Goal: Task Accomplishment & Management: Use online tool/utility

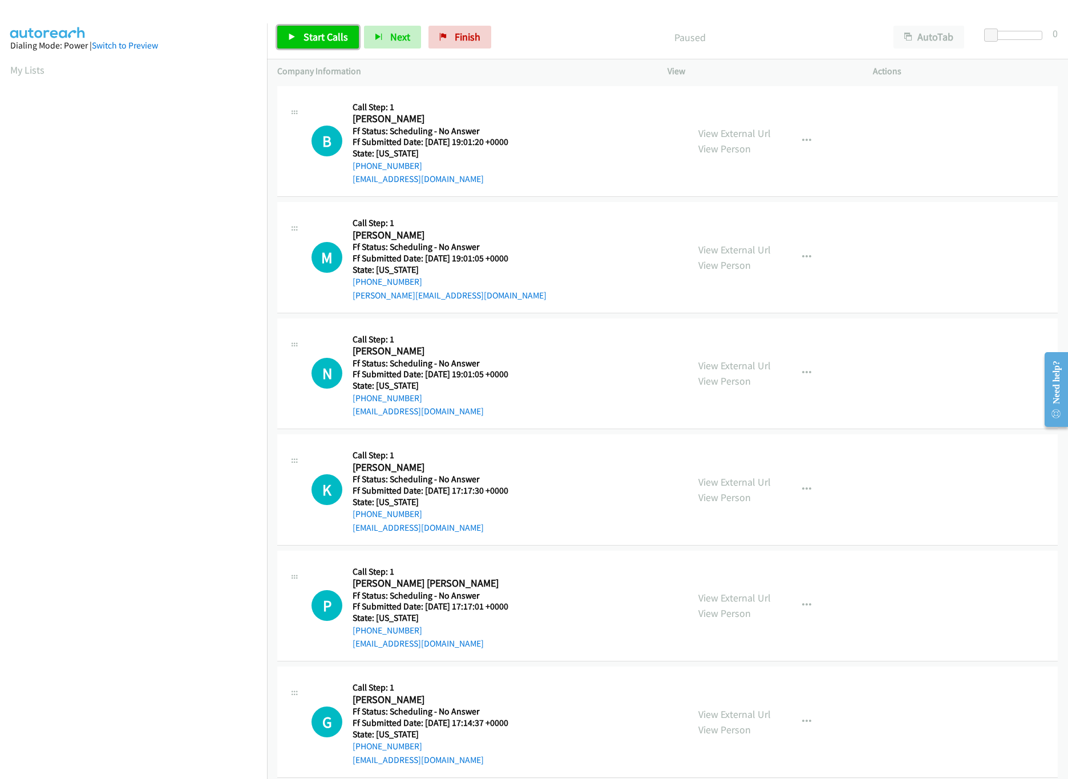
click at [334, 36] on span "Start Calls" at bounding box center [325, 36] width 44 height 13
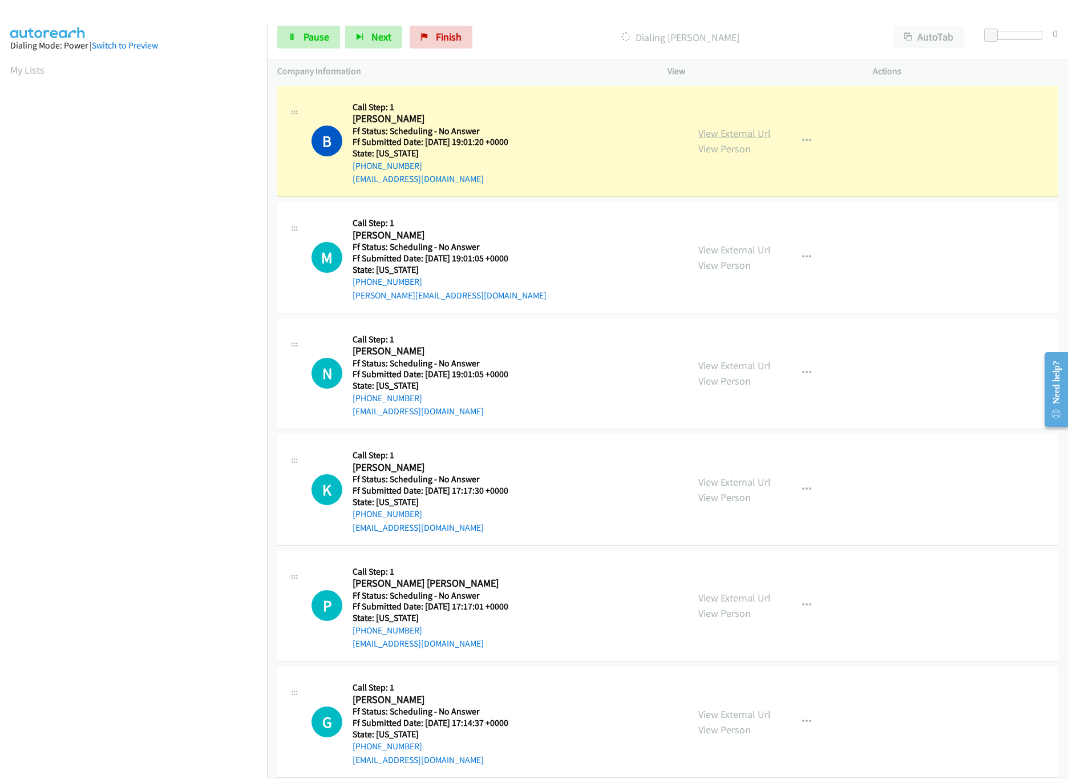
click at [726, 132] on link "View External Url" at bounding box center [734, 133] width 72 height 13
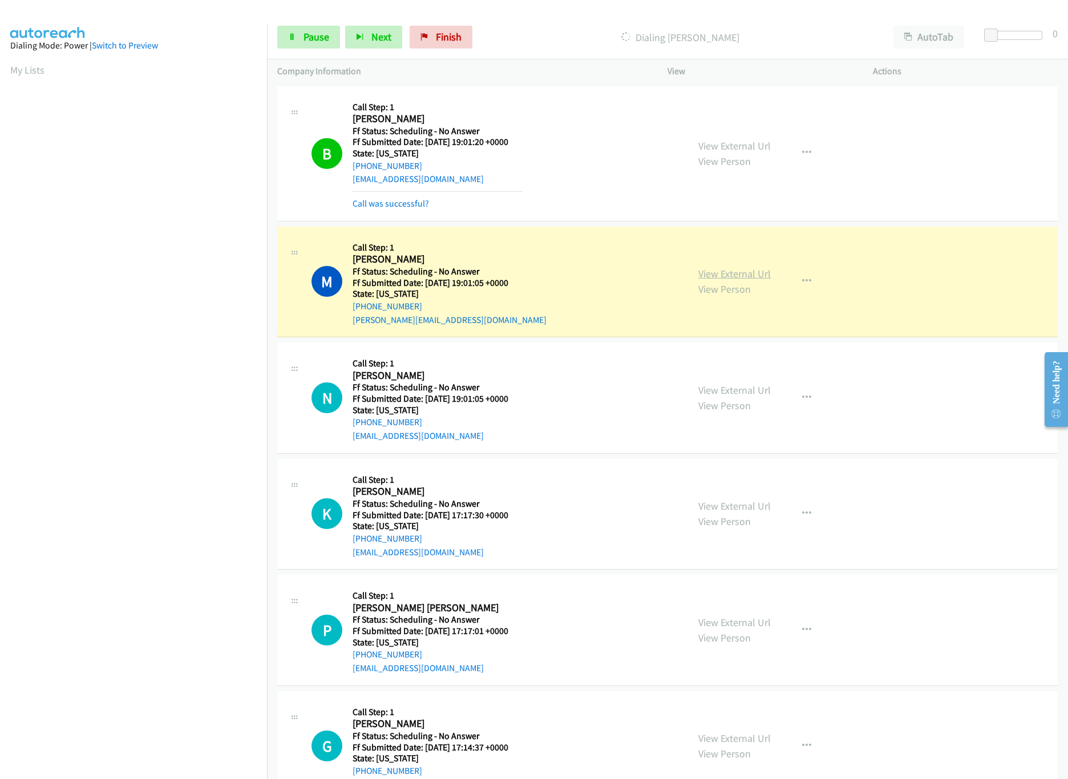
click at [749, 274] on link "View External Url" at bounding box center [734, 273] width 72 height 13
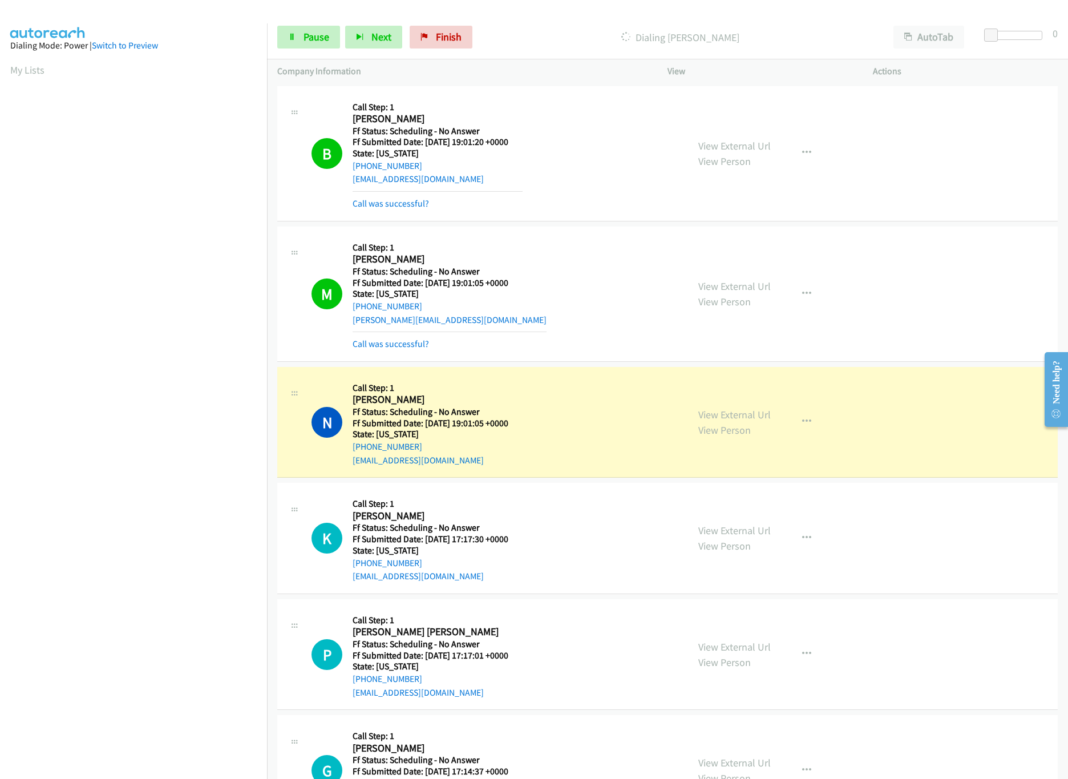
click at [416, 335] on mb0 "Call was successful?" at bounding box center [449, 340] width 194 height 19
click at [413, 348] on link "Call was successful?" at bounding box center [390, 343] width 76 height 11
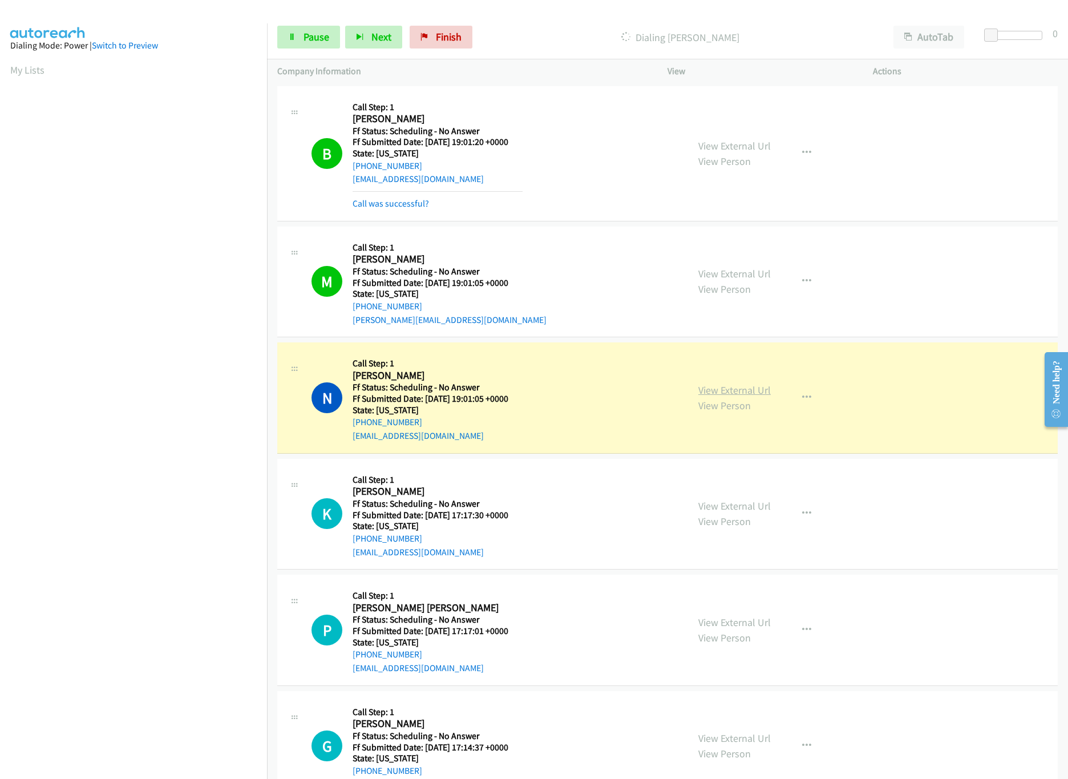
click at [720, 392] on link "View External Url" at bounding box center [734, 389] width 72 height 13
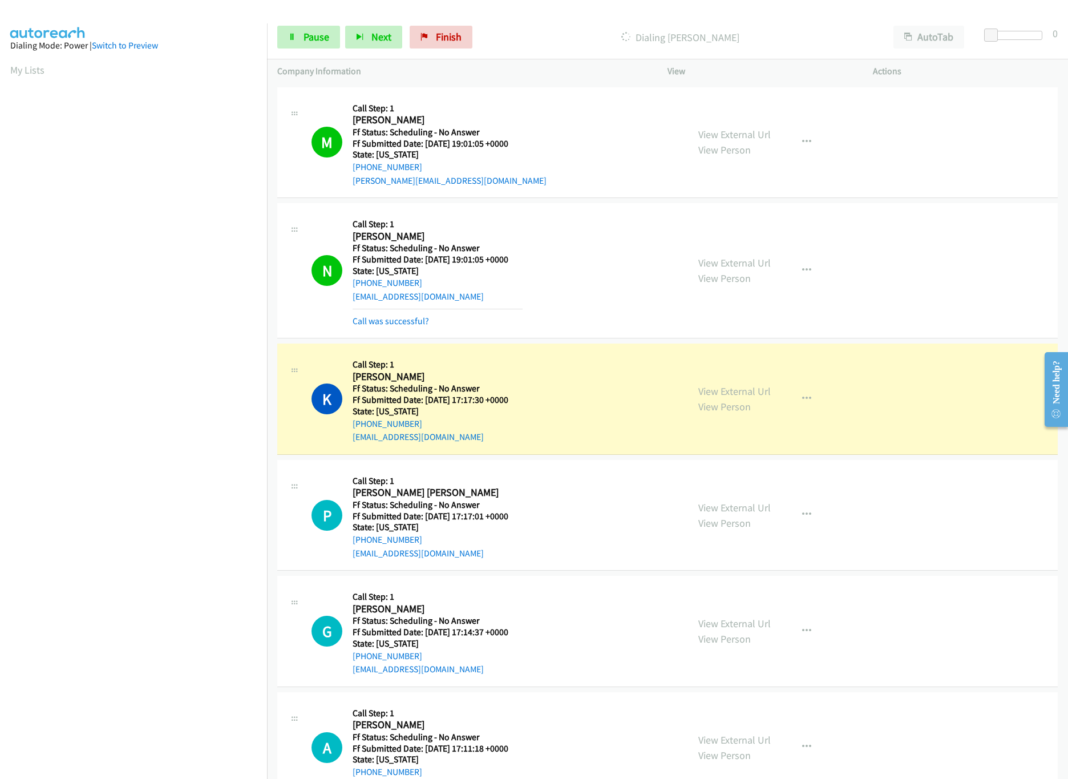
scroll to position [342, 0]
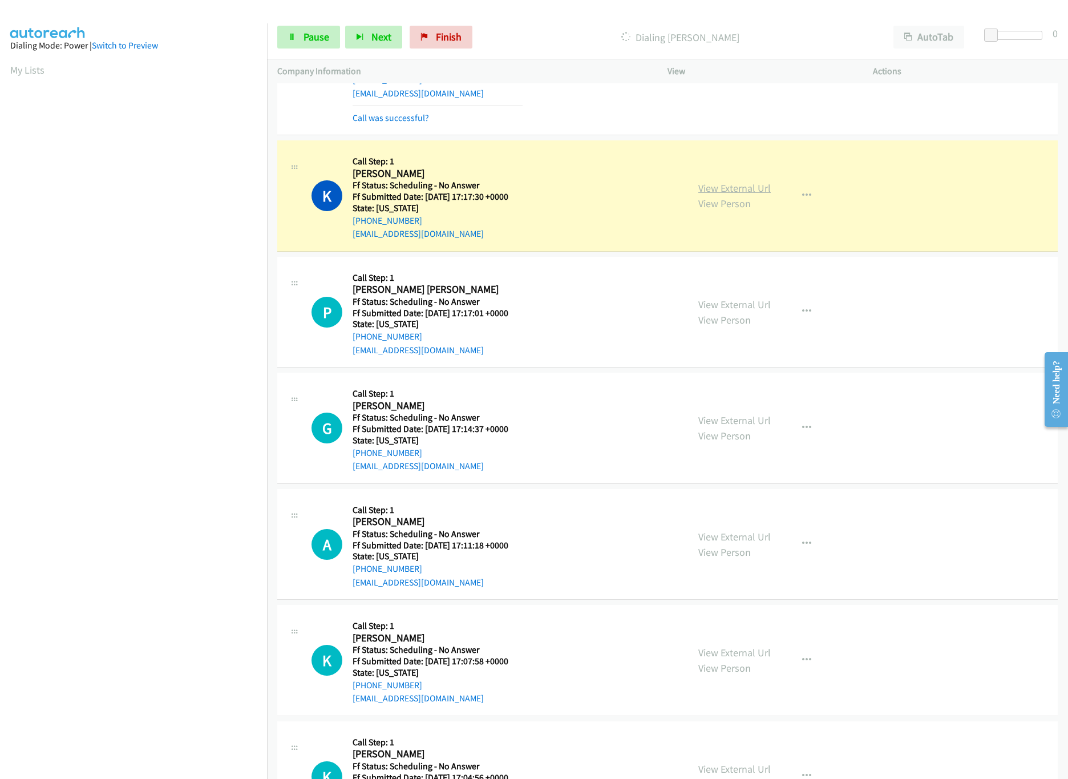
click at [748, 188] on link "View External Url" at bounding box center [734, 187] width 72 height 13
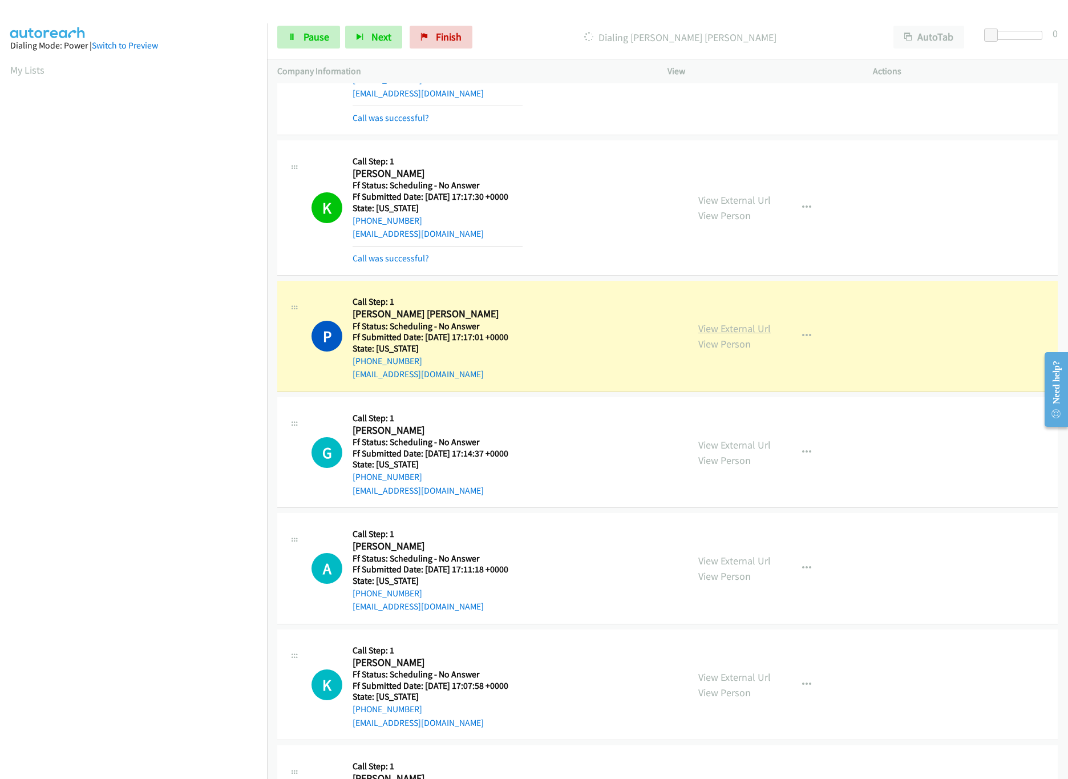
click at [707, 326] on link "View External Url" at bounding box center [734, 328] width 72 height 13
click at [317, 27] on link "Pause" at bounding box center [308, 37] width 63 height 23
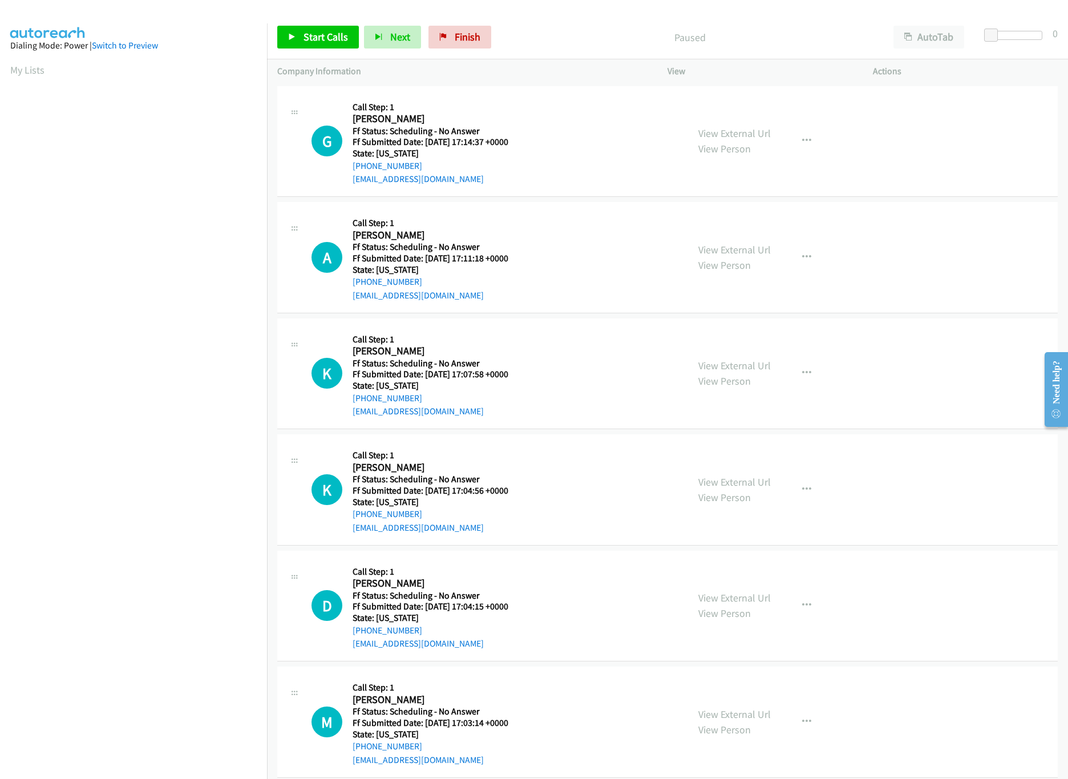
click at [584, 21] on div "Start Calls Pause Next Finish Paused AutoTab AutoTab 0" at bounding box center [667, 37] width 801 height 44
click at [149, 722] on nav "Dialing Mode: Power | Switch to Preview My Lists" at bounding box center [134, 412] width 268 height 779
drag, startPoint x: 460, startPoint y: 44, endPoint x: 606, endPoint y: 50, distance: 146.1
click at [460, 44] on link "Finish" at bounding box center [459, 37] width 63 height 23
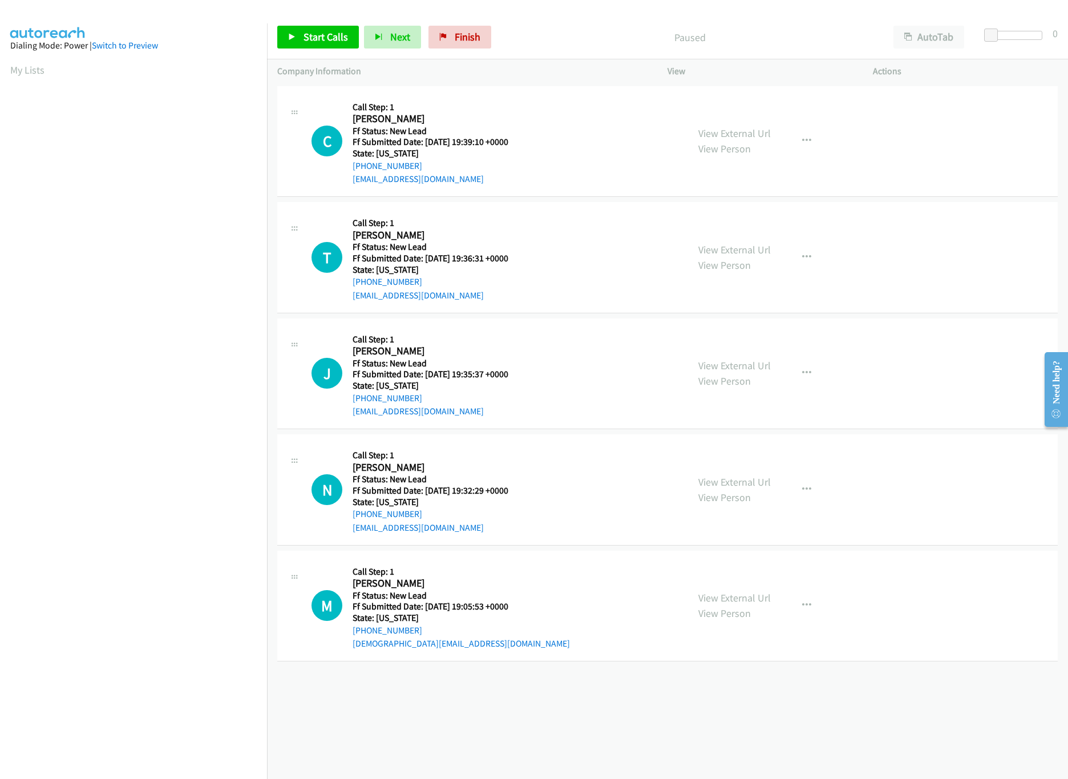
click at [706, 733] on div "+1 415-964-1034 Call failed - Please reload the list and try again The Callbar …" at bounding box center [667, 430] width 801 height 695
click at [327, 43] on span "Start Calls" at bounding box center [325, 36] width 44 height 13
click at [719, 124] on div "View External Url View Person View External Url Email Schedule/Manage Callback …" at bounding box center [796, 141] width 216 height 90
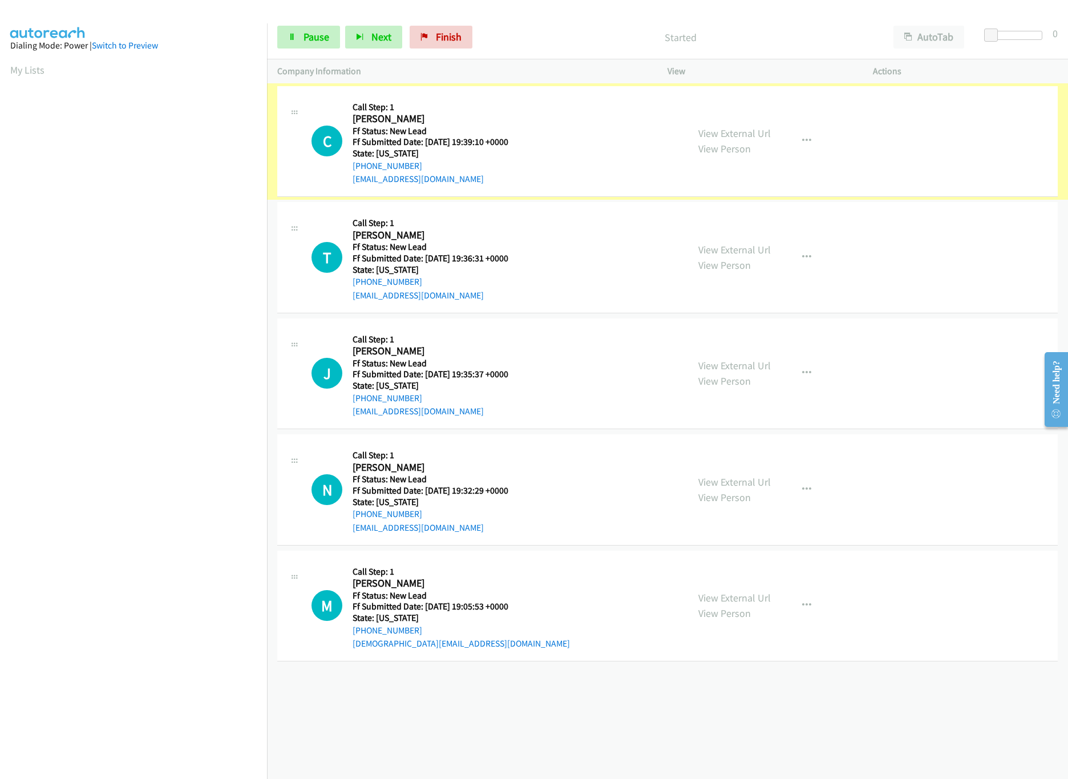
click at [721, 133] on link "View External Url" at bounding box center [734, 133] width 72 height 13
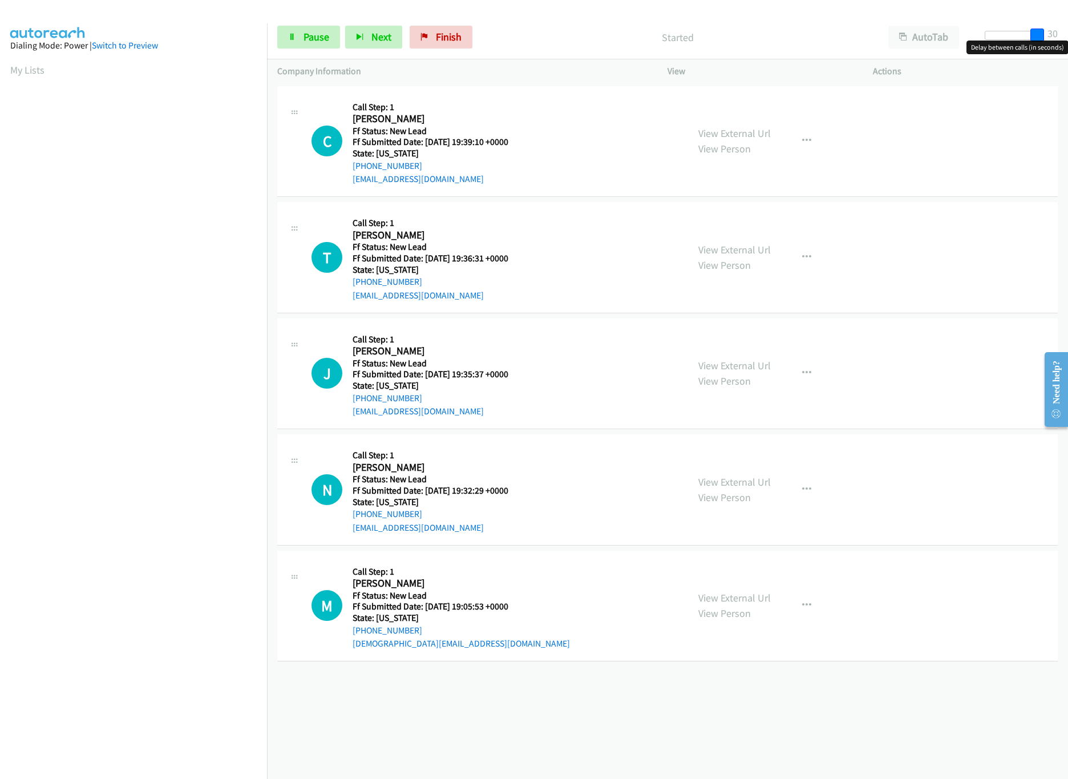
drag, startPoint x: 989, startPoint y: 34, endPoint x: 1092, endPoint y: 26, distance: 103.6
click at [1067, 26] on html "Start Calls Pause Next Finish Started AutoTab AutoTab 30 Company Information In…" at bounding box center [534, 27] width 1068 height 54
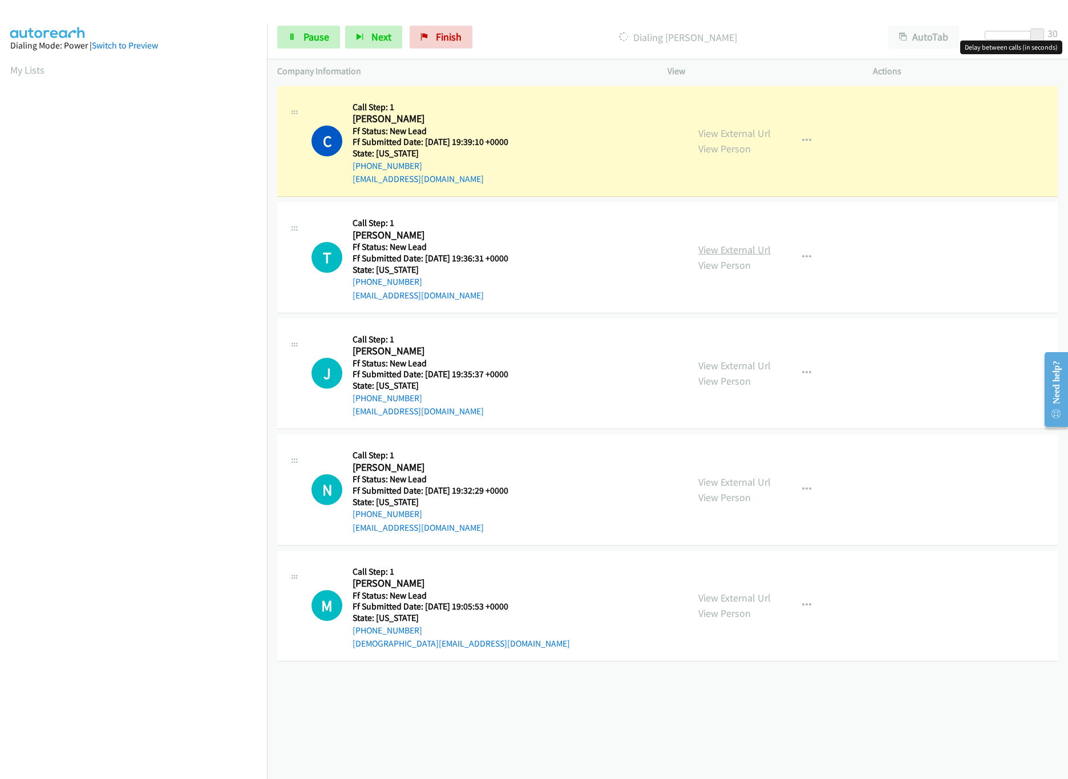
click at [753, 249] on link "View External Url" at bounding box center [734, 249] width 72 height 13
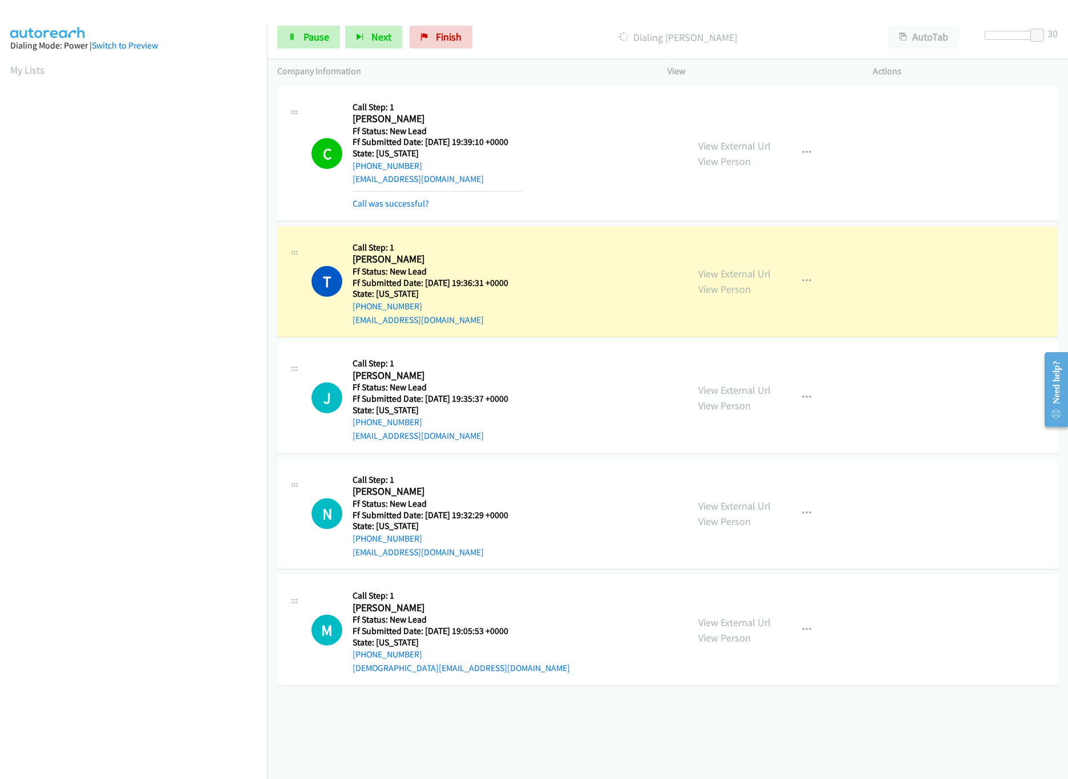
click at [1008, 38] on div at bounding box center [1010, 35] width 52 height 9
click at [1014, 35] on span at bounding box center [1013, 36] width 14 height 14
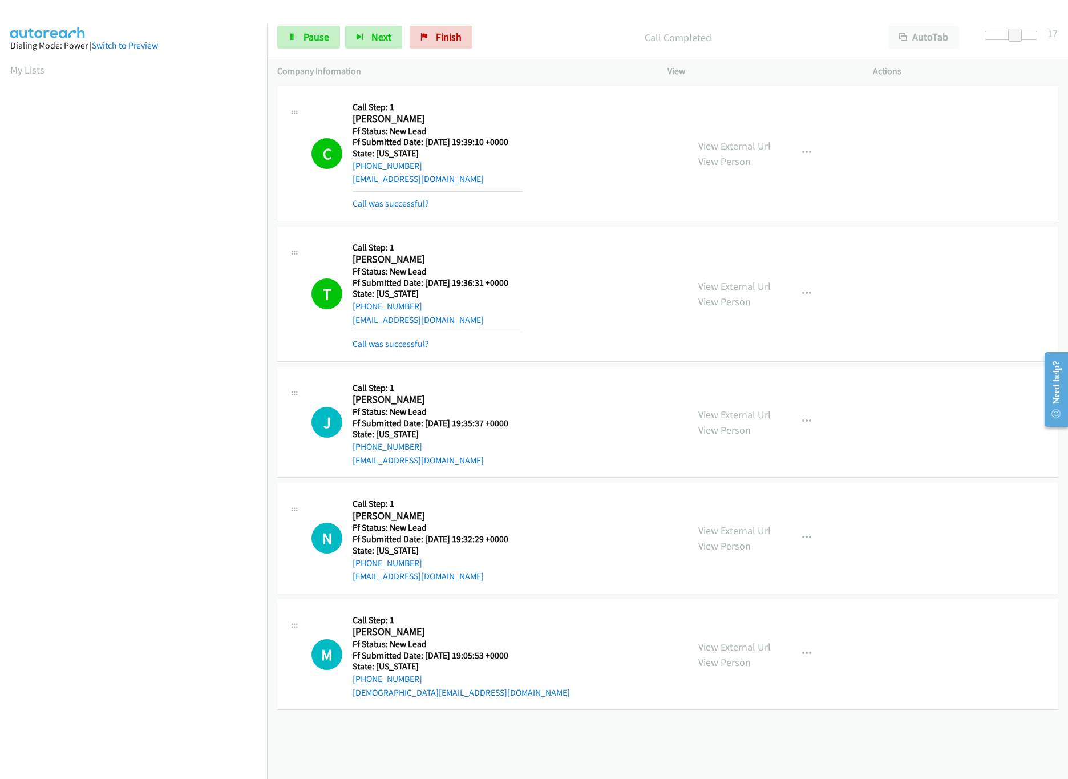
click at [740, 411] on link "View External Url" at bounding box center [734, 414] width 72 height 13
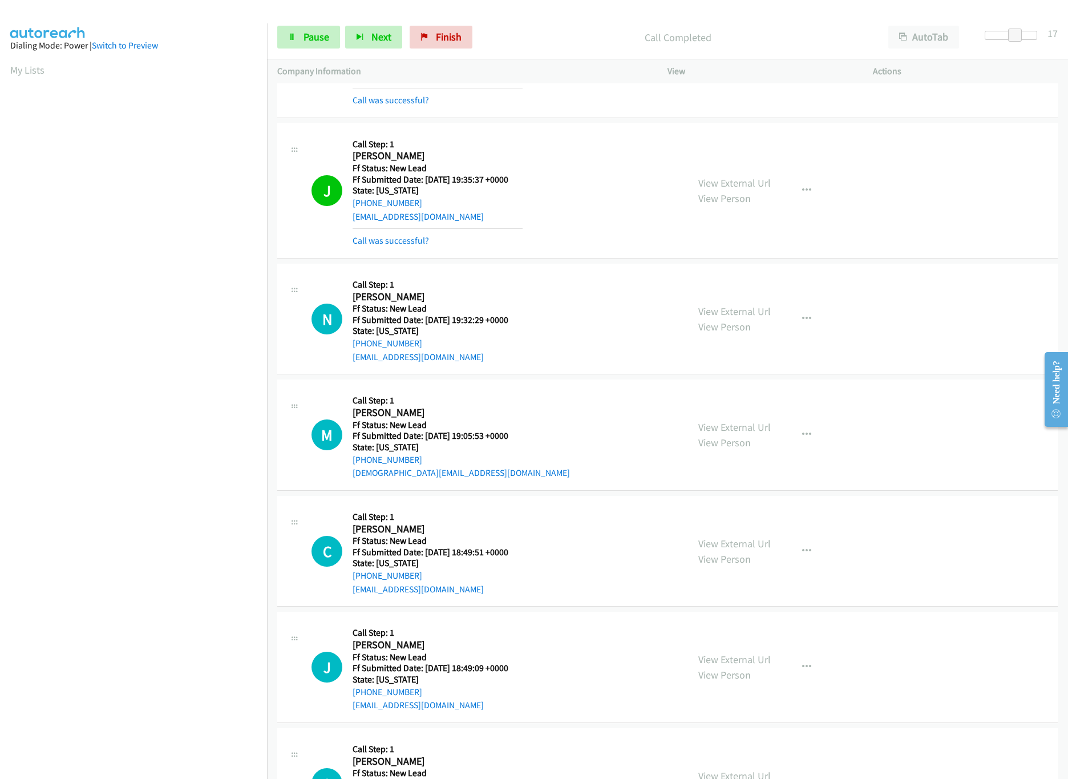
scroll to position [327, 0]
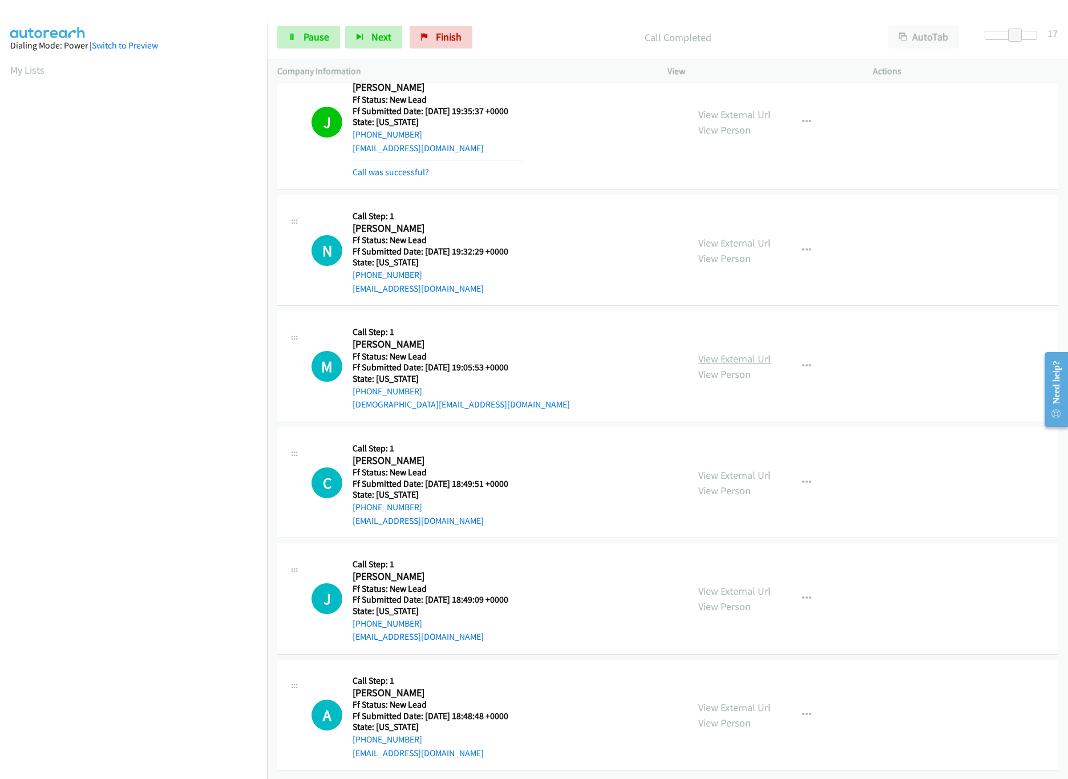
click at [707, 352] on link "View External Url" at bounding box center [734, 358] width 72 height 13
click at [719, 236] on link "View External Url" at bounding box center [734, 242] width 72 height 13
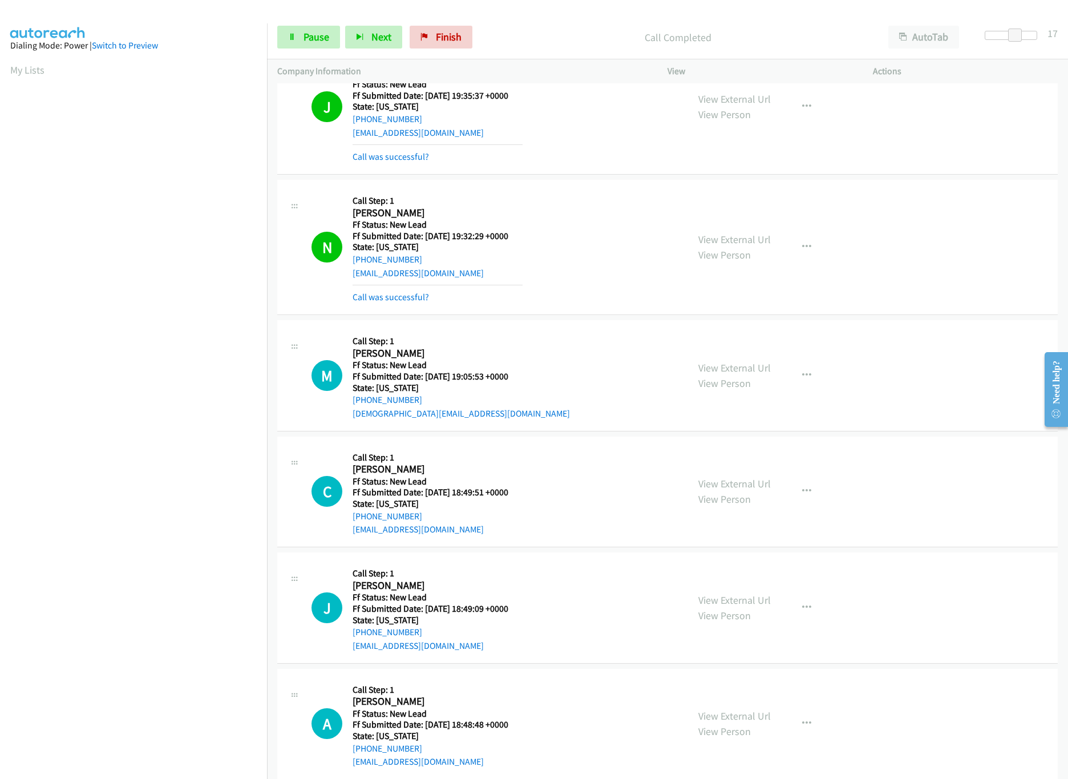
scroll to position [352, 0]
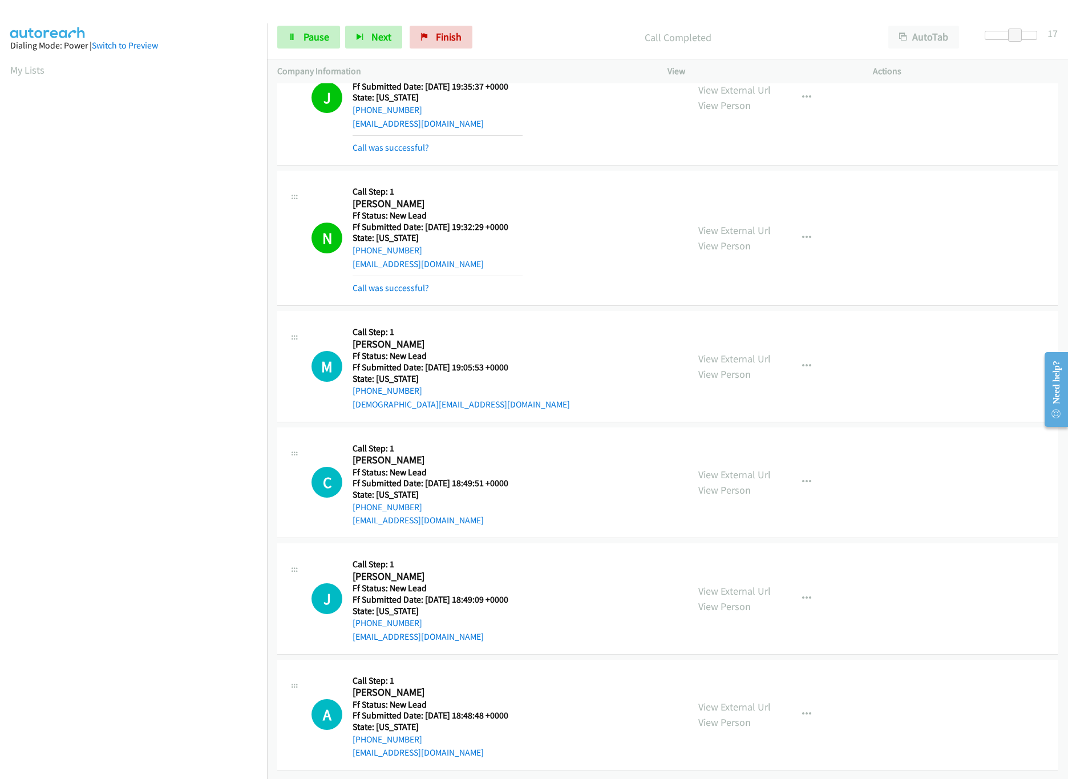
click at [745, 472] on div "View External Url View Person" at bounding box center [734, 482] width 72 height 31
click at [745, 468] on link "View External Url" at bounding box center [734, 474] width 72 height 13
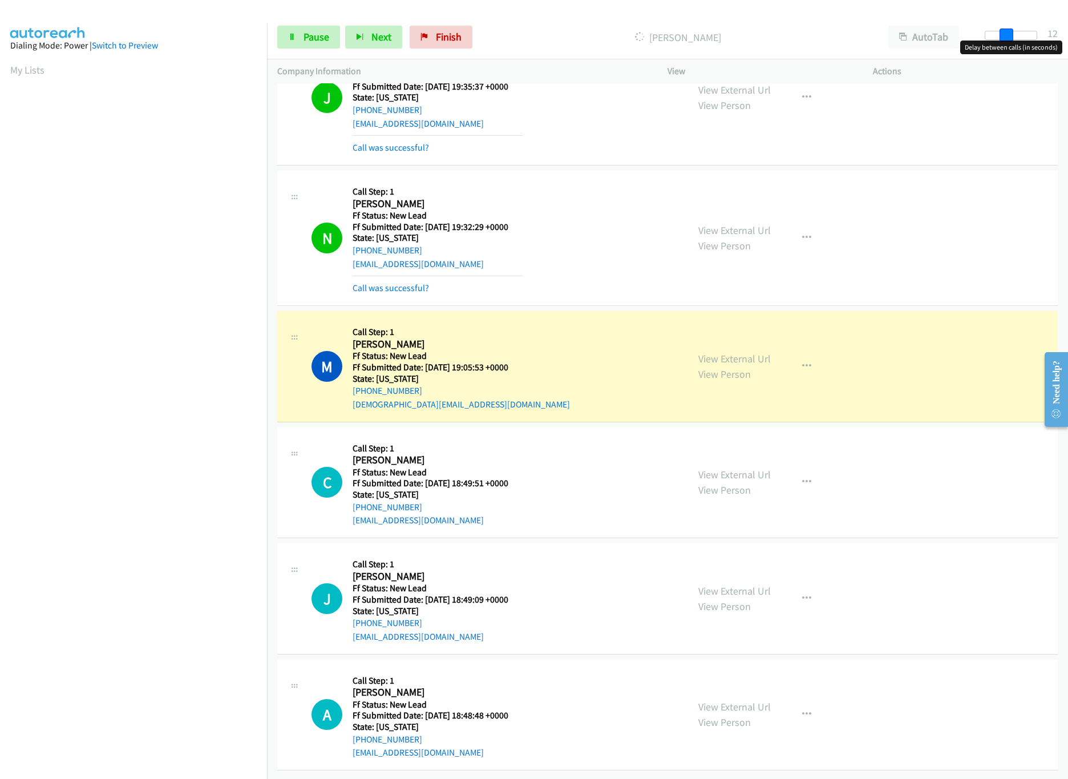
click at [1005, 33] on div at bounding box center [1010, 35] width 52 height 9
click at [700, 584] on link "View External Url" at bounding box center [734, 590] width 72 height 13
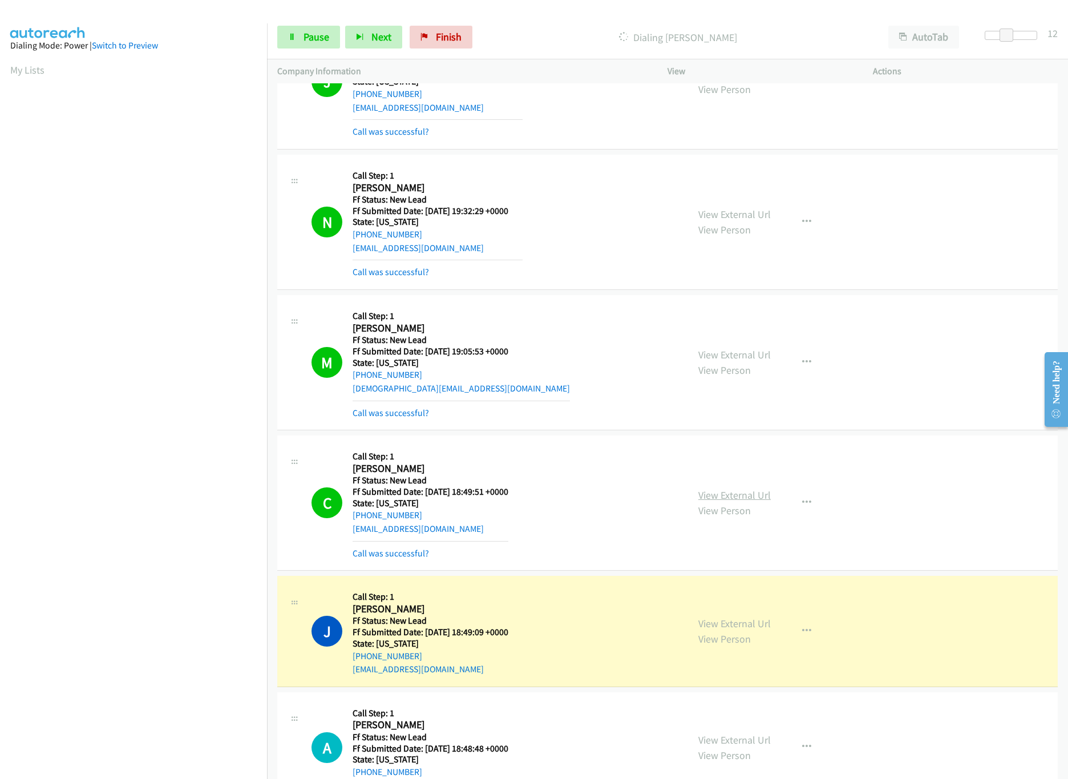
click at [705, 496] on link "View External Url" at bounding box center [734, 494] width 72 height 13
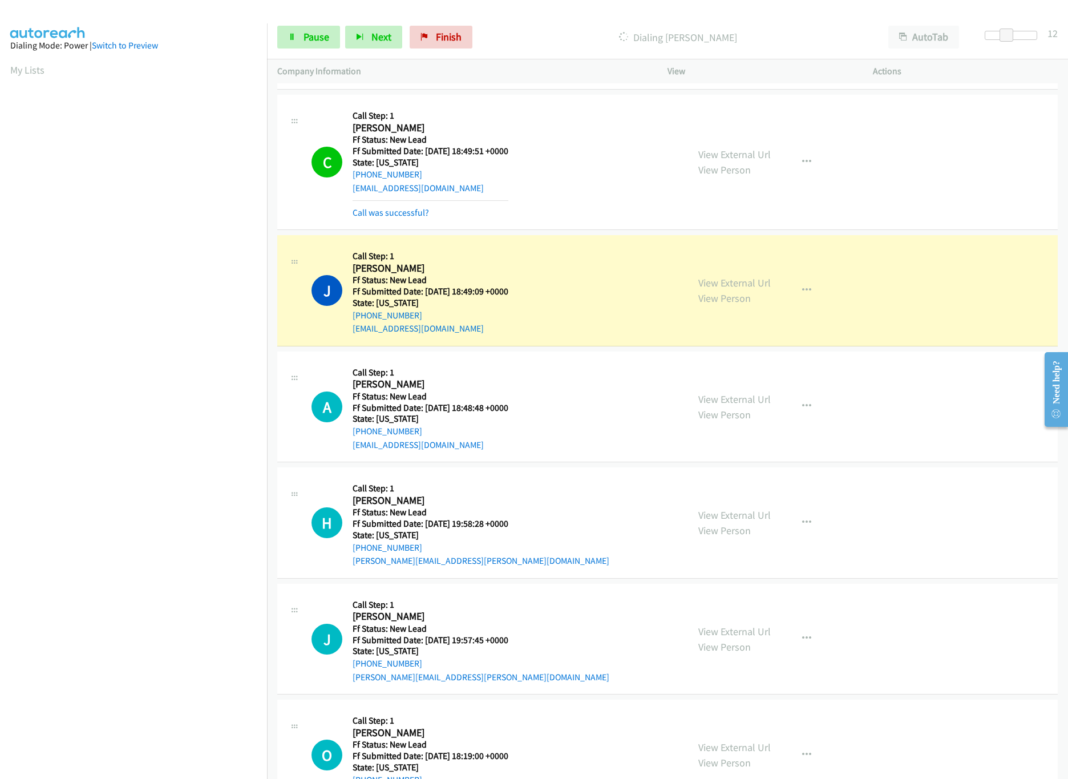
scroll to position [695, 0]
click at [698, 396] on link "View External Url" at bounding box center [734, 397] width 72 height 13
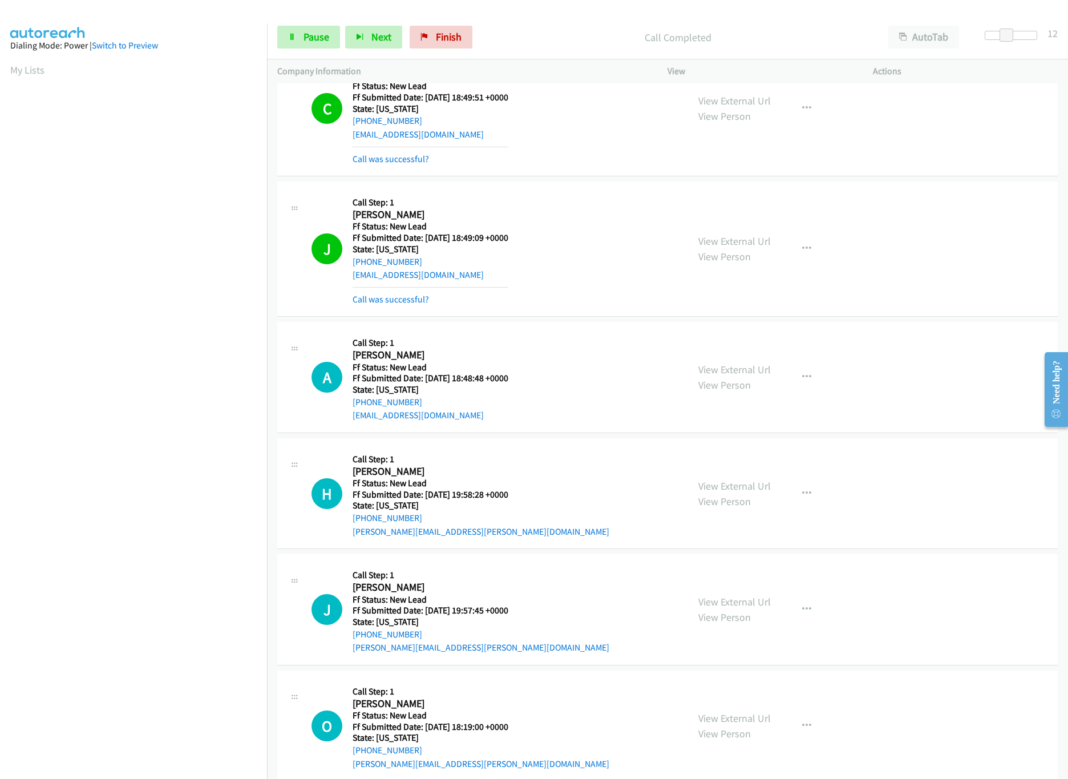
scroll to position [775, 0]
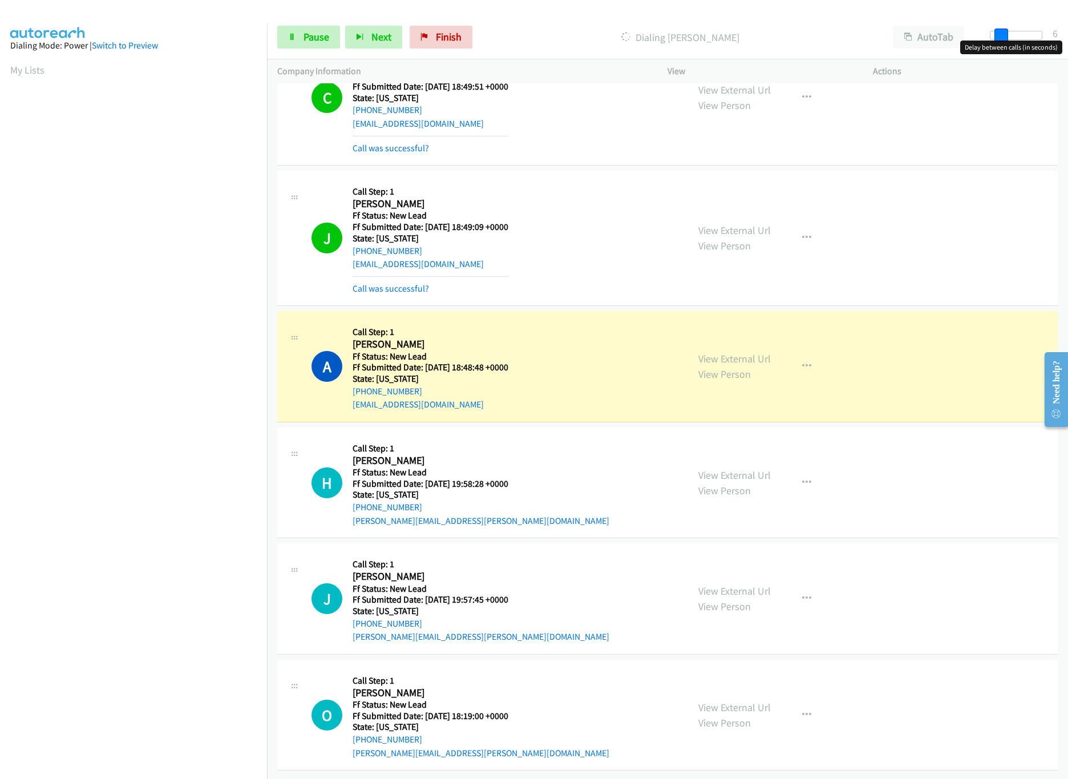
drag, startPoint x: 1010, startPoint y: 35, endPoint x: 998, endPoint y: 35, distance: 11.4
click at [998, 35] on span at bounding box center [1001, 36] width 14 height 14
click at [729, 468] on link "View External Url" at bounding box center [734, 474] width 72 height 13
click at [618, 62] on div "Company Information" at bounding box center [462, 71] width 390 height 24
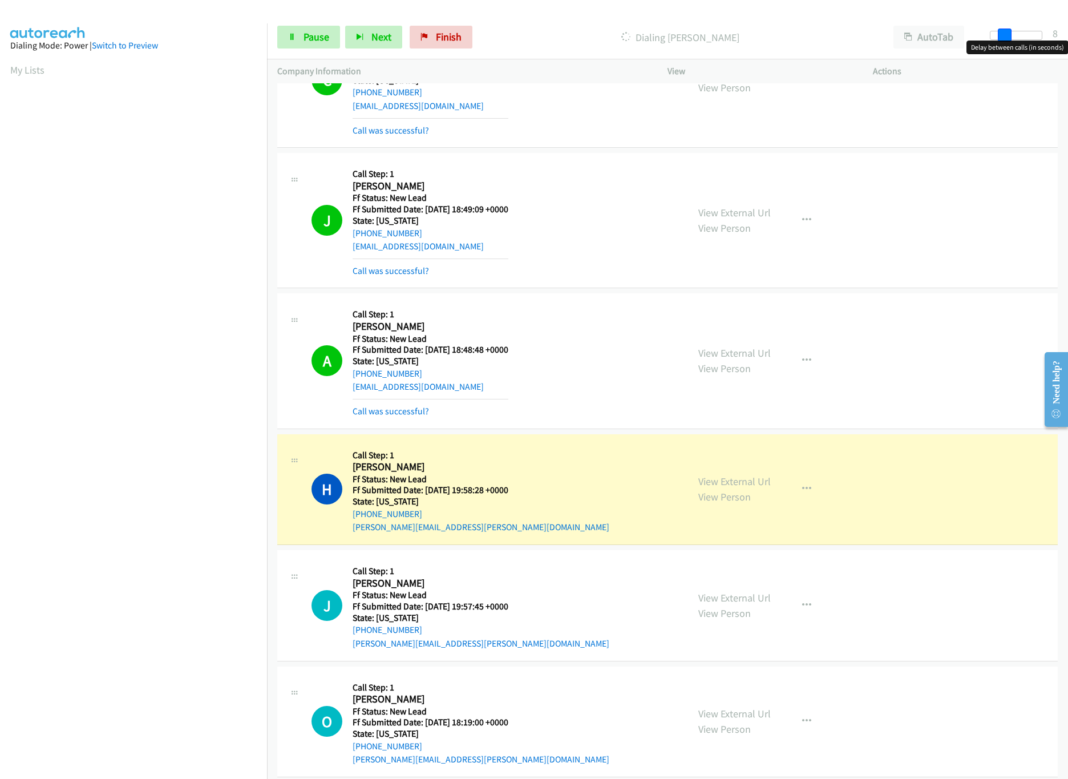
drag, startPoint x: 1007, startPoint y: 35, endPoint x: 1014, endPoint y: 35, distance: 6.8
click at [1014, 35] on div at bounding box center [1016, 35] width 52 height 9
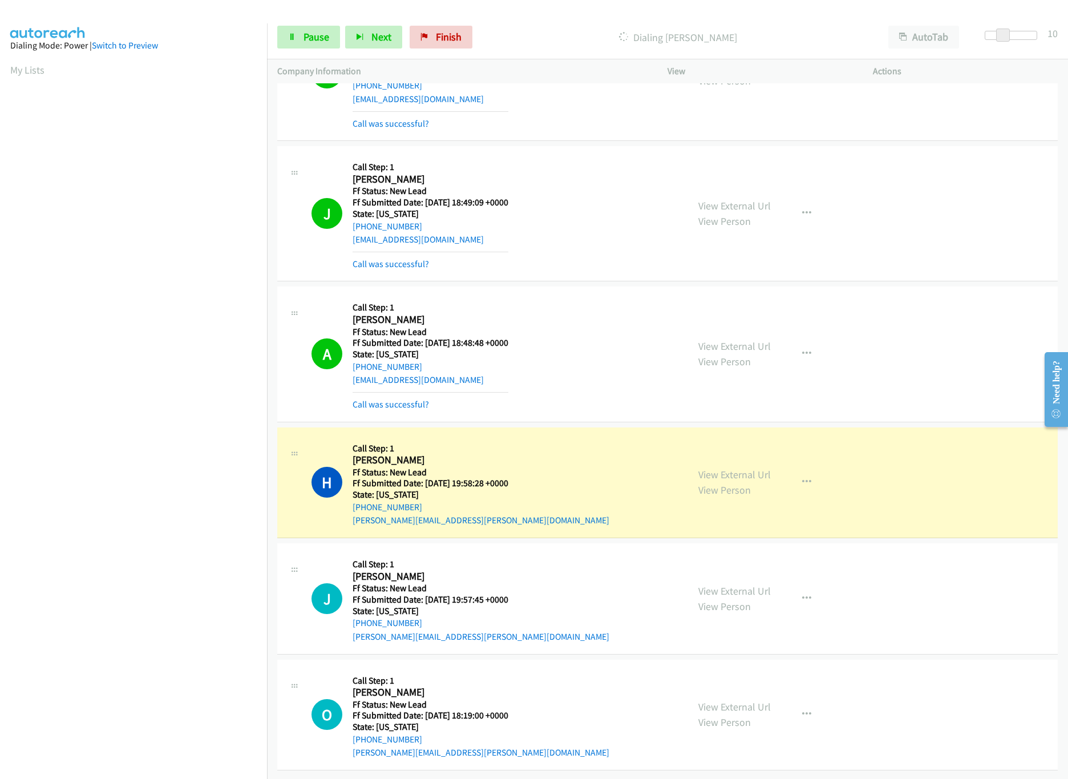
scroll to position [800, 0]
click at [719, 584] on link "View External Url" at bounding box center [734, 590] width 72 height 13
drag, startPoint x: 1006, startPoint y: 33, endPoint x: 913, endPoint y: 16, distance: 95.0
click at [913, 16] on div "Start Calls Pause Next Finish Dialing Hilary Lucas AutoTab AutoTab 0" at bounding box center [667, 37] width 801 height 44
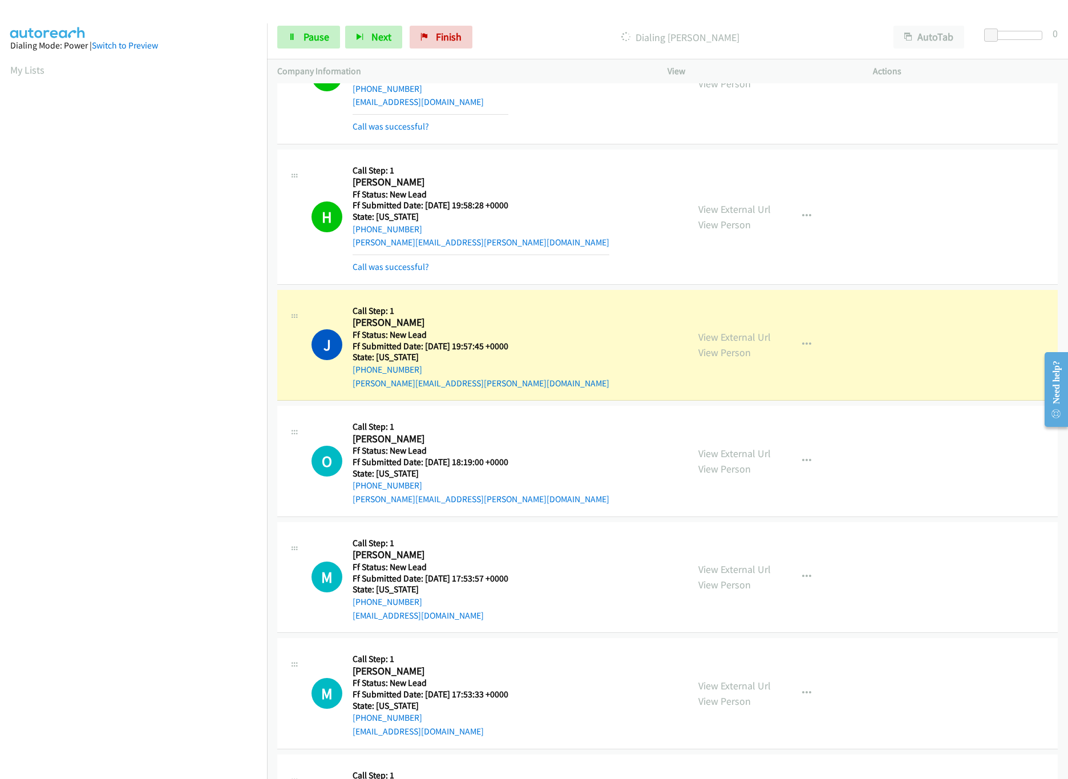
scroll to position [1173, 0]
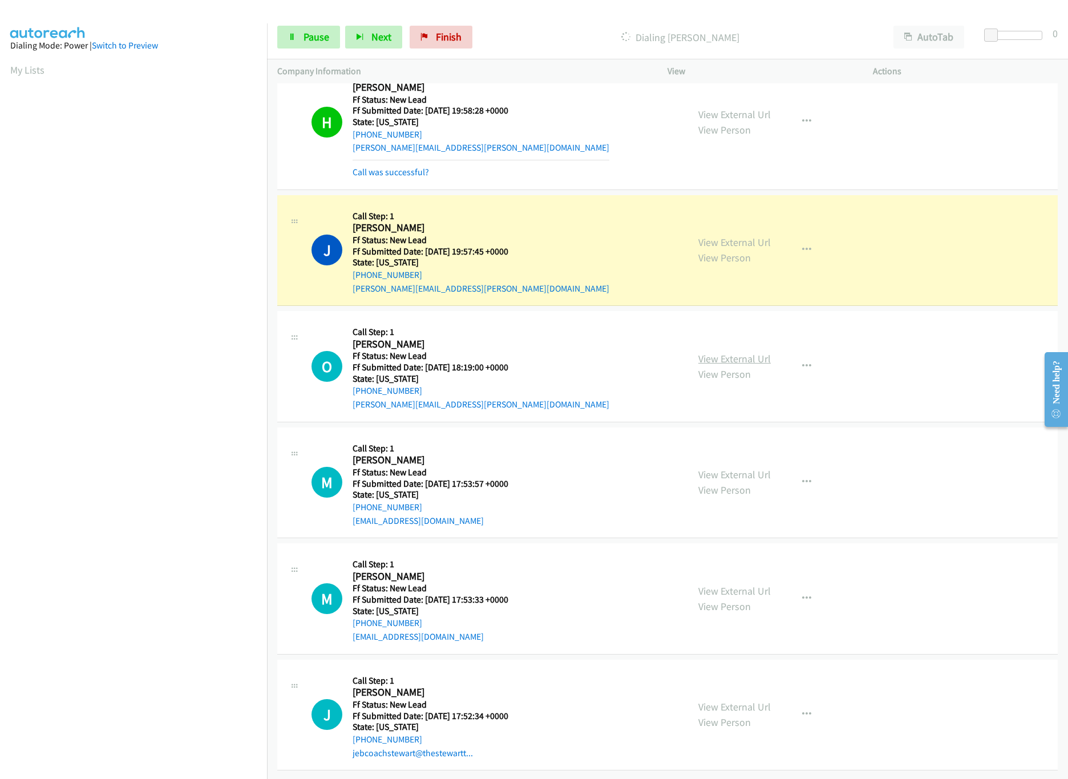
click at [729, 352] on link "View External Url" at bounding box center [734, 358] width 72 height 13
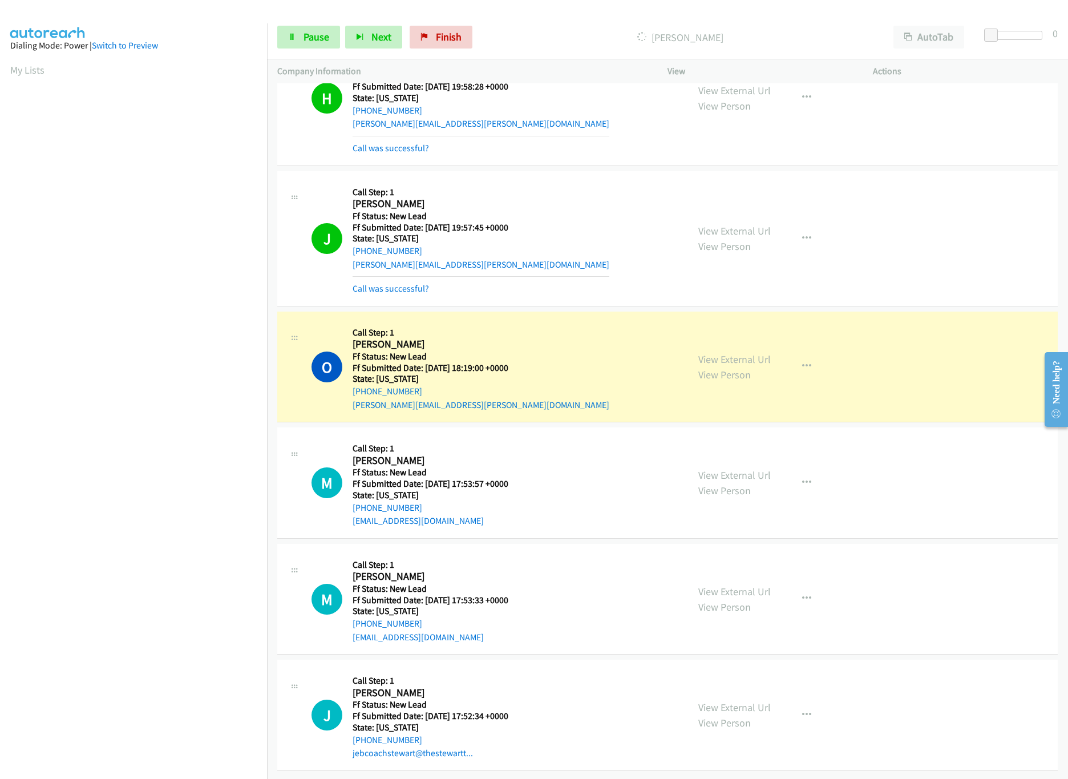
scroll to position [1198, 0]
click at [708, 468] on link "View External Url" at bounding box center [734, 474] width 72 height 13
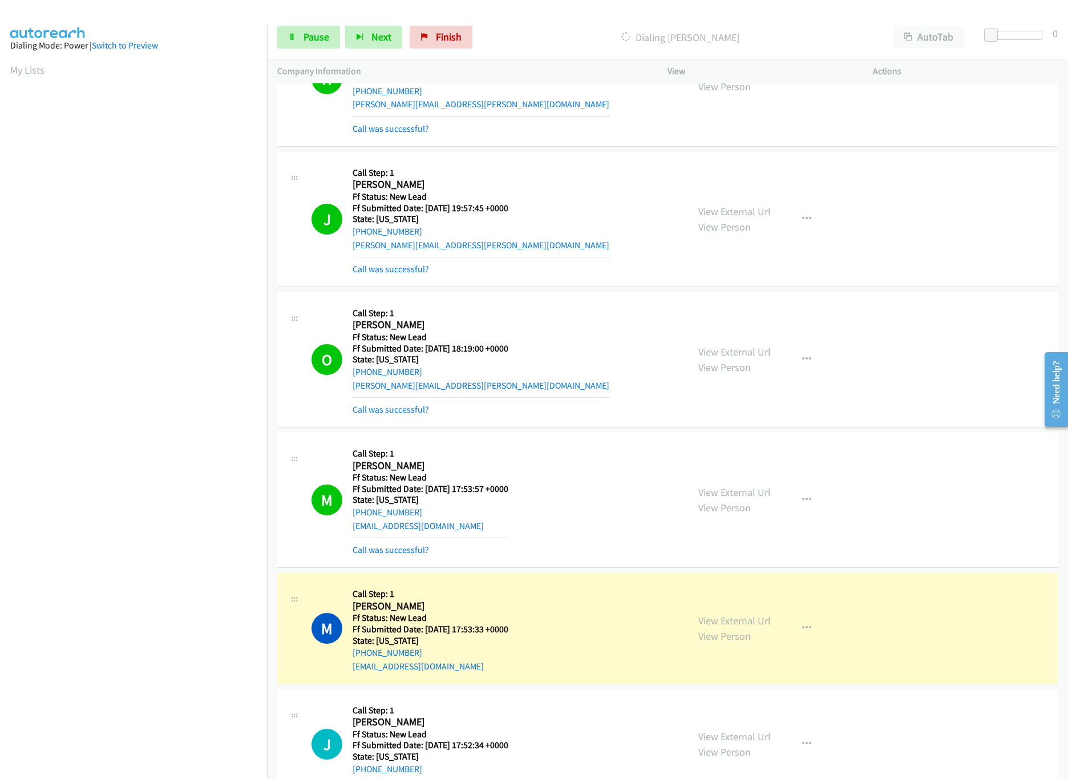
scroll to position [1596, 0]
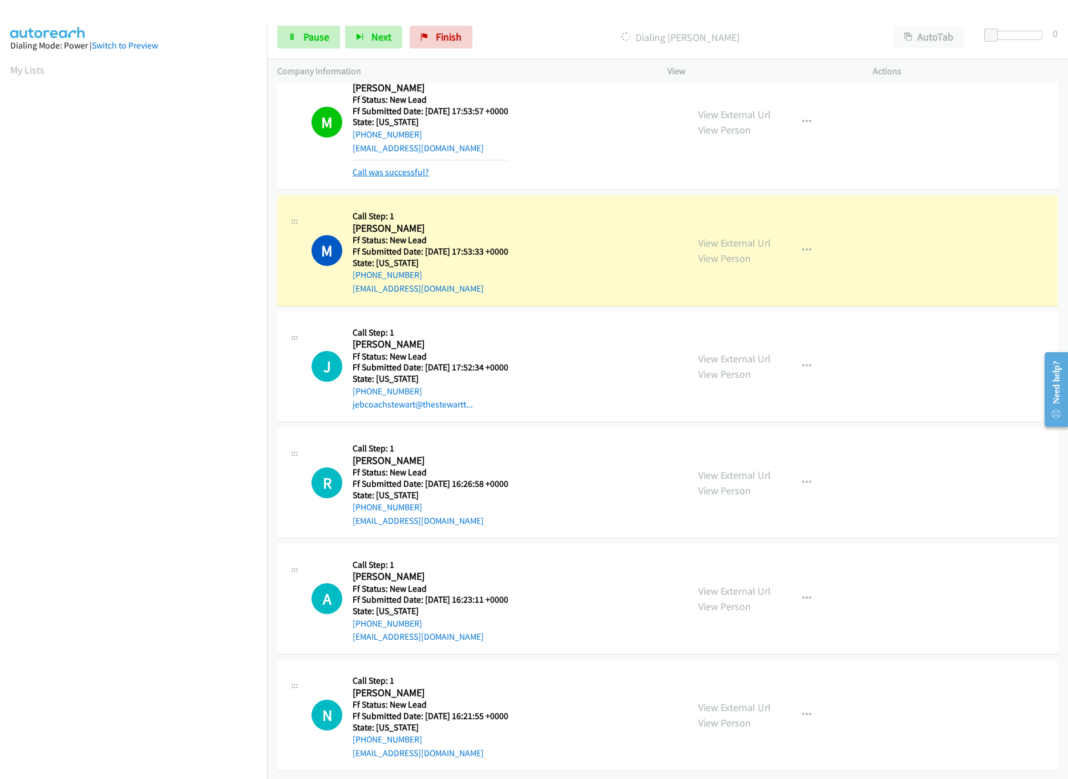
click at [406, 167] on link "Call was successful?" at bounding box center [390, 172] width 76 height 11
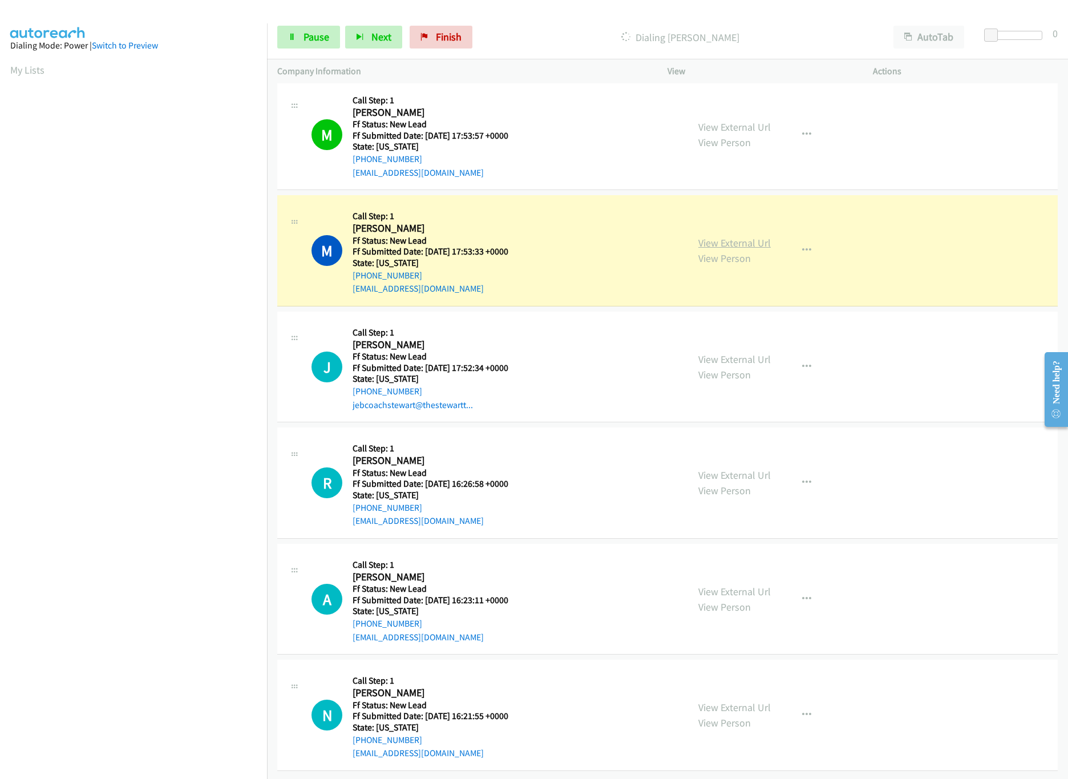
click at [760, 236] on link "View External Url" at bounding box center [734, 242] width 72 height 13
click at [712, 352] on link "View External Url" at bounding box center [734, 358] width 72 height 13
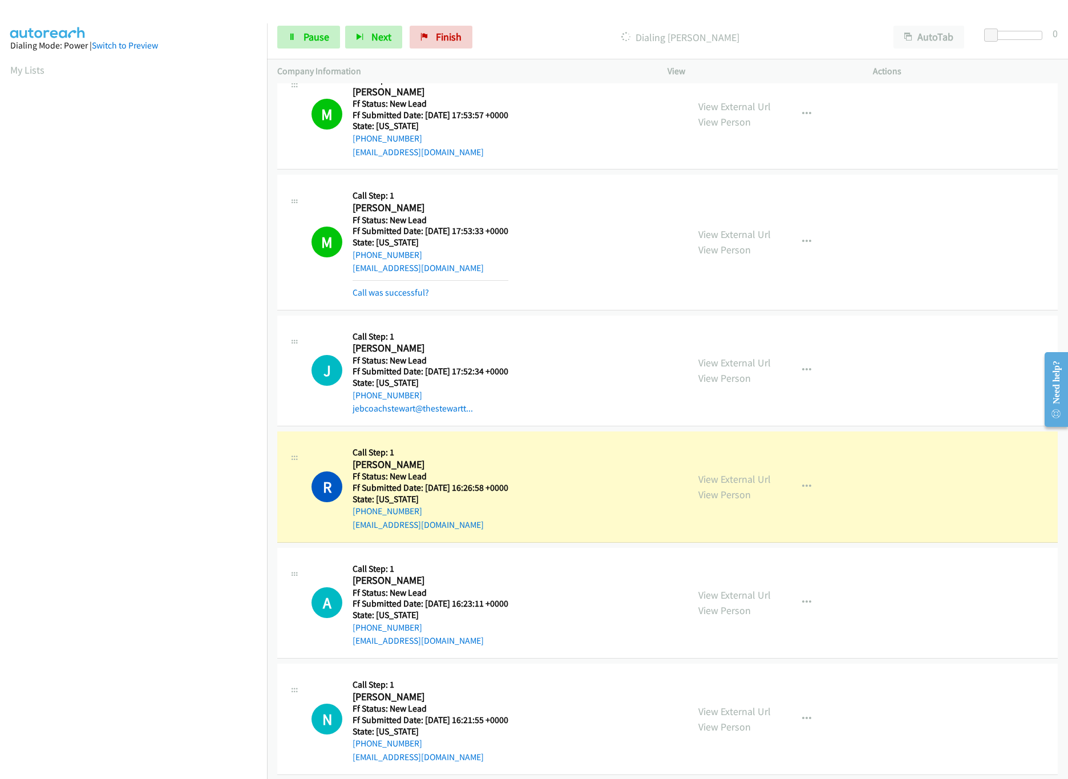
scroll to position [1584, 0]
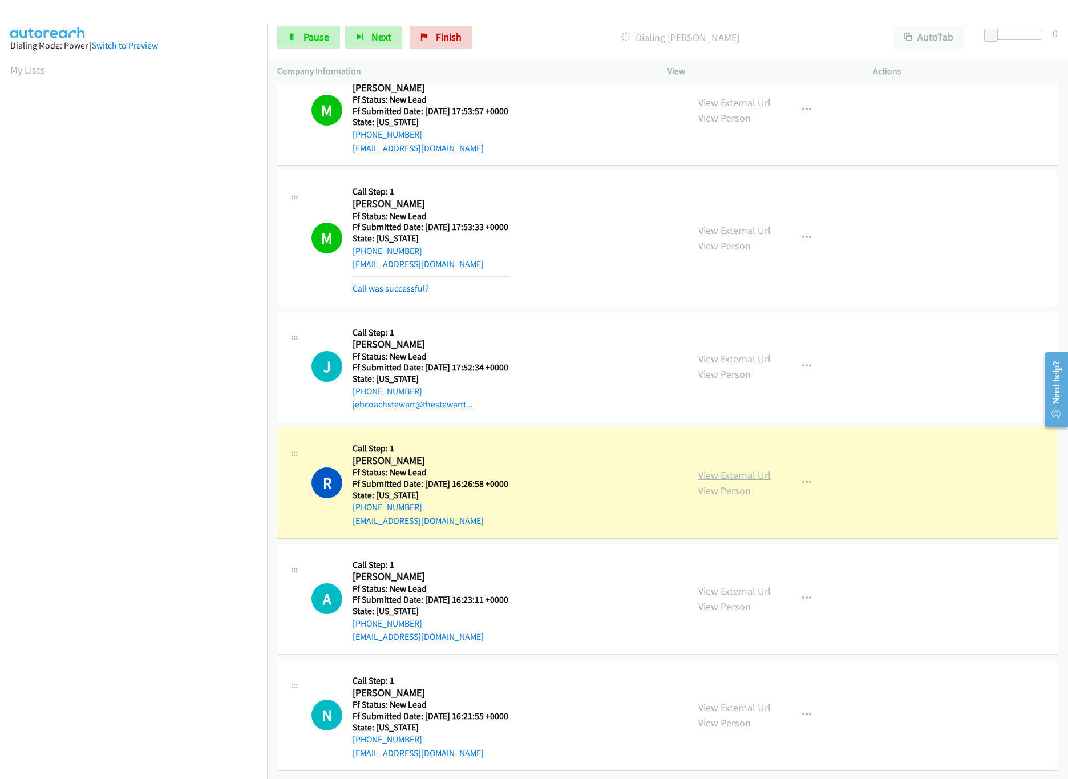
click at [729, 468] on link "View External Url" at bounding box center [734, 474] width 72 height 13
click at [303, 43] on span "Pause" at bounding box center [316, 36] width 26 height 13
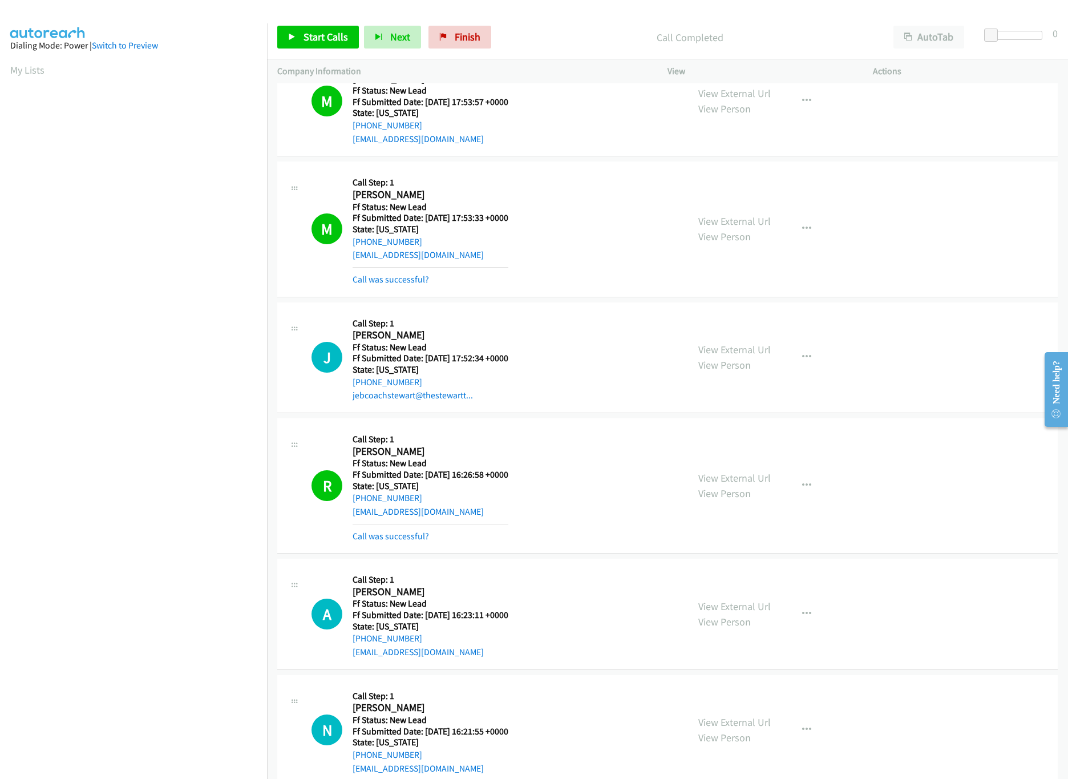
click at [368, 552] on div "R Callback Scheduled Call Step: 1 Renate Ruby America/Los_Angeles Ff Status: Ne…" at bounding box center [667, 485] width 780 height 135
click at [373, 541] on link "Call was successful?" at bounding box center [390, 535] width 76 height 11
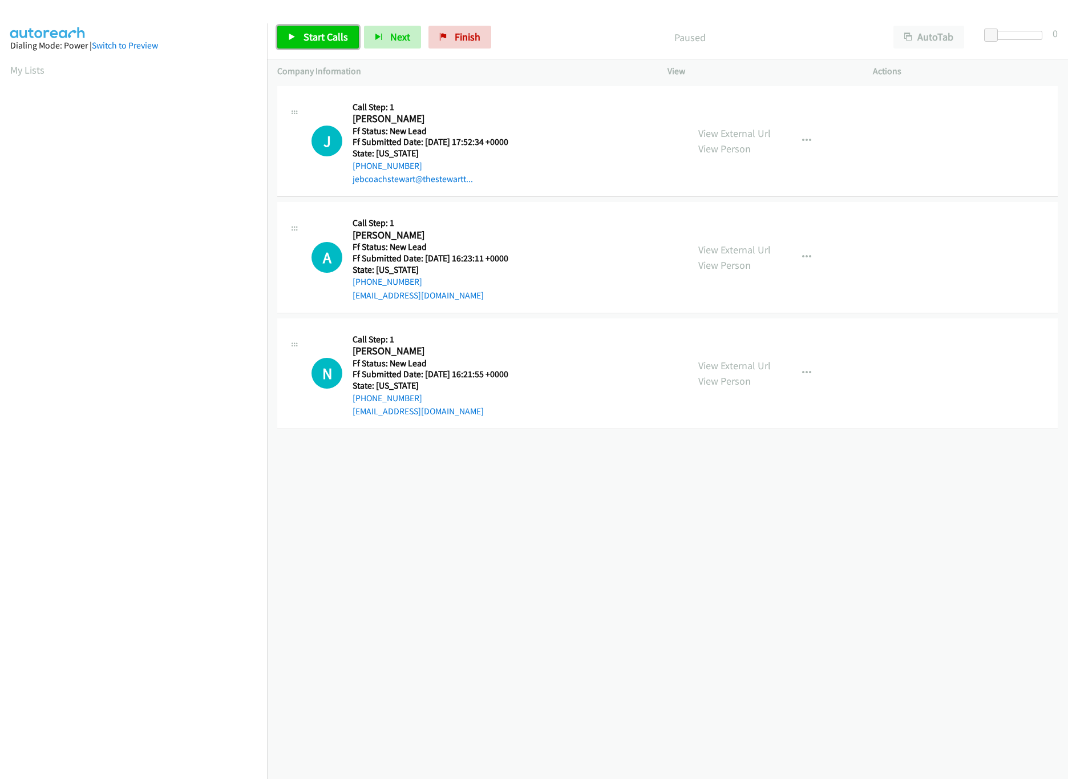
click at [301, 42] on link "Start Calls" at bounding box center [318, 37] width 82 height 23
click at [729, 366] on link "View External Url" at bounding box center [734, 365] width 72 height 13
click at [751, 242] on div "View External Url View Person" at bounding box center [734, 257] width 72 height 31
click at [752, 243] on link "View External Url" at bounding box center [734, 249] width 72 height 13
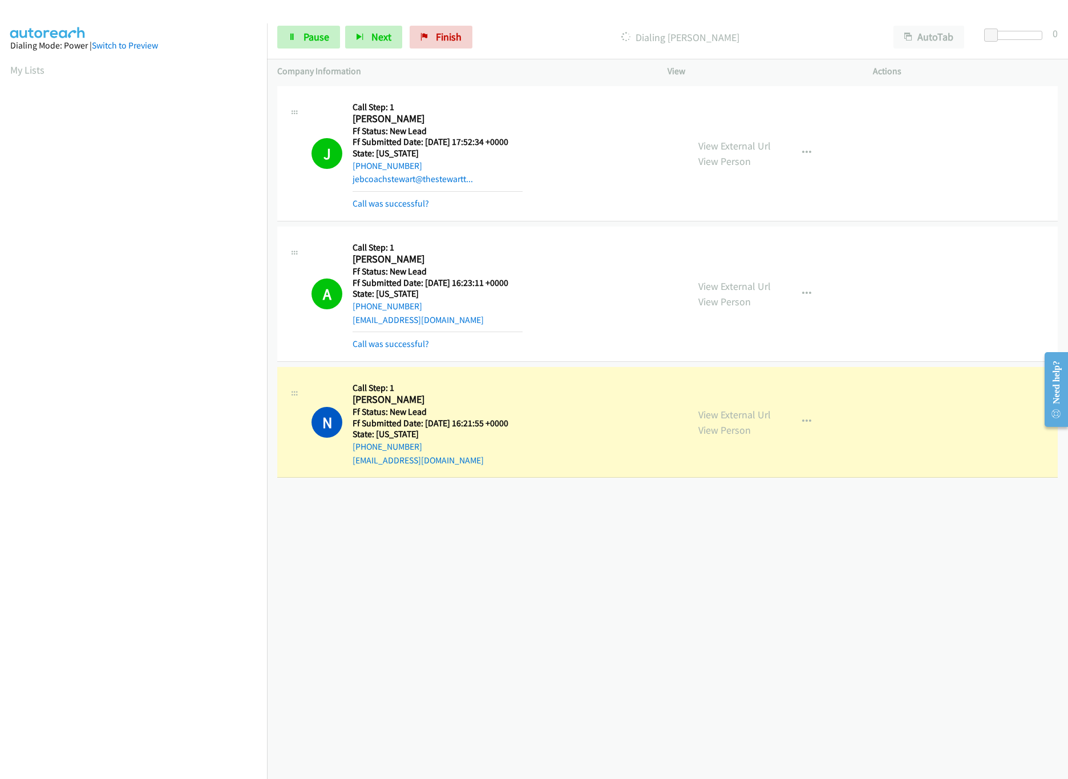
click at [569, 536] on div "[PHONE_NUMBER] Call failed - Please reload the list and try again The Callbar F…" at bounding box center [667, 430] width 801 height 695
click at [323, 38] on span "Pause" at bounding box center [316, 36] width 26 height 13
click at [522, 577] on div "[PHONE_NUMBER] Call failed - Please reload the list and try again The Callbar F…" at bounding box center [667, 430] width 801 height 695
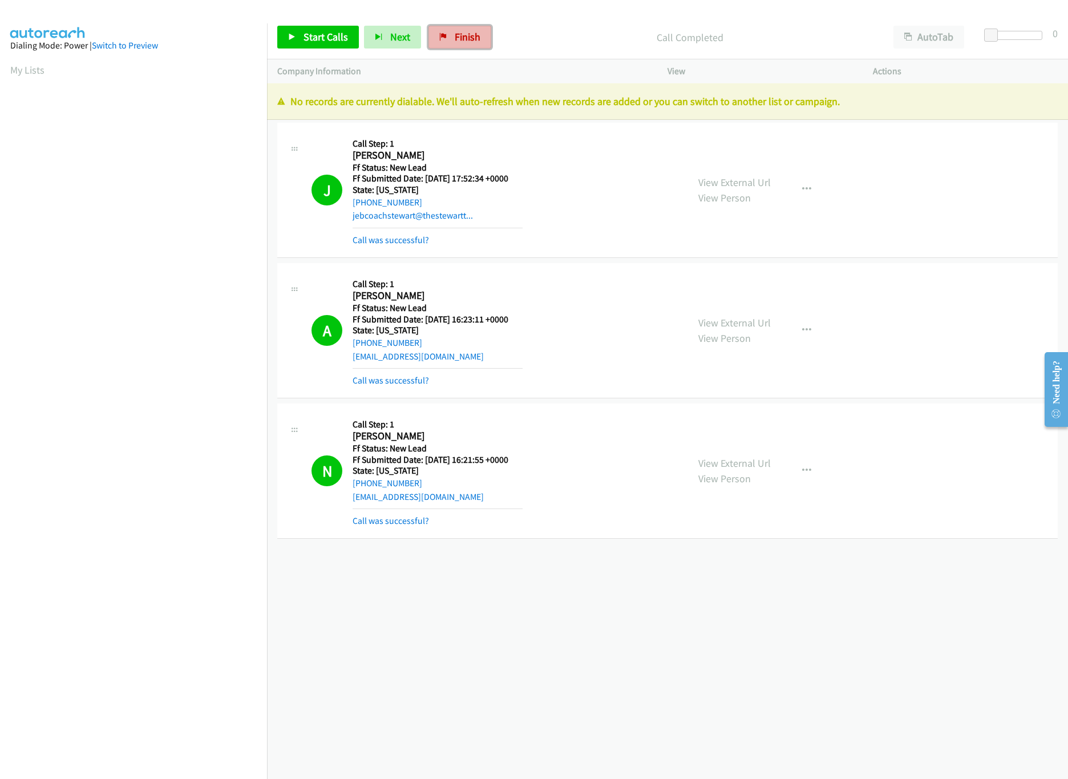
click at [483, 40] on link "Finish" at bounding box center [459, 37] width 63 height 23
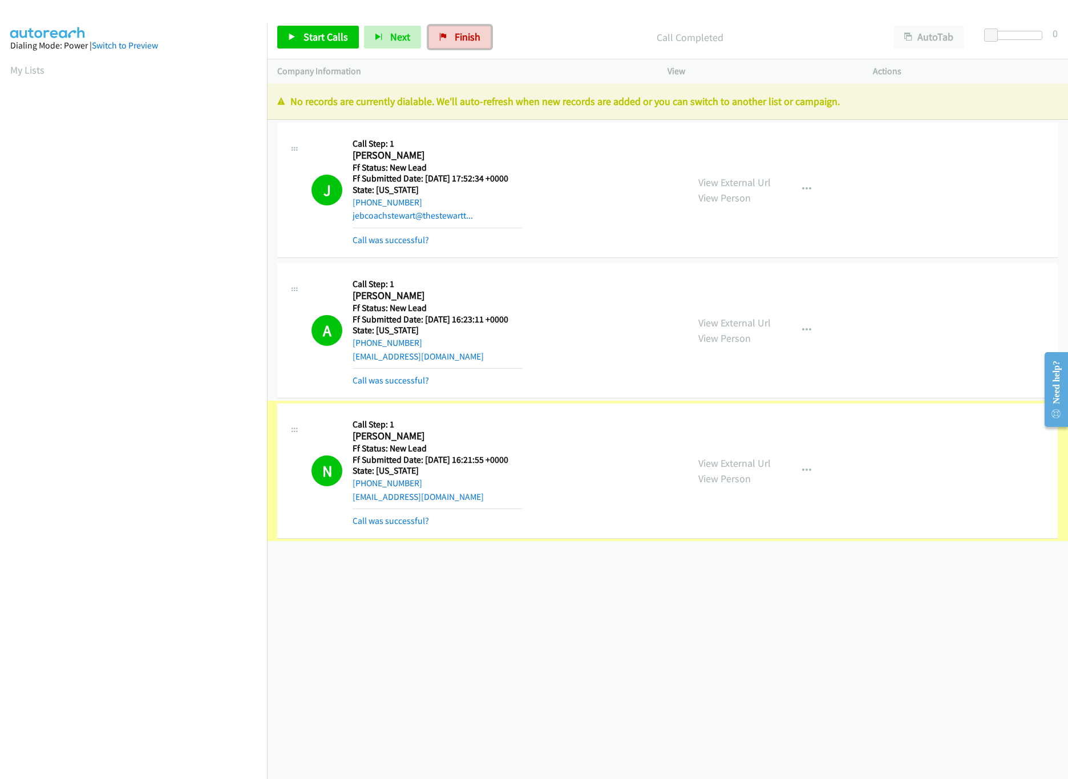
click at [394, 524] on link "Call was successful?" at bounding box center [390, 520] width 76 height 11
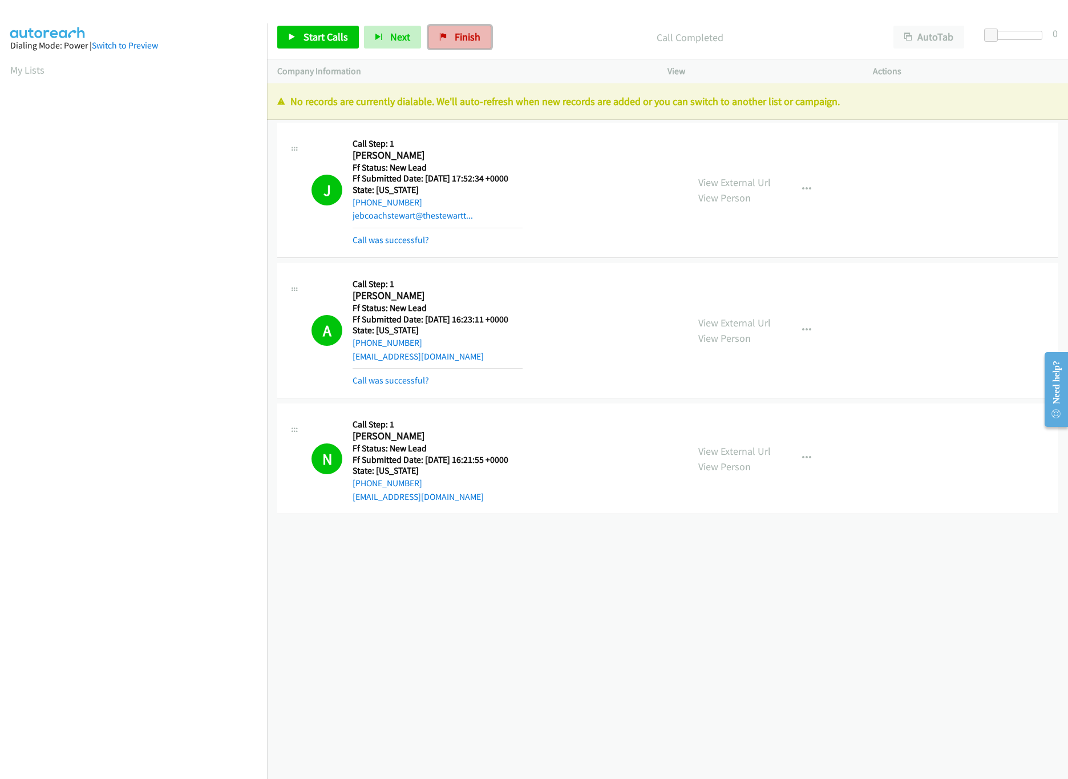
click at [480, 33] on link "Finish" at bounding box center [459, 37] width 63 height 23
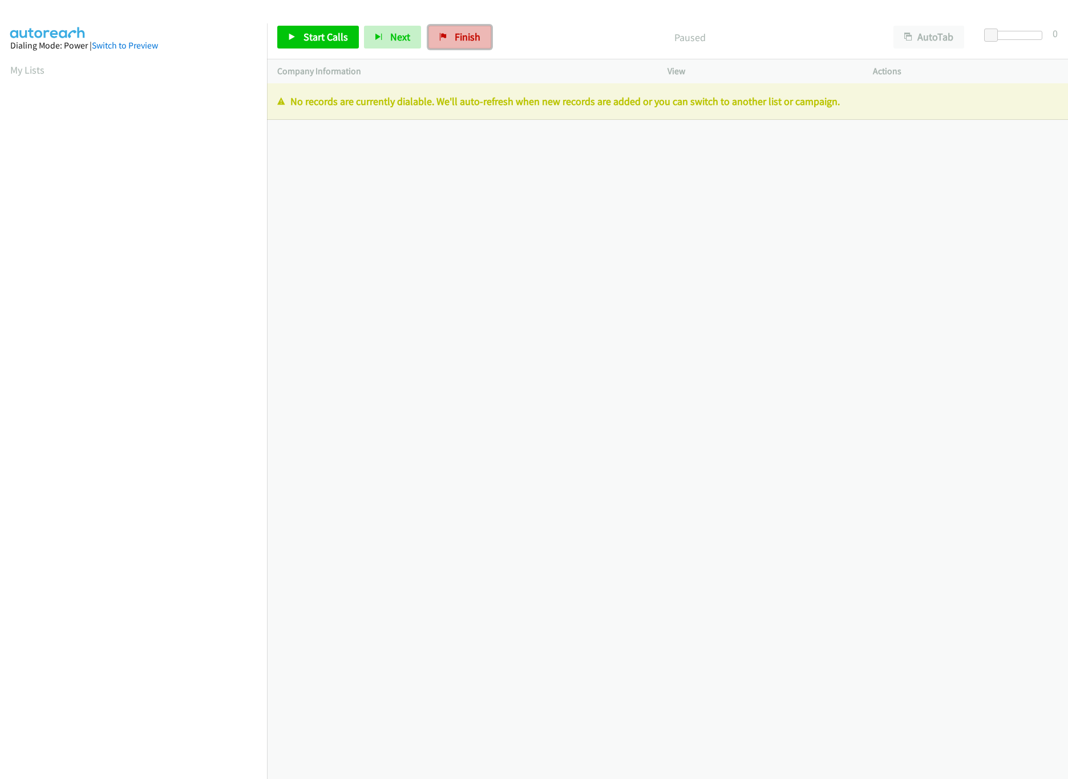
click at [455, 31] on span "Finish" at bounding box center [468, 36] width 26 height 13
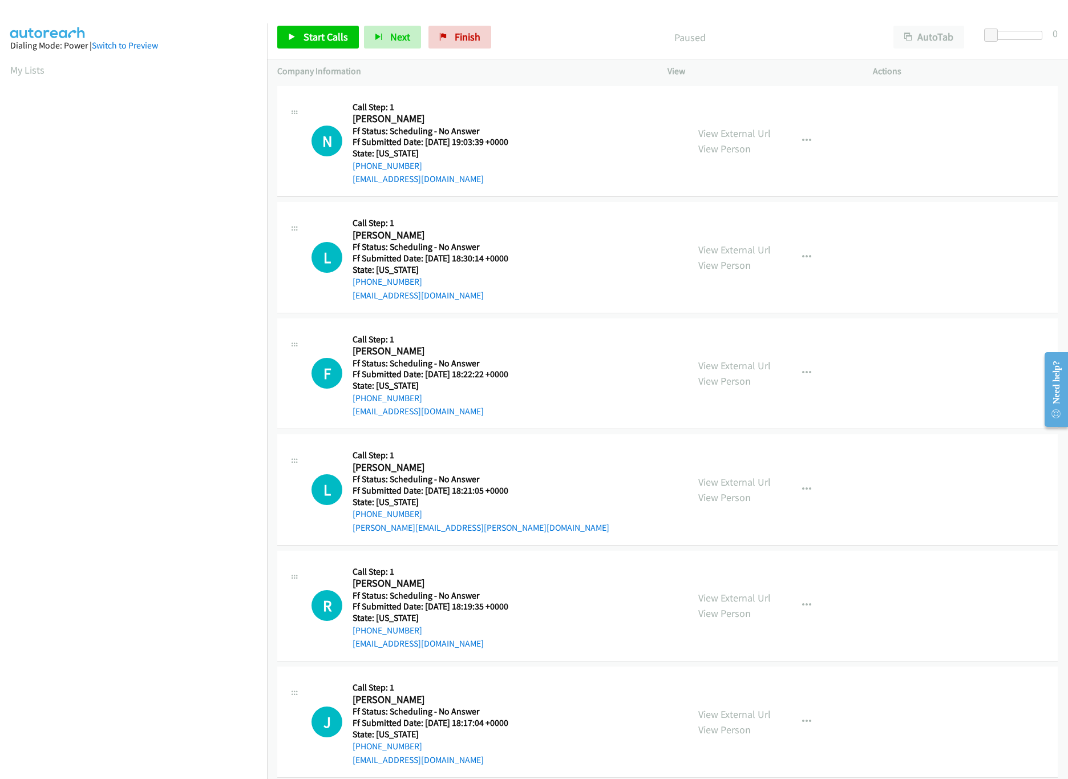
drag, startPoint x: 572, startPoint y: 95, endPoint x: 639, endPoint y: 145, distance: 84.3
click at [572, 95] on div "N Callback Scheduled Call Step: 1 Nicholas Kimbler America/New_York Ff Status: …" at bounding box center [667, 141] width 780 height 111
click at [736, 133] on link "View External Url" at bounding box center [734, 133] width 72 height 13
click at [295, 37] on icon at bounding box center [292, 38] width 8 height 8
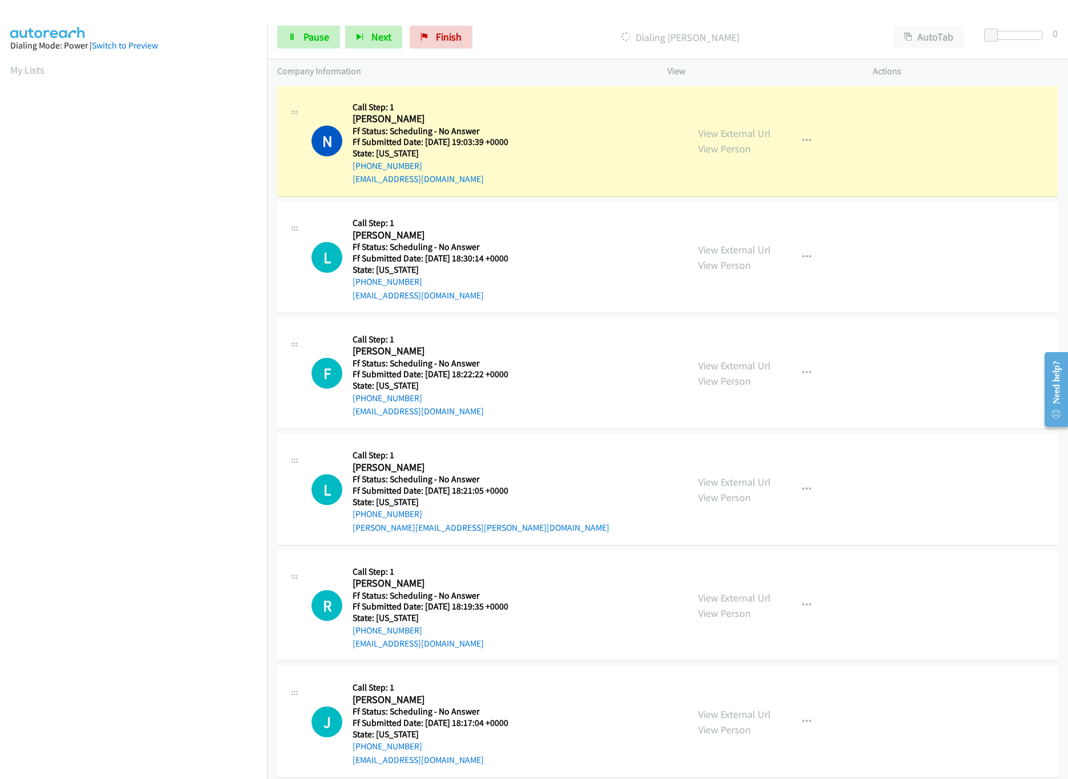
click at [238, 674] on nav "Dialing Mode: Power | Switch to Preview My Lists" at bounding box center [134, 412] width 268 height 779
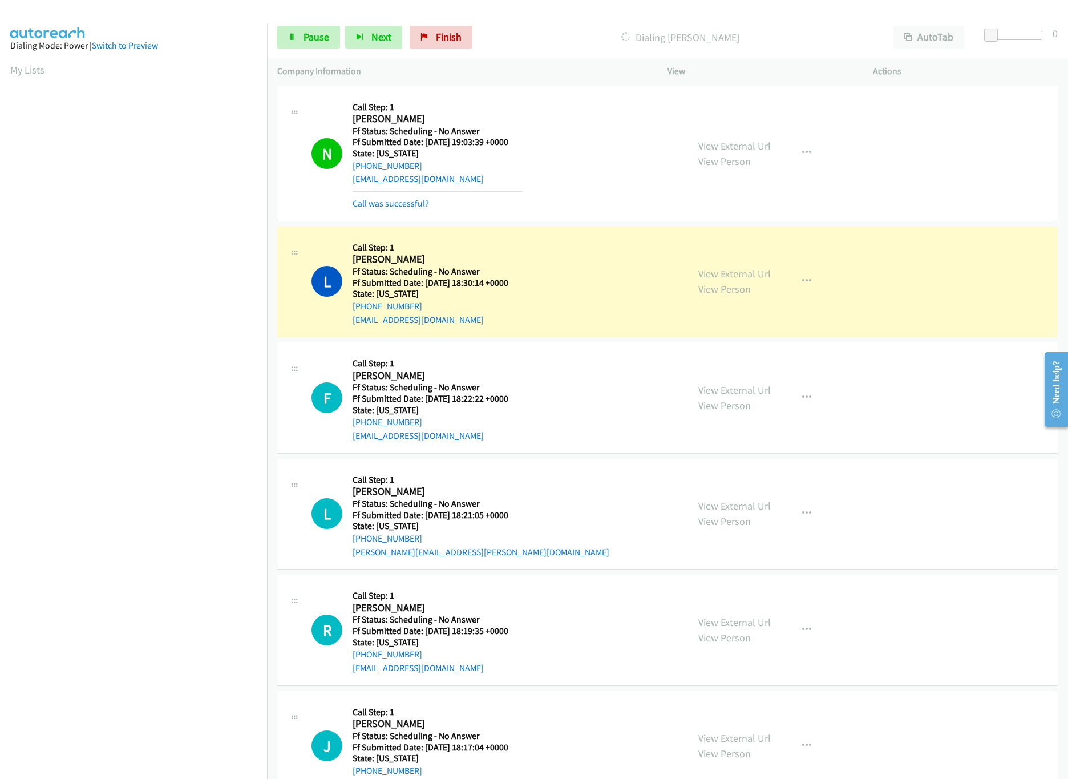
click at [729, 274] on link "View External Url" at bounding box center [734, 273] width 72 height 13
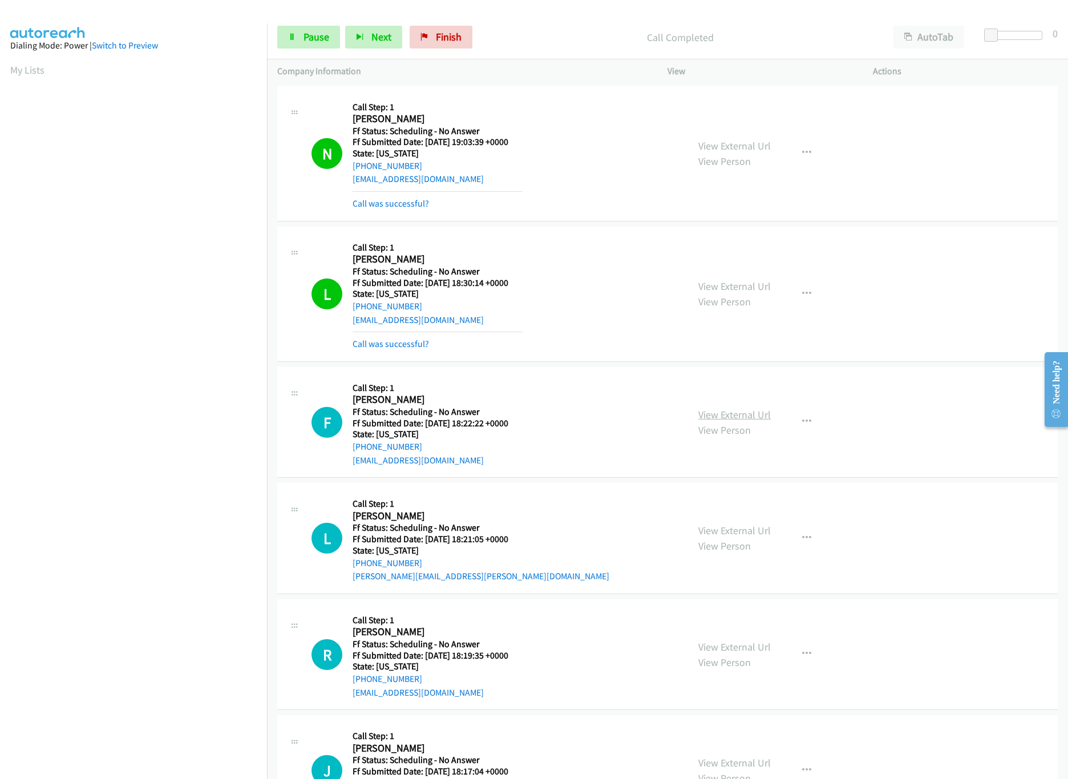
click at [707, 415] on link "View External Url" at bounding box center [734, 414] width 72 height 13
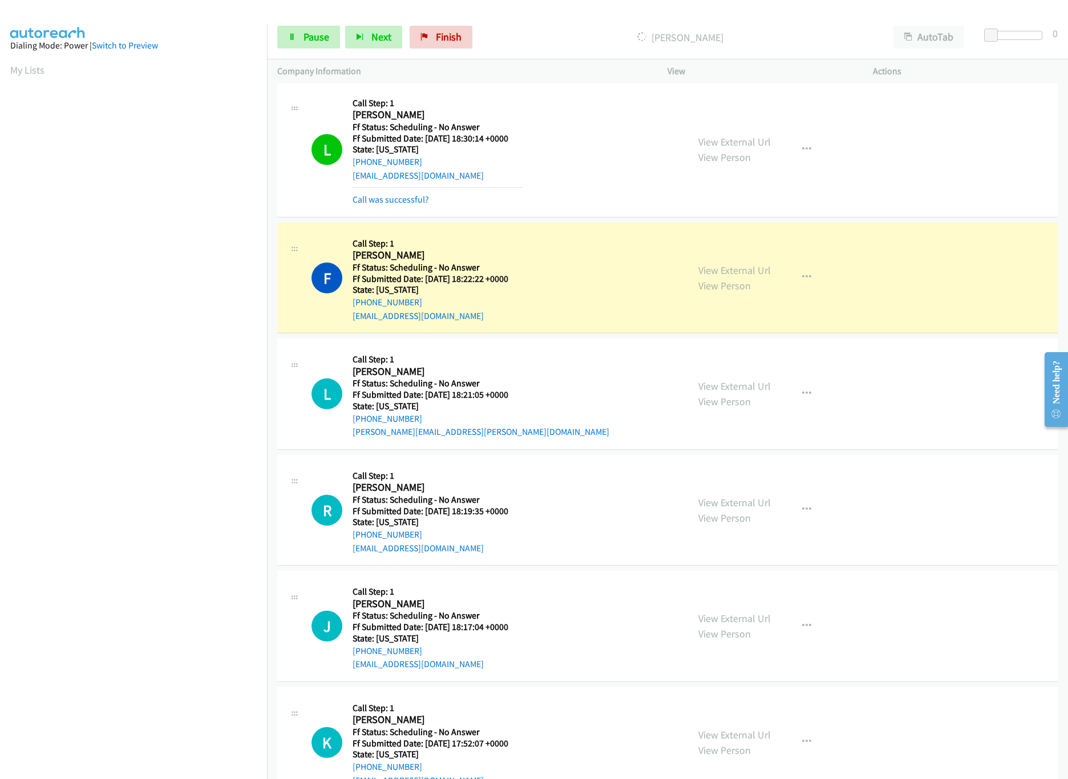
scroll to position [228, 0]
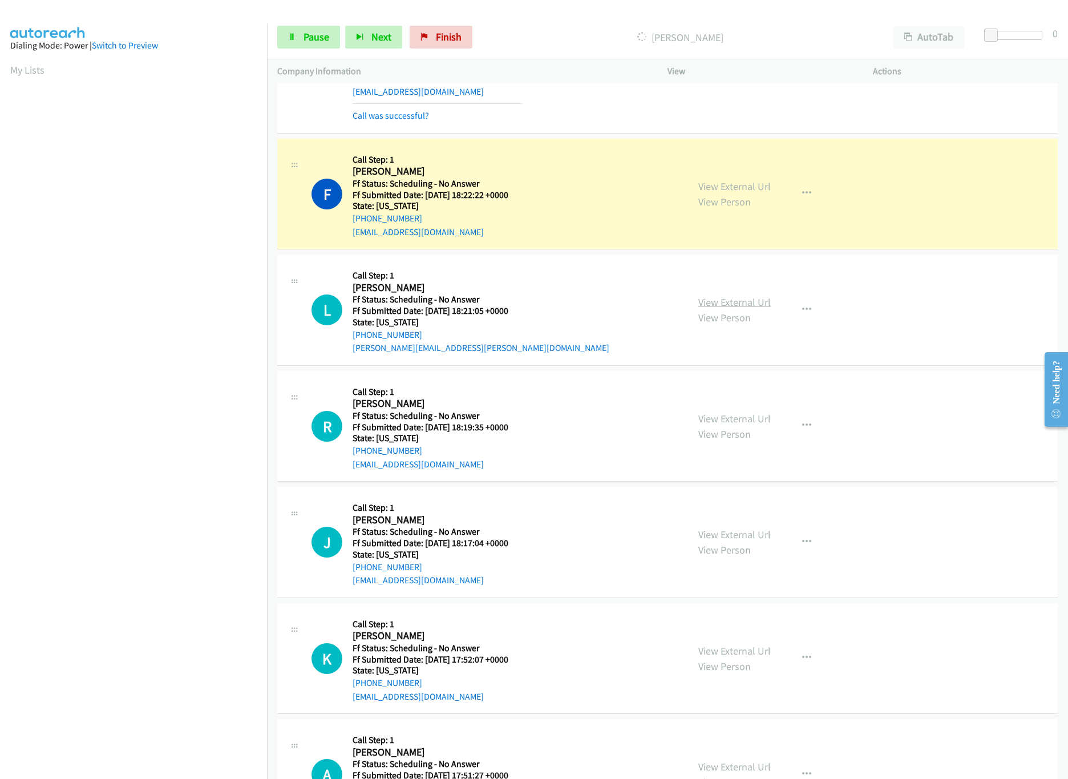
click at [722, 307] on link "View External Url" at bounding box center [734, 301] width 72 height 13
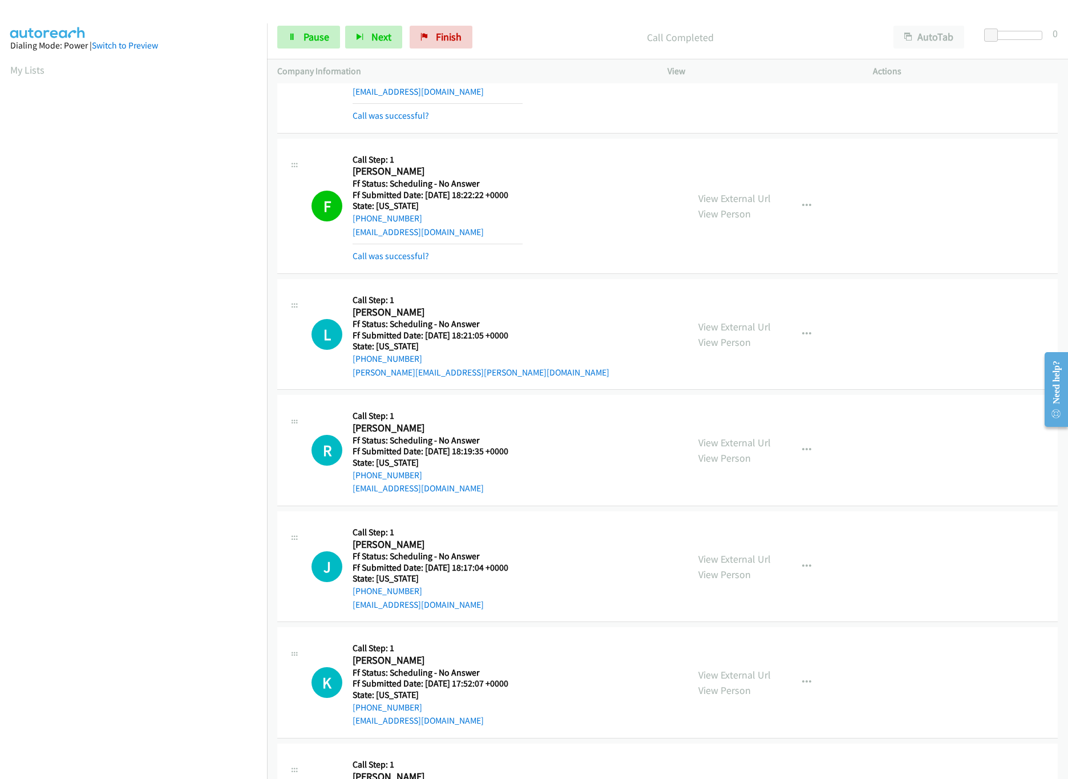
scroll to position [342, 0]
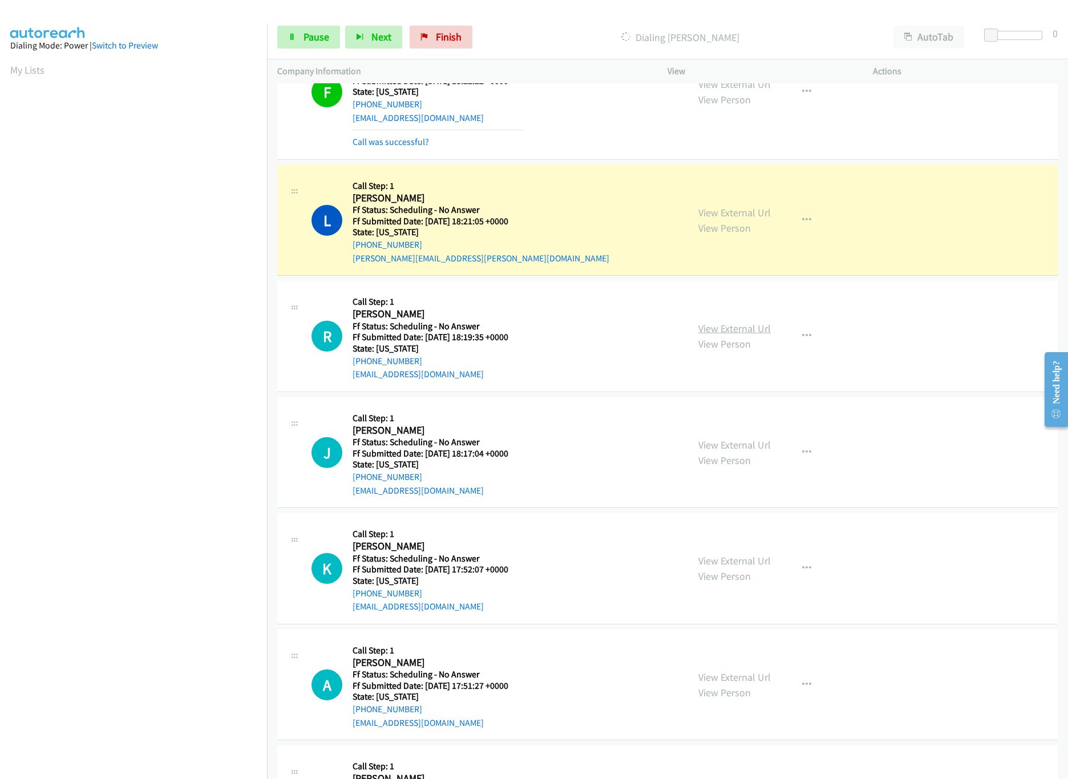
click at [727, 325] on link "View External Url" at bounding box center [734, 328] width 72 height 13
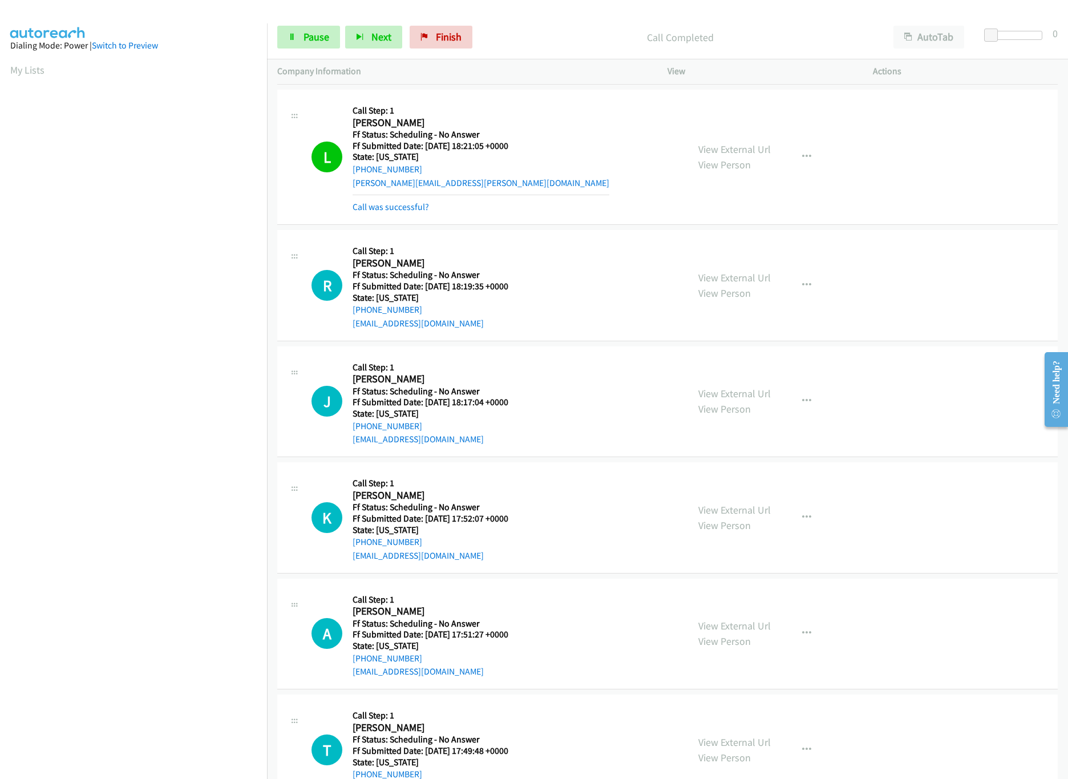
scroll to position [456, 0]
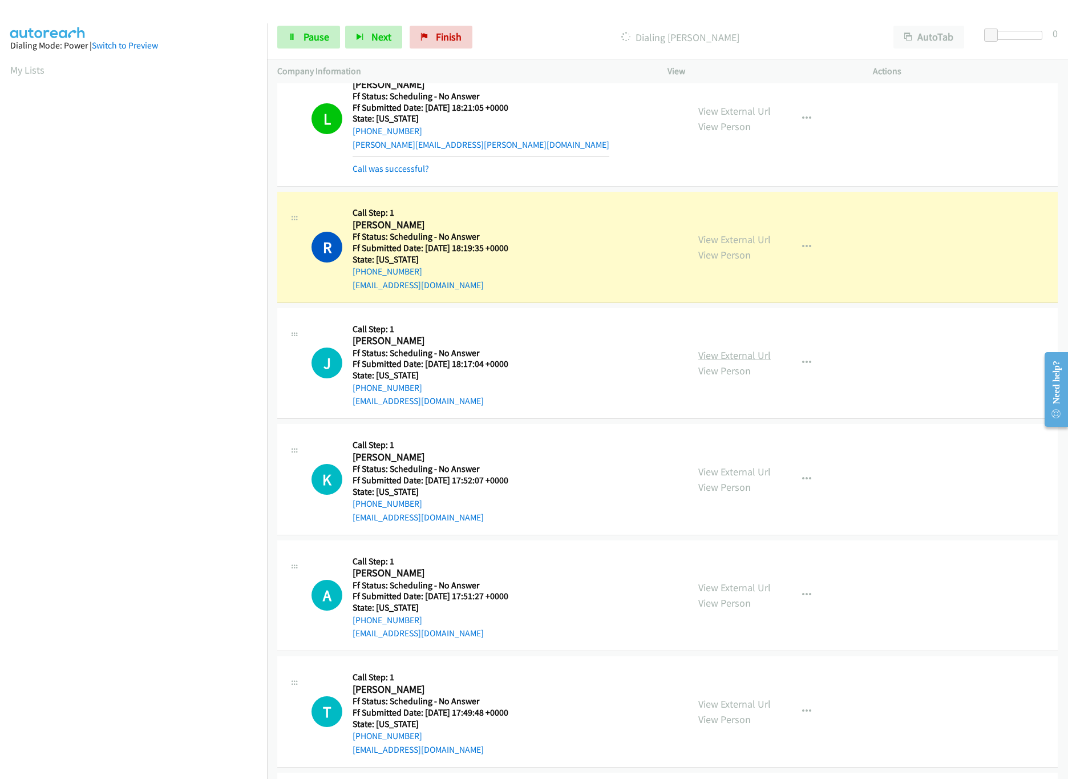
click at [753, 358] on link "View External Url" at bounding box center [734, 354] width 72 height 13
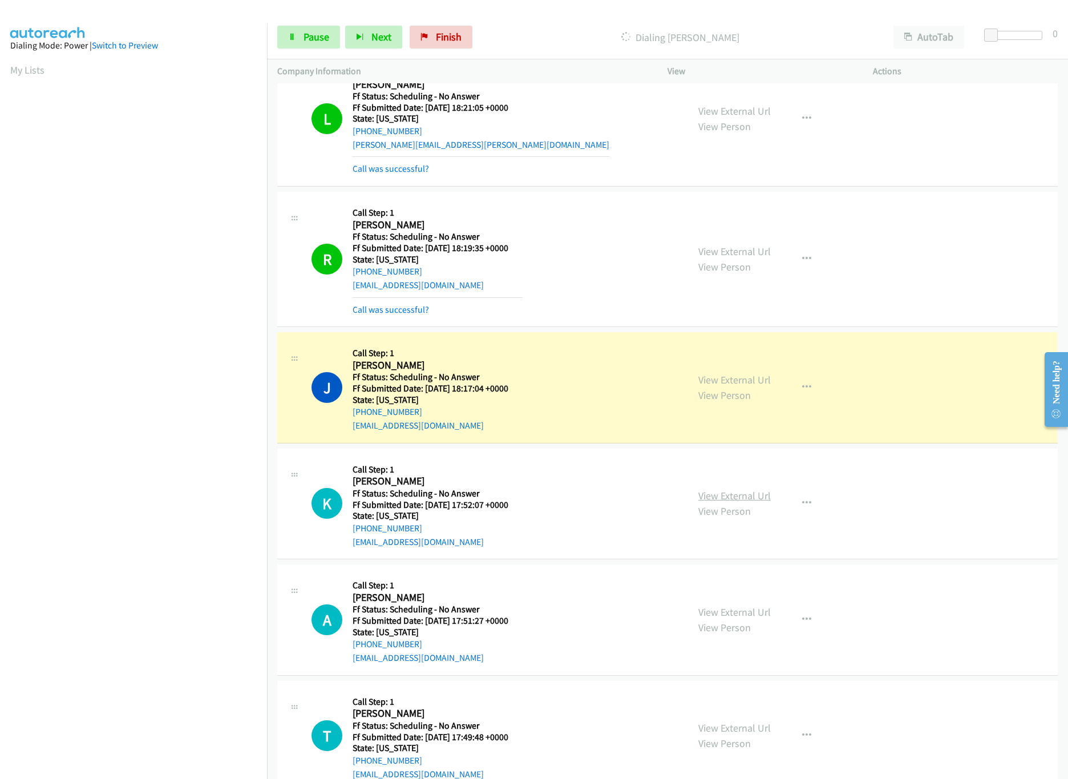
click at [719, 502] on link "View External Url" at bounding box center [734, 495] width 72 height 13
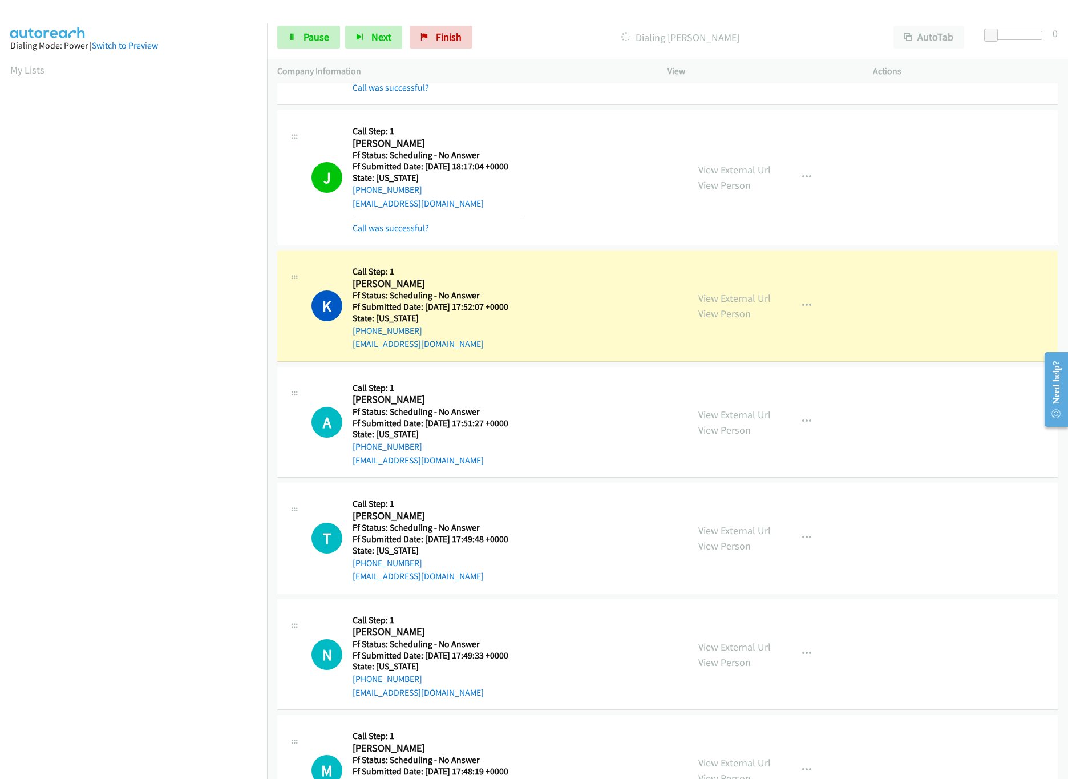
scroll to position [684, 0]
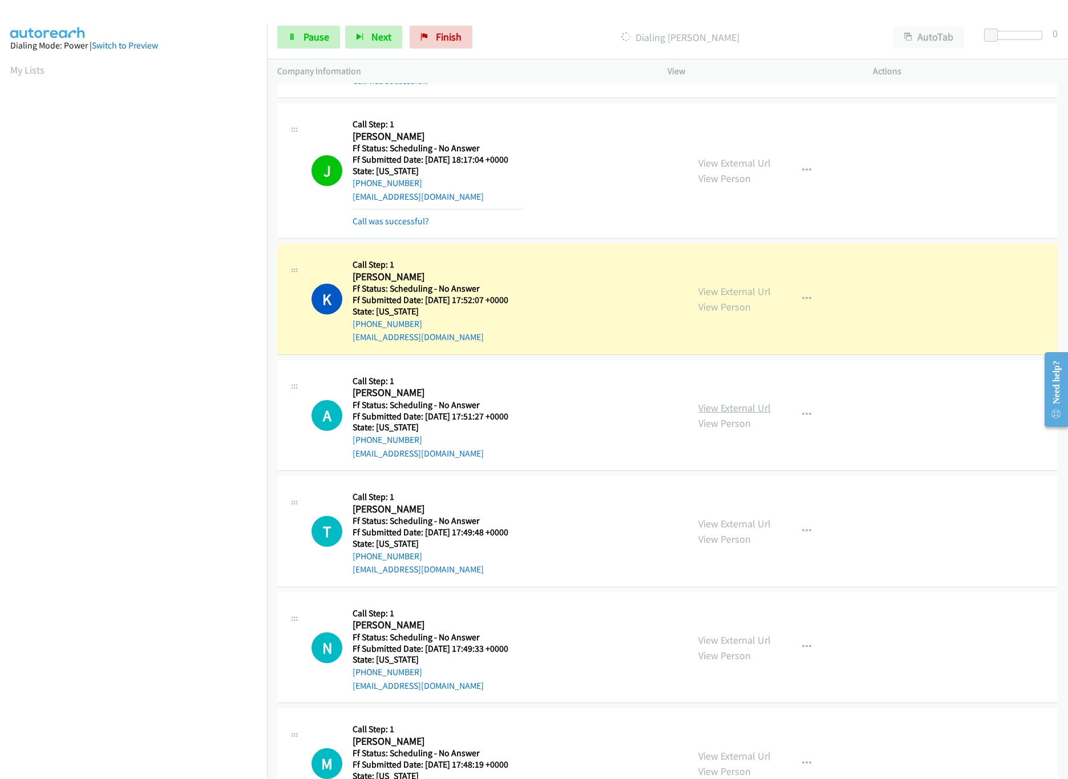
click at [741, 407] on link "View External Url" at bounding box center [734, 407] width 72 height 13
click at [306, 31] on span "Pause" at bounding box center [316, 36] width 26 height 13
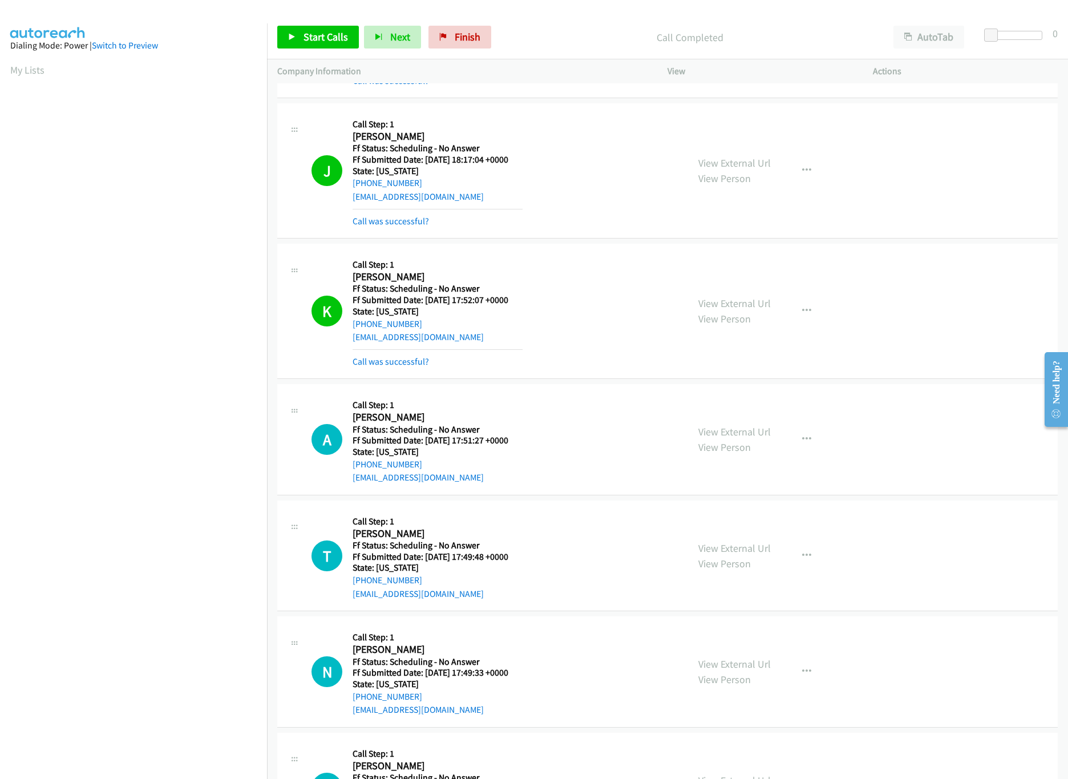
click at [611, 45] on div "Call Completed" at bounding box center [689, 37] width 387 height 23
click at [457, 31] on span "Finish" at bounding box center [468, 36] width 26 height 13
click at [423, 360] on link "Call was successful?" at bounding box center [390, 361] width 76 height 11
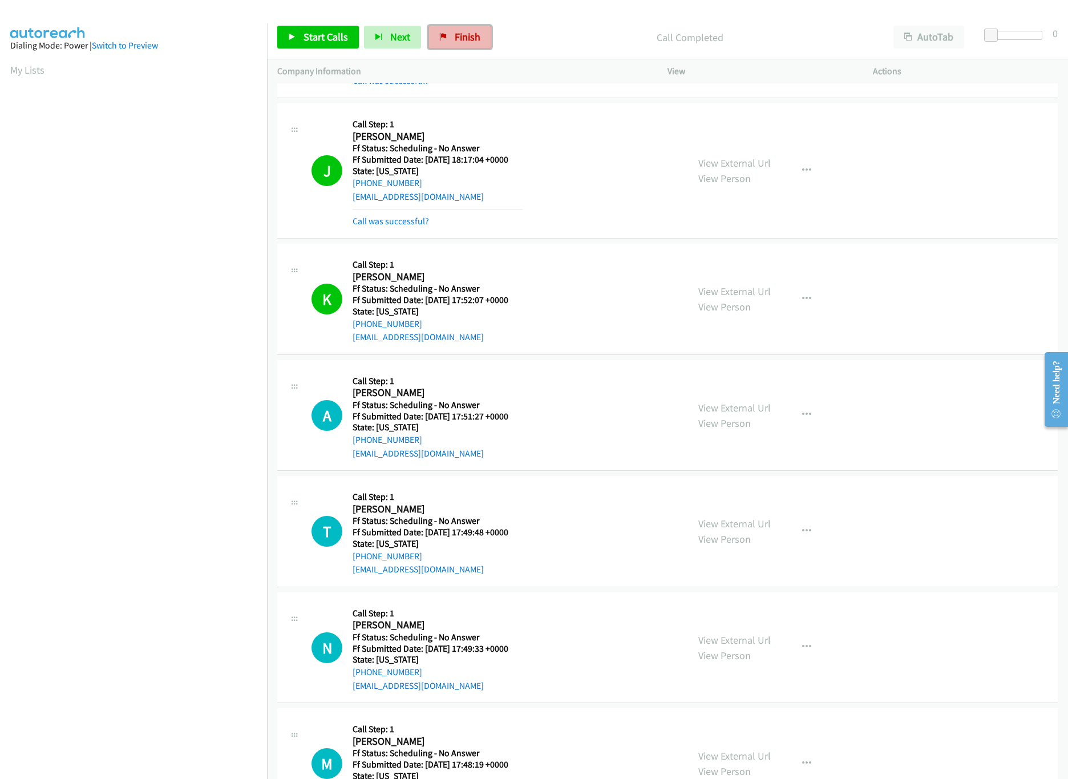
click at [464, 28] on link "Finish" at bounding box center [459, 37] width 63 height 23
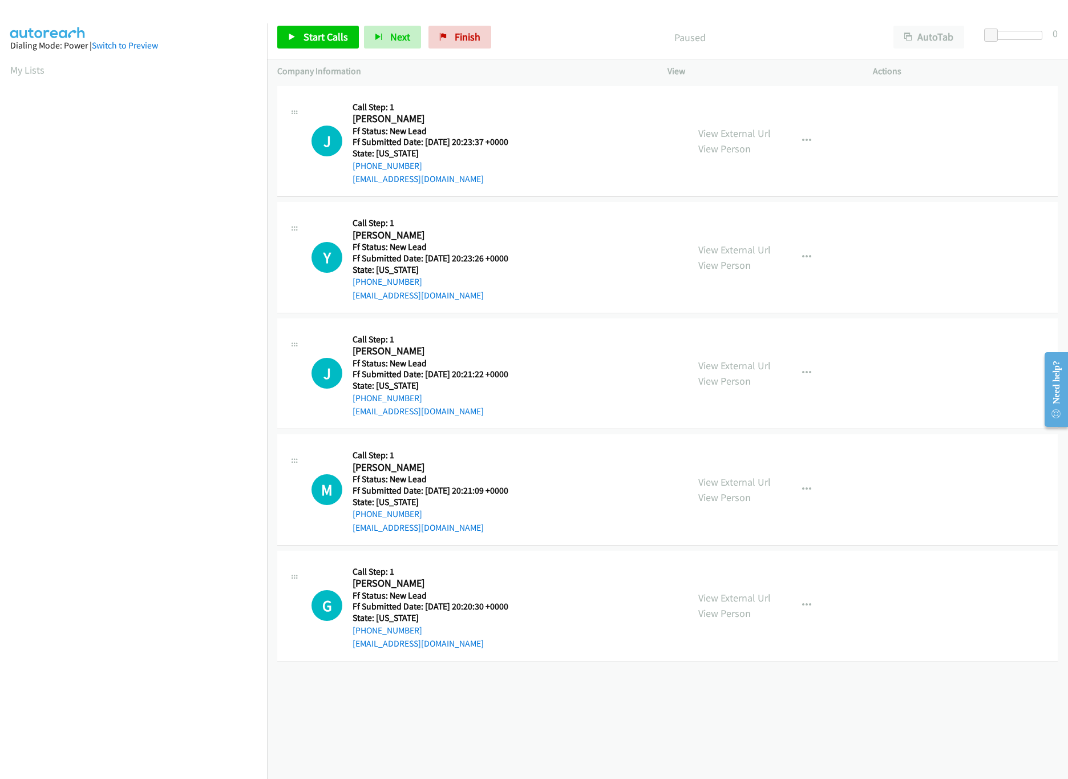
click at [835, 724] on div "+1 415-964-1034 Call failed - Please reload the list and try again The Callbar …" at bounding box center [667, 430] width 801 height 695
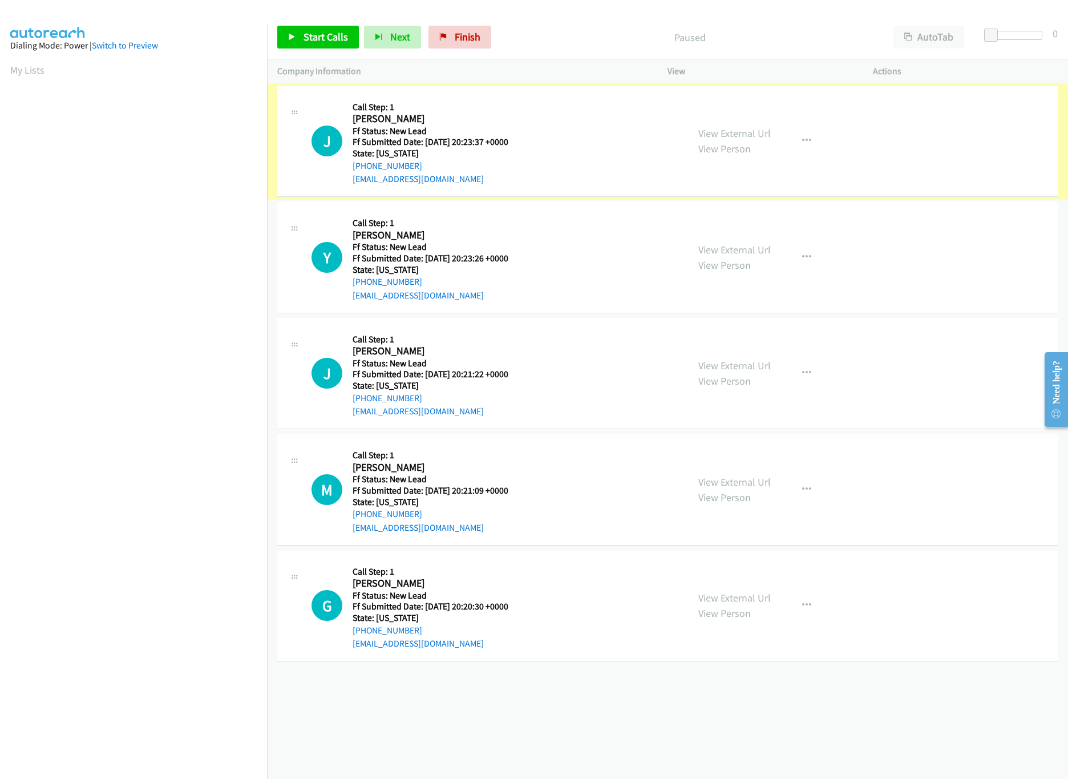
click at [731, 127] on link "View External Url" at bounding box center [734, 133] width 72 height 13
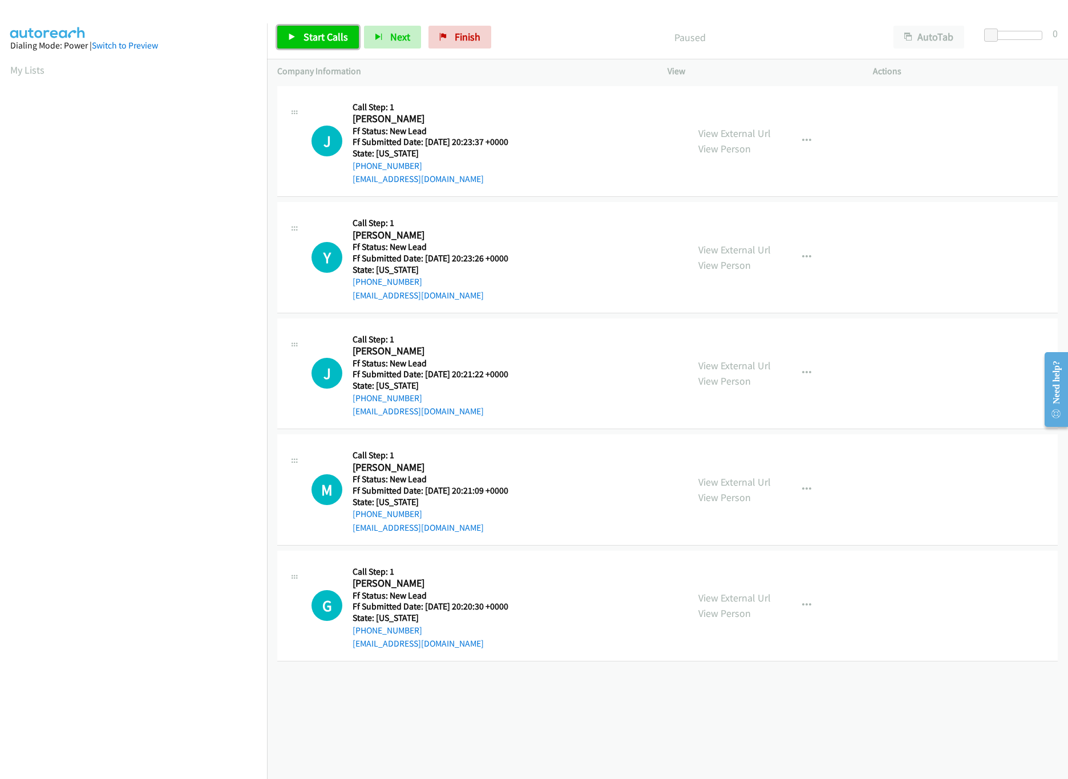
click at [334, 33] on span "Start Calls" at bounding box center [325, 36] width 44 height 13
click at [752, 243] on link "View External Url" at bounding box center [734, 249] width 72 height 13
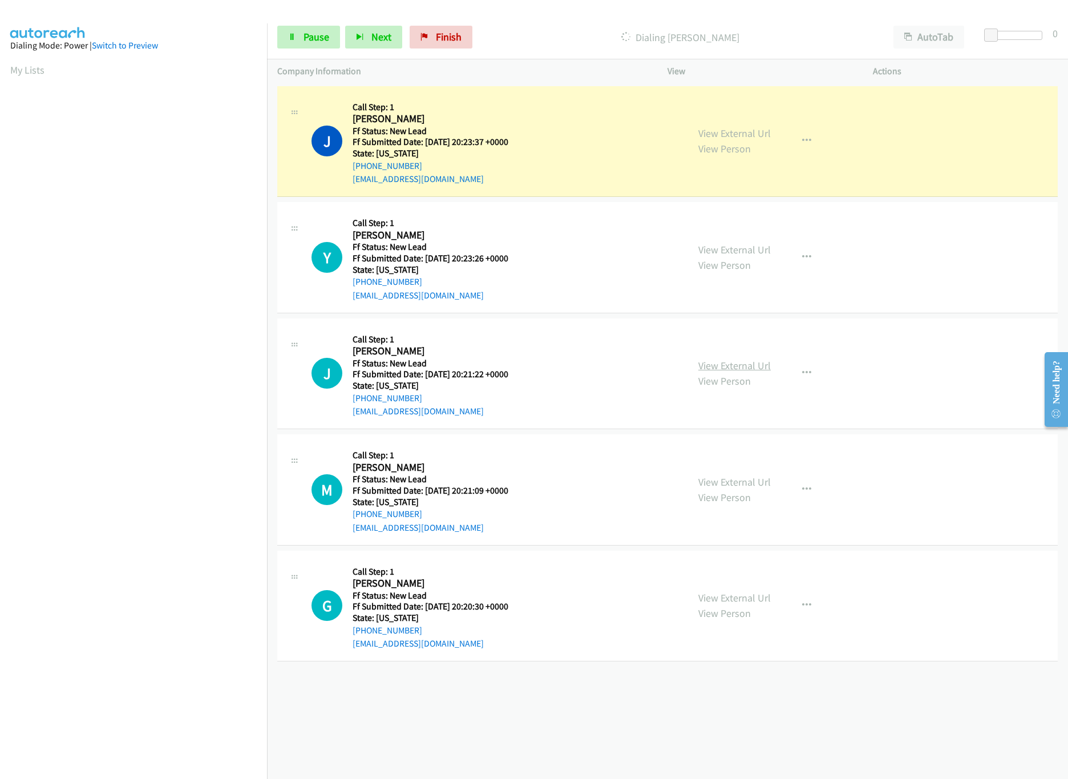
click at [710, 363] on link "View External Url" at bounding box center [734, 365] width 72 height 13
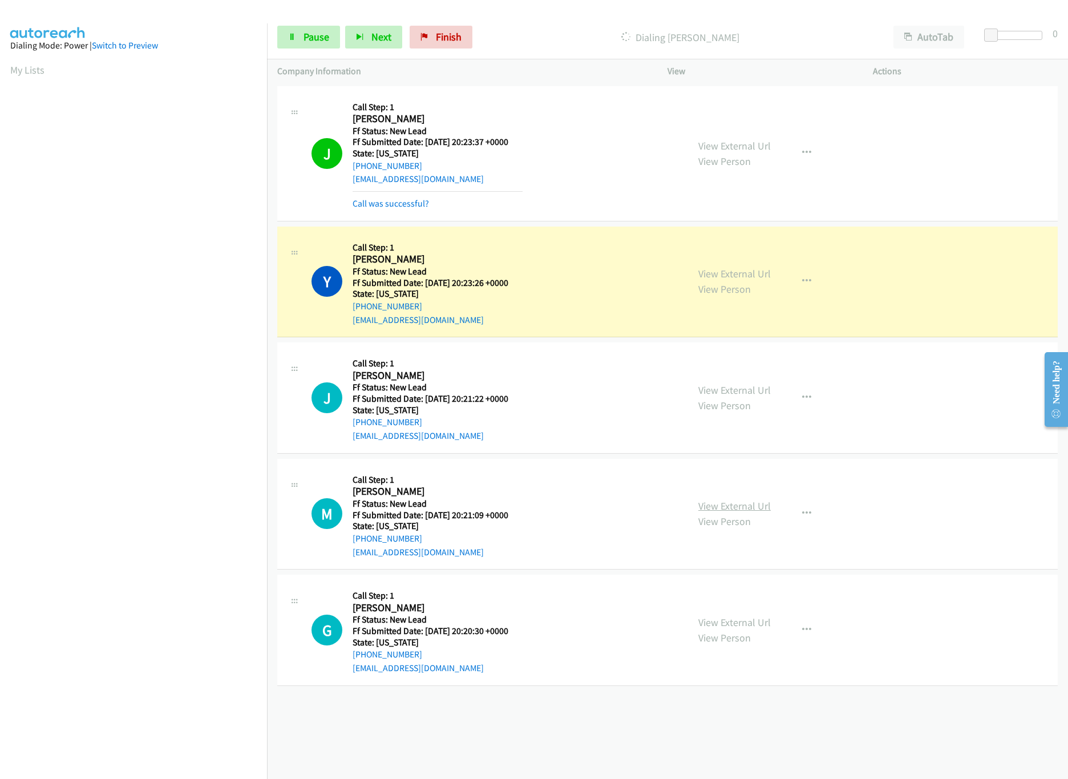
click at [731, 500] on link "View External Url" at bounding box center [734, 505] width 72 height 13
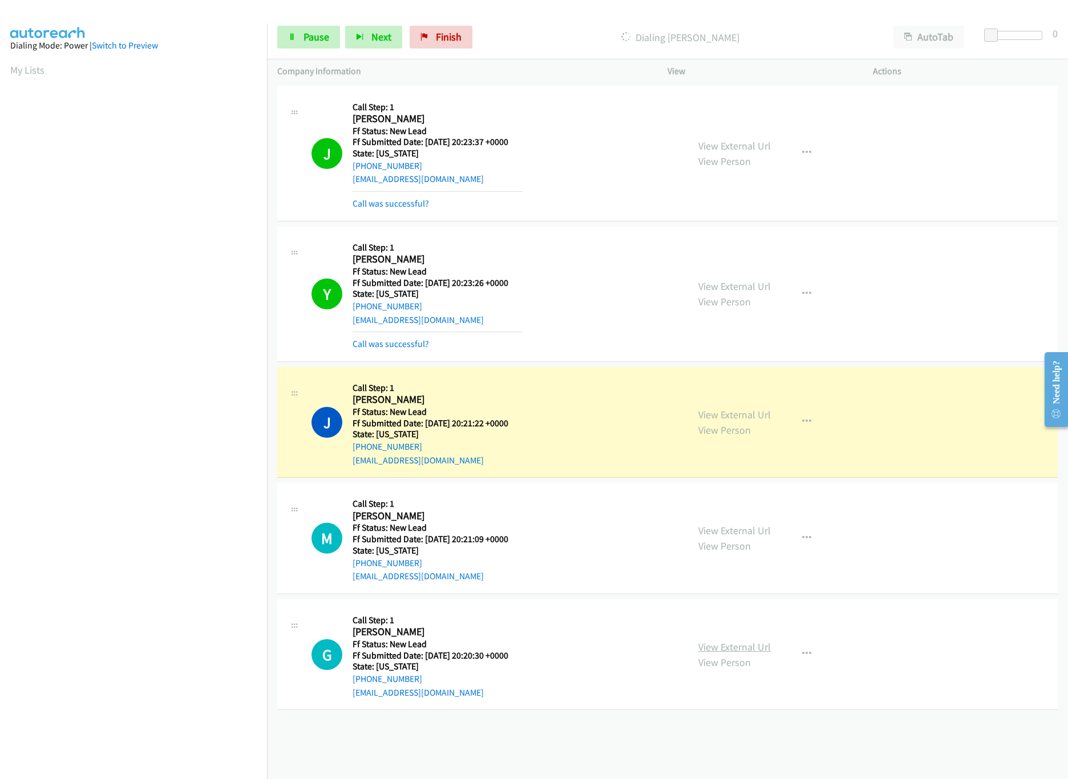
click at [737, 649] on link "View External Url" at bounding box center [734, 646] width 72 height 13
click at [297, 35] on link "Pause" at bounding box center [308, 37] width 63 height 23
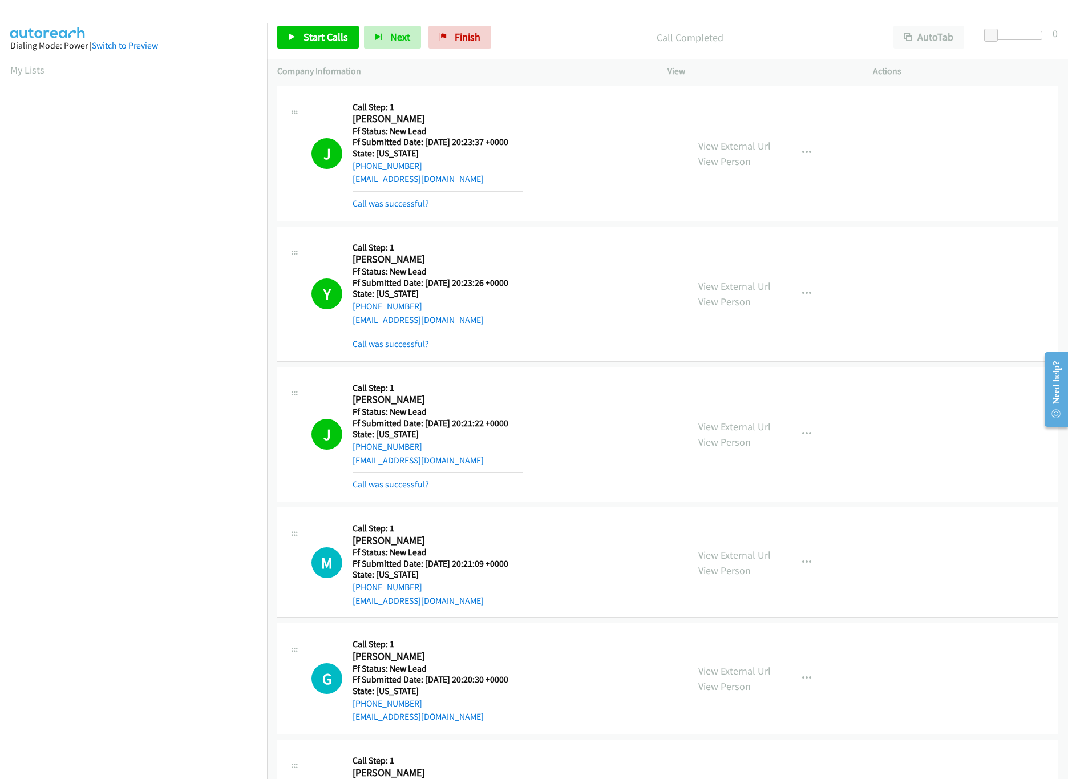
click at [387, 478] on div "Call was successful?" at bounding box center [437, 484] width 170 height 14
click at [387, 488] on link "Call was successful?" at bounding box center [390, 484] width 76 height 11
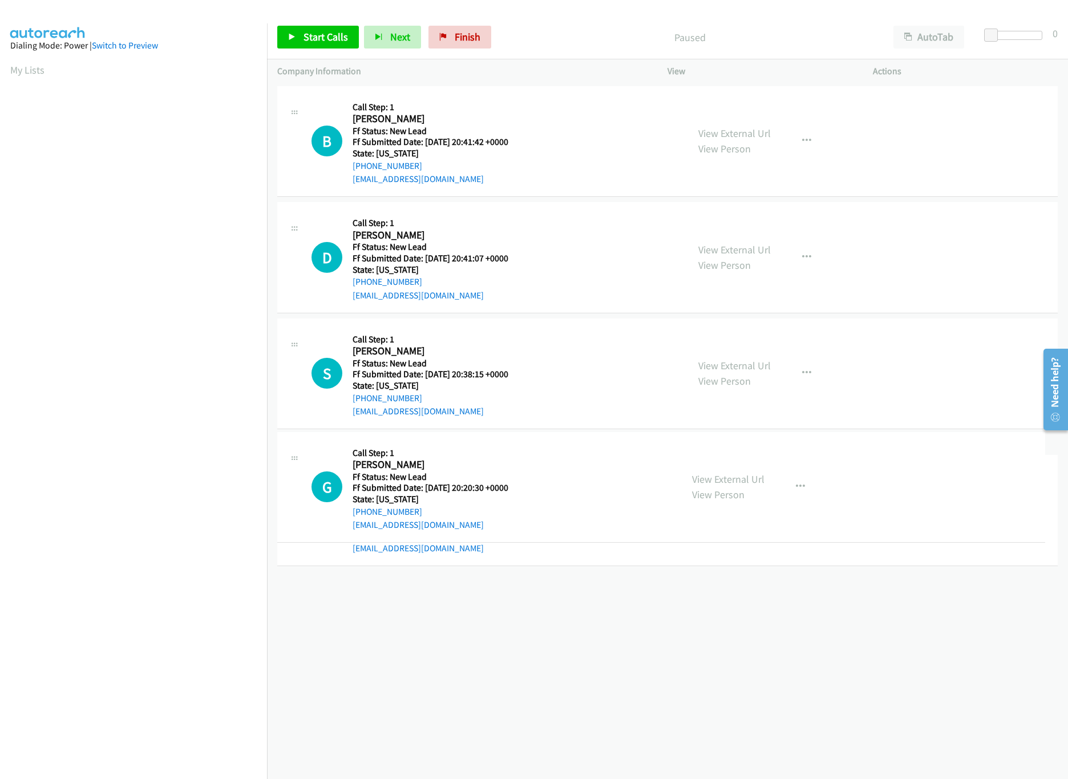
drag, startPoint x: 477, startPoint y: 514, endPoint x: 501, endPoint y: 457, distance: 61.9
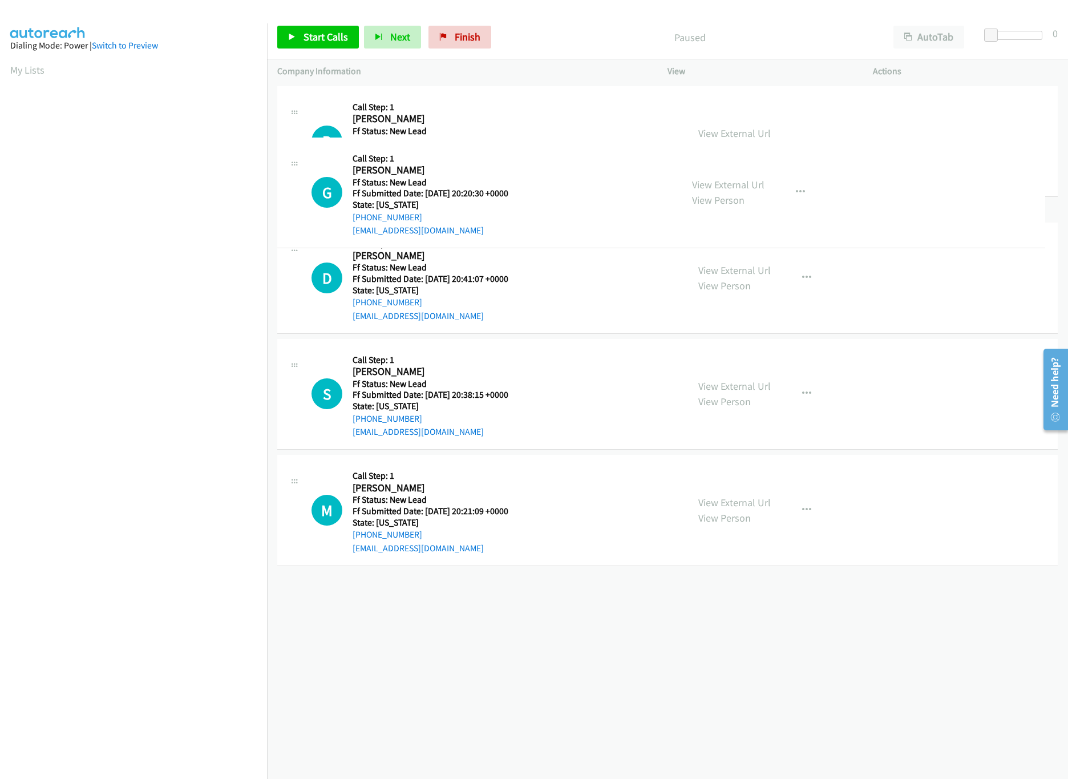
drag, startPoint x: 500, startPoint y: 419, endPoint x: 519, endPoint y: 198, distance: 221.6
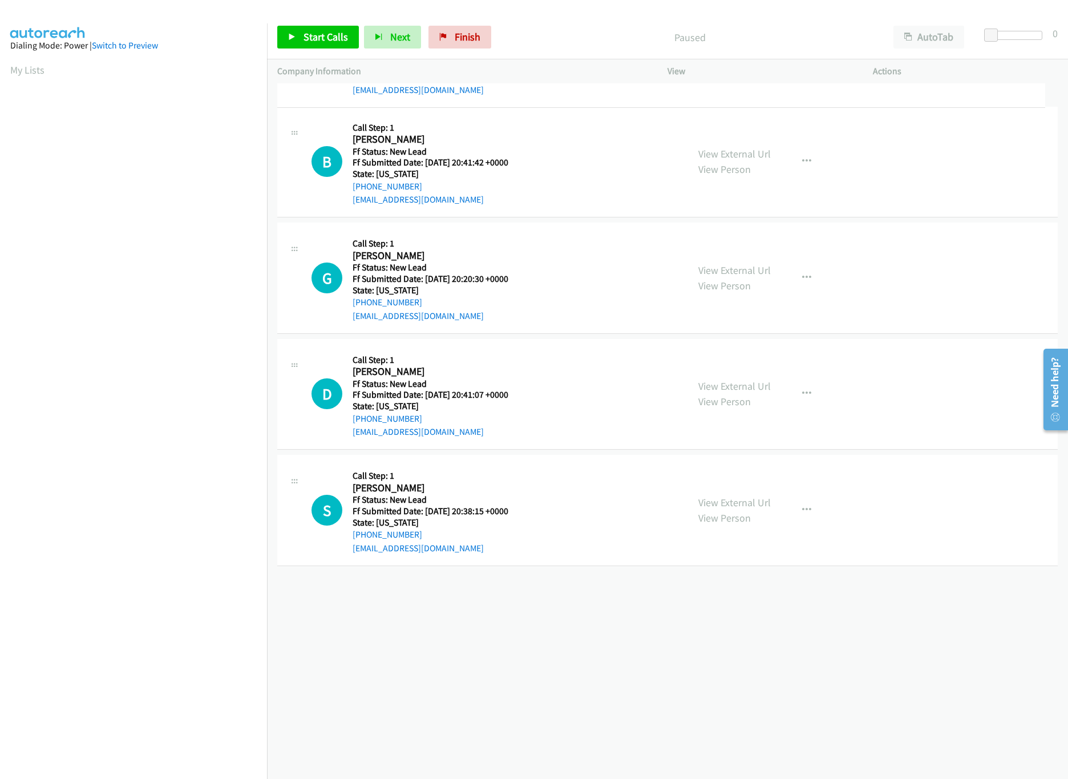
drag, startPoint x: 435, startPoint y: 606, endPoint x: 493, endPoint y: 39, distance: 569.9
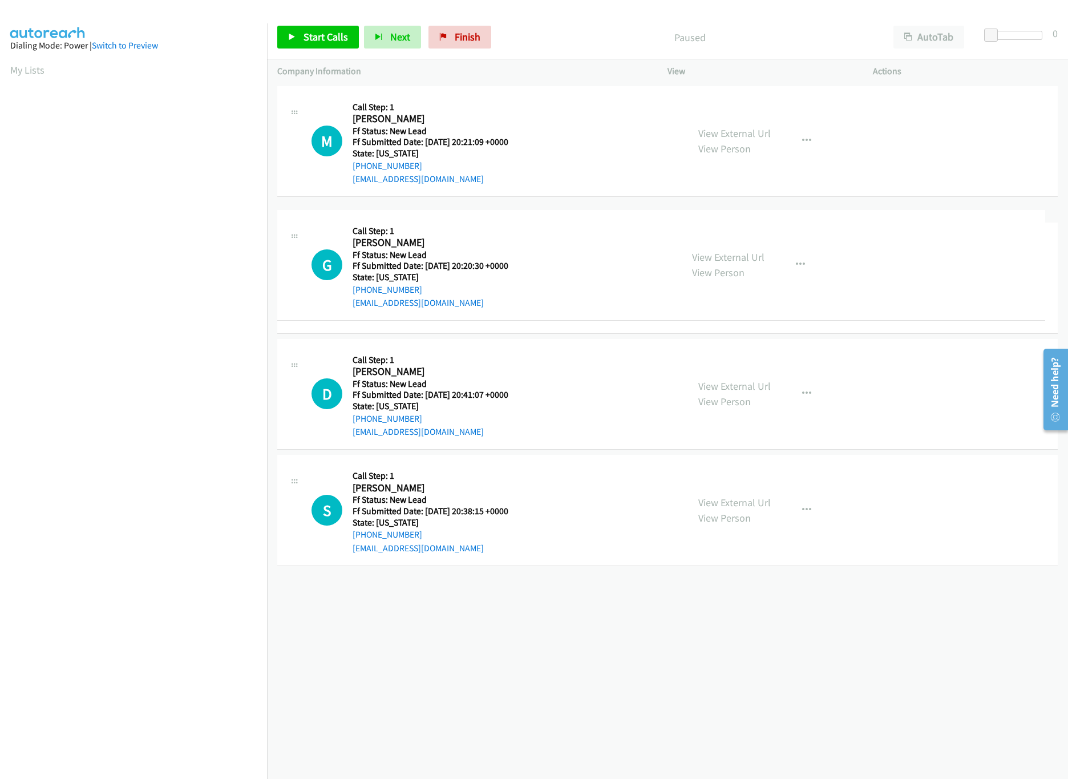
drag, startPoint x: 530, startPoint y: 361, endPoint x: 548, endPoint y: 233, distance: 129.0
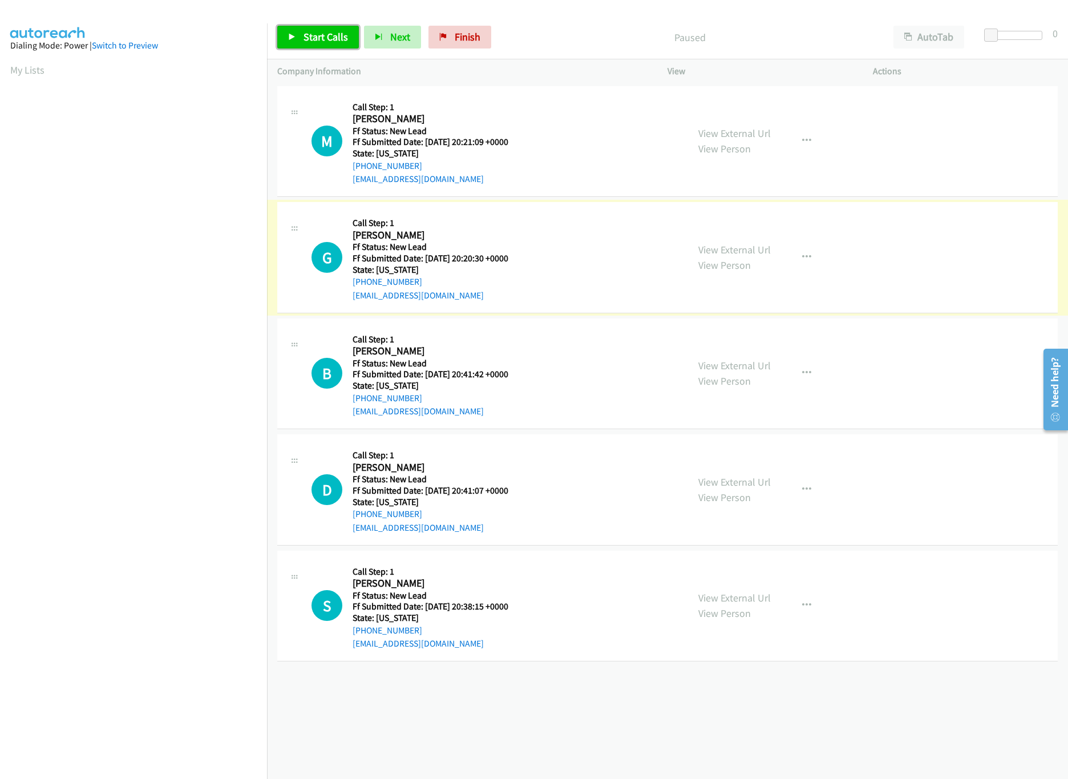
click at [322, 37] on span "Start Calls" at bounding box center [325, 36] width 44 height 13
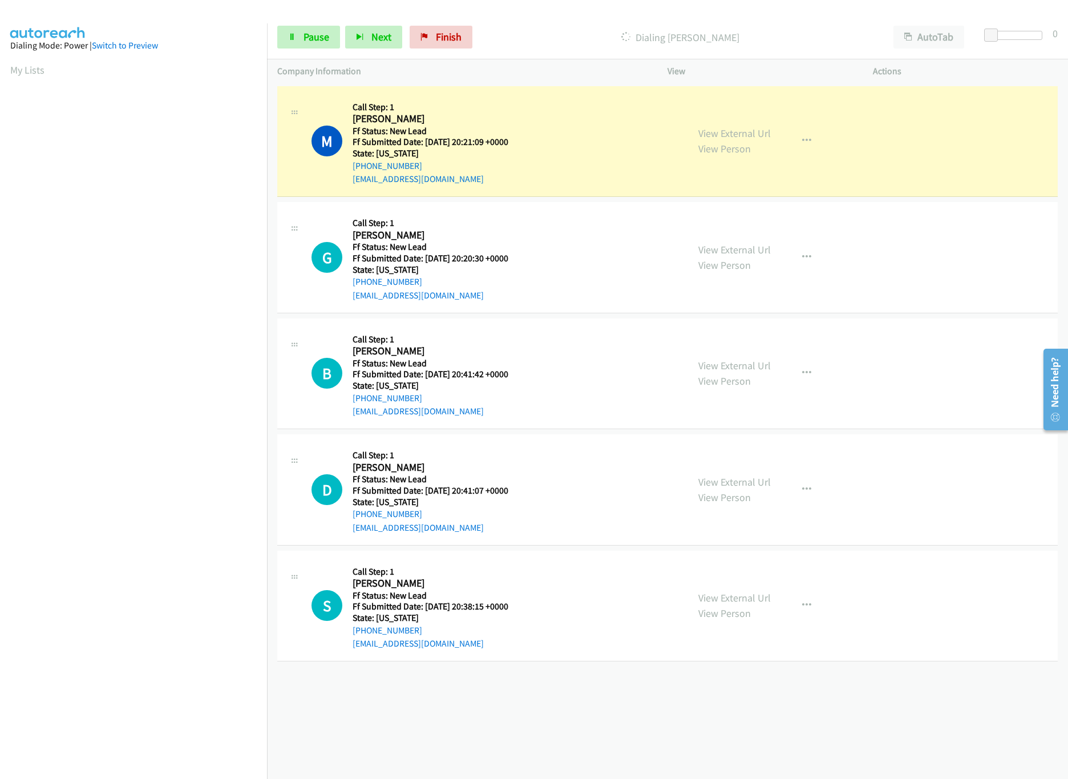
click at [426, 698] on div "[PHONE_NUMBER] Call failed - Please reload the list and try again The Callbar F…" at bounding box center [667, 430] width 801 height 695
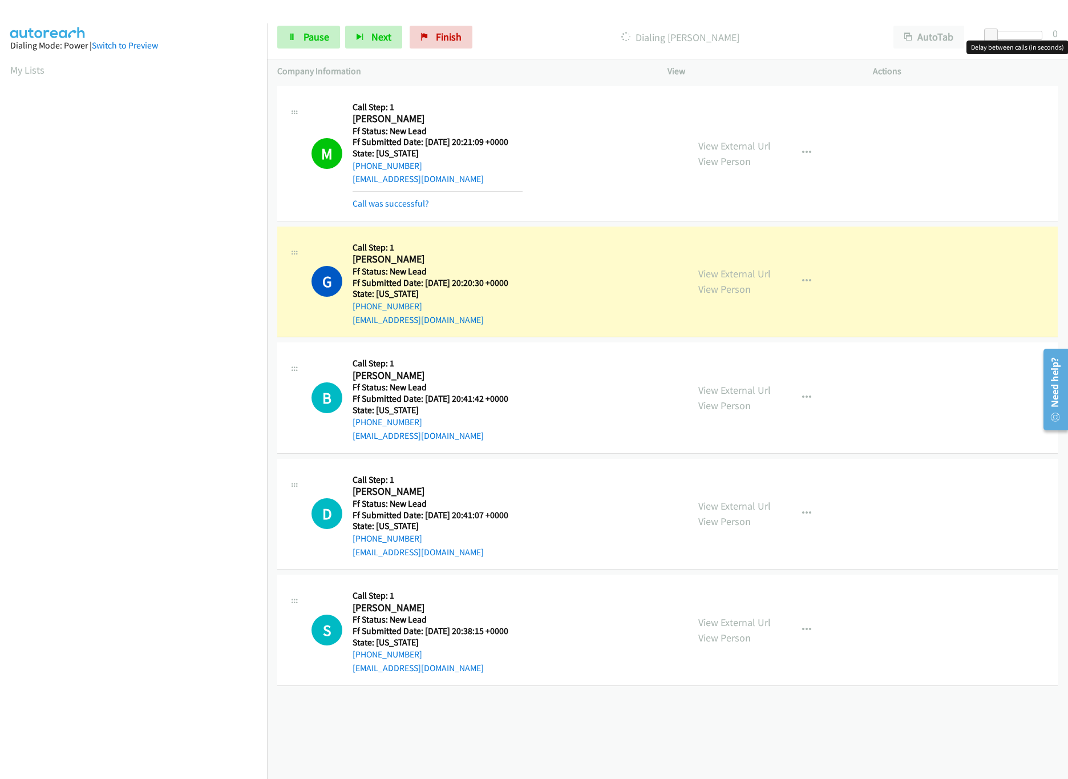
click at [1014, 38] on div at bounding box center [1016, 35] width 52 height 9
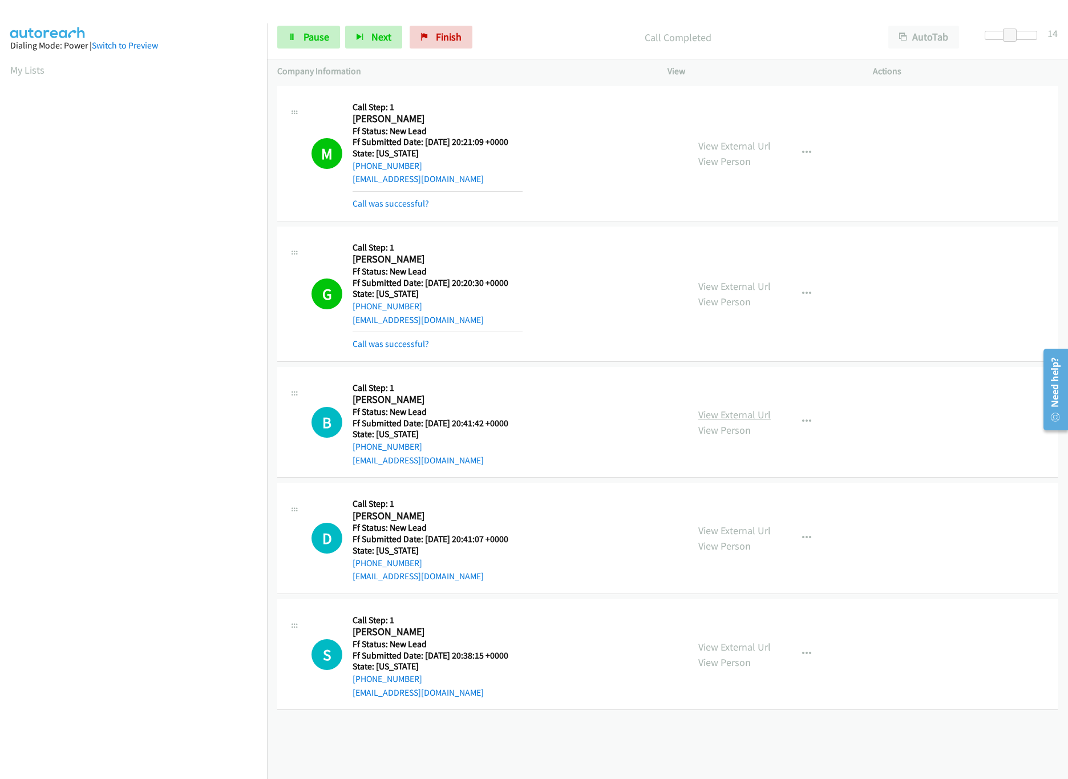
click at [726, 418] on link "View External Url" at bounding box center [734, 414] width 72 height 13
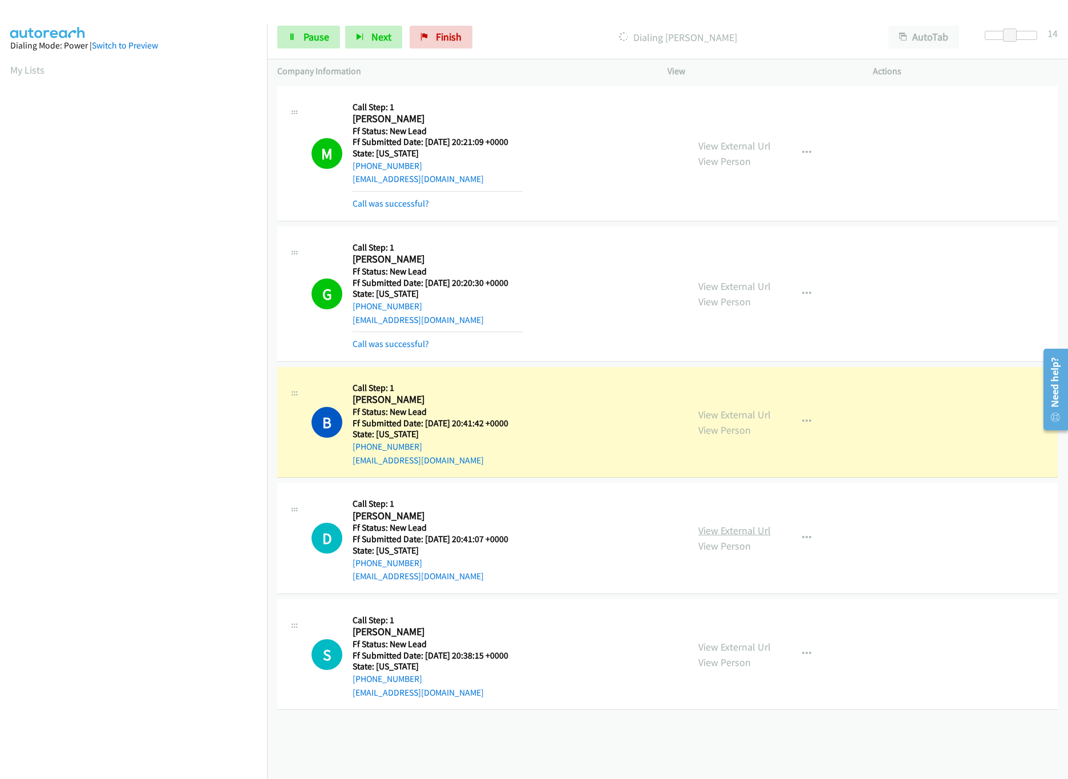
click at [714, 529] on link "View External Url" at bounding box center [734, 530] width 72 height 13
click at [334, 48] on link "Pause" at bounding box center [308, 37] width 63 height 23
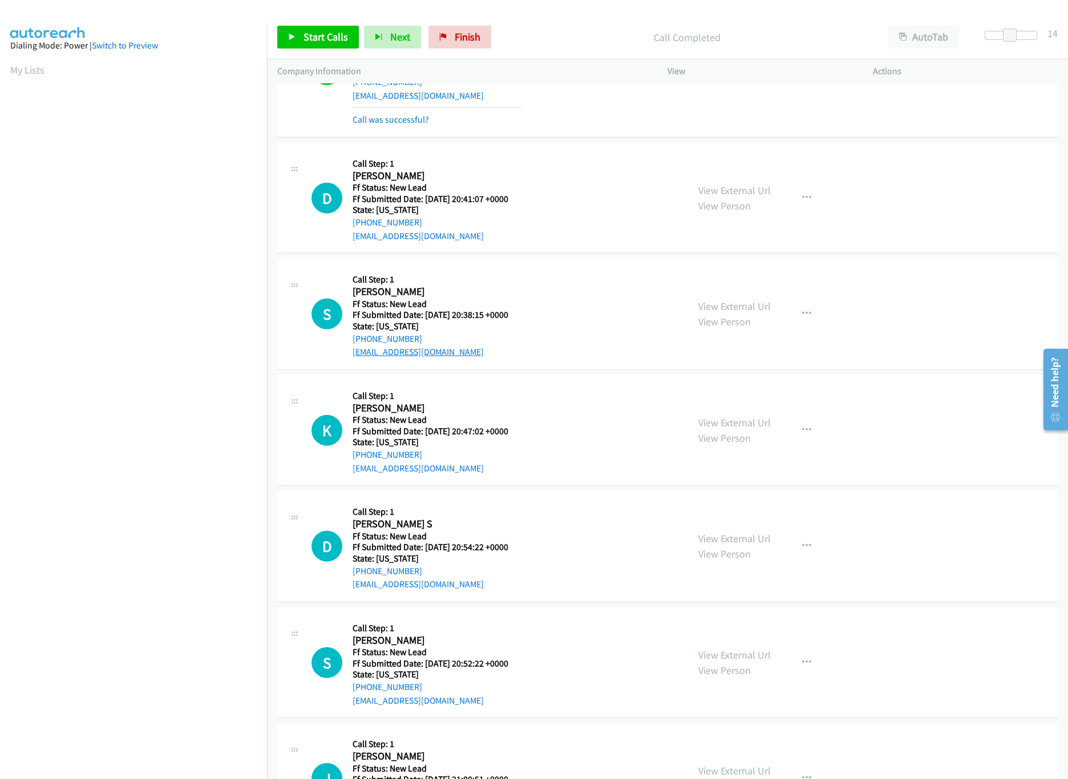
scroll to position [330, 0]
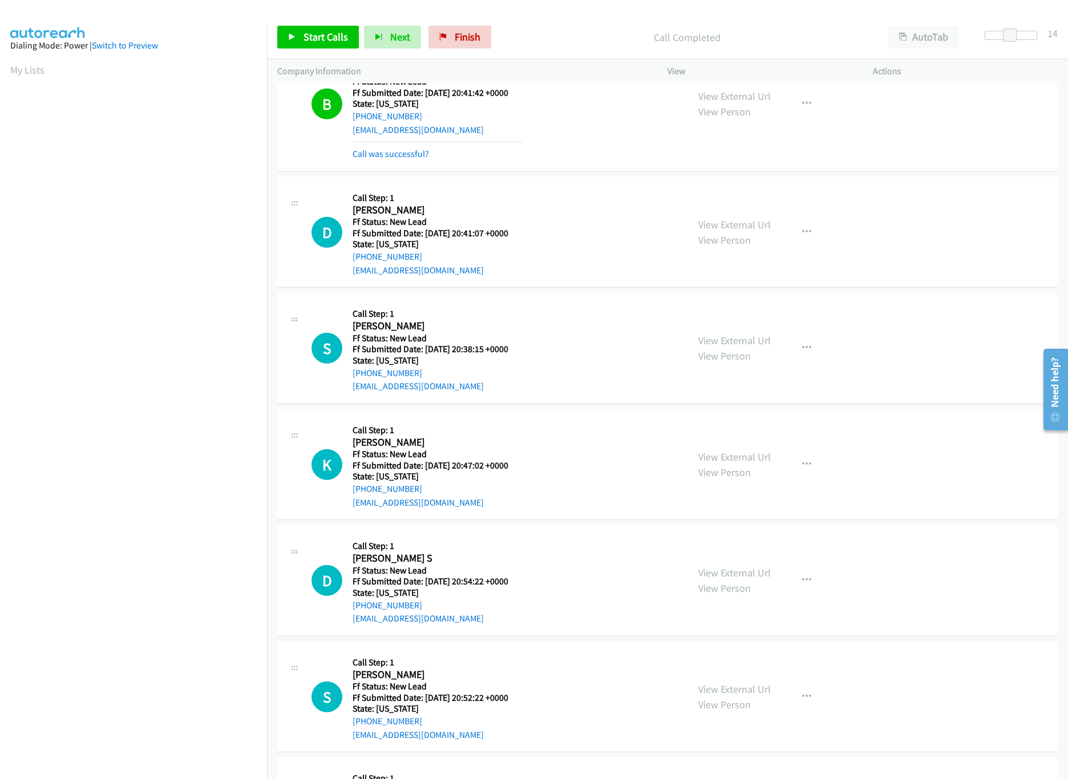
click at [400, 161] on div "Call was successful?" at bounding box center [437, 154] width 170 height 14
click at [406, 148] on div "Call was successful?" at bounding box center [437, 154] width 170 height 14
click at [406, 159] on link "Call was successful?" at bounding box center [390, 153] width 76 height 11
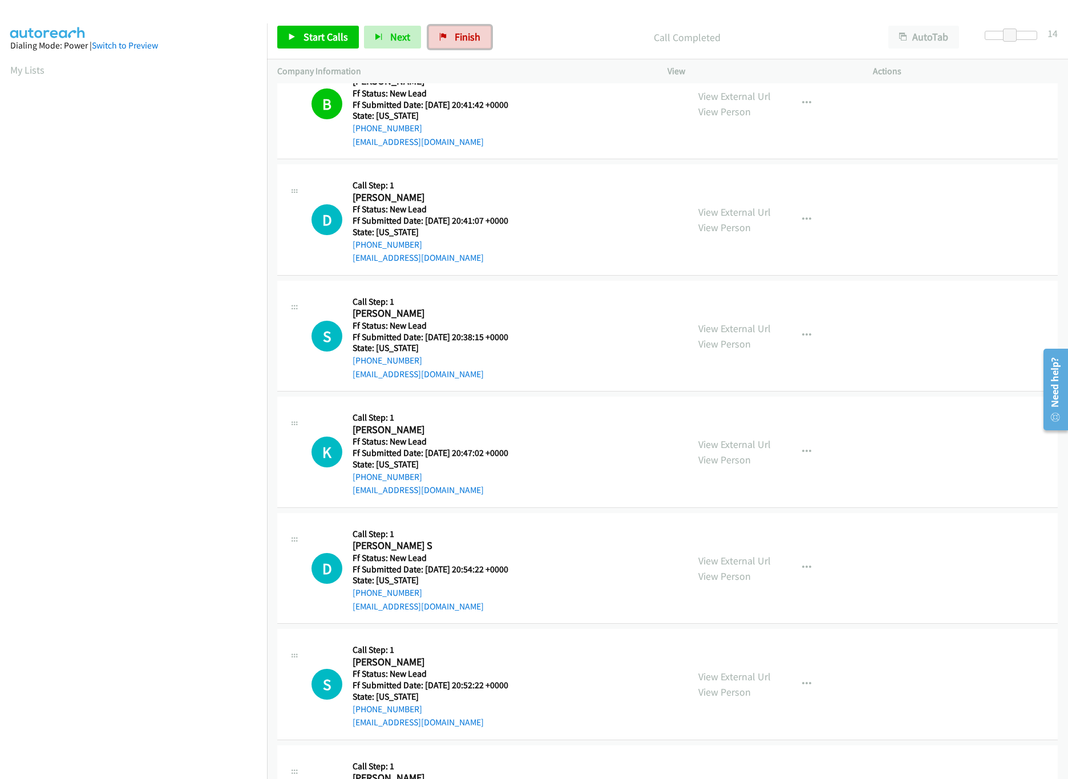
click at [448, 35] on link "Finish" at bounding box center [459, 37] width 63 height 23
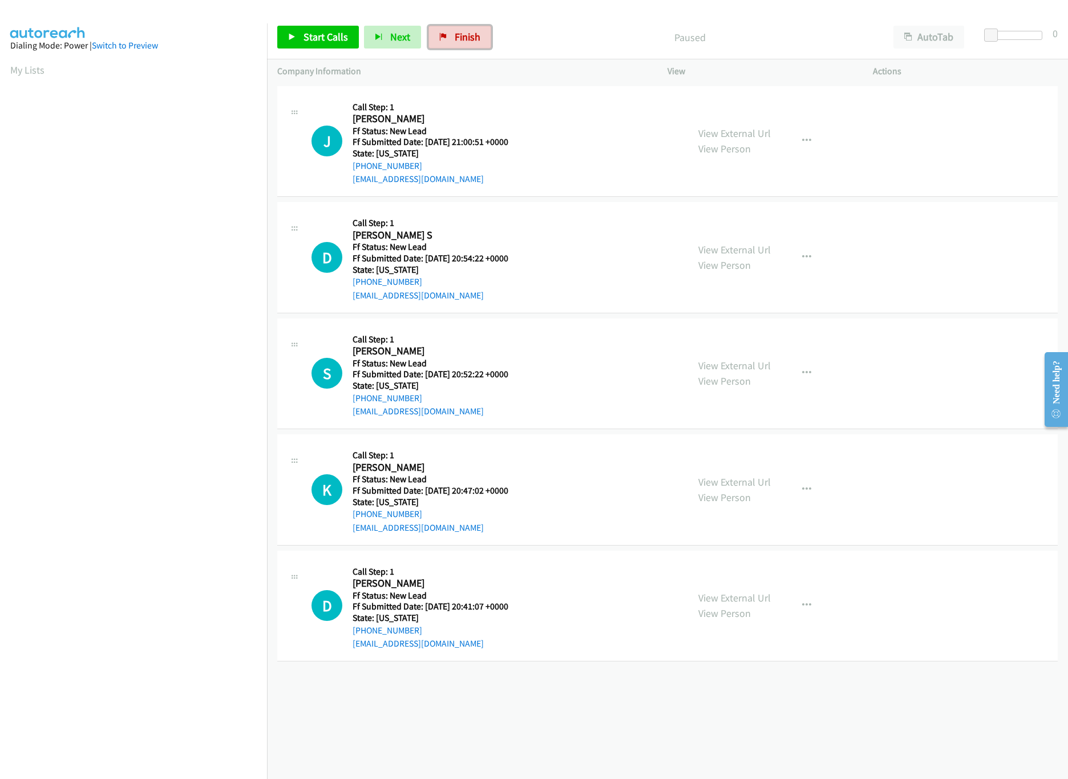
drag, startPoint x: 457, startPoint y: 38, endPoint x: 570, endPoint y: 60, distance: 115.2
click at [459, 38] on span "Finish" at bounding box center [468, 36] width 26 height 13
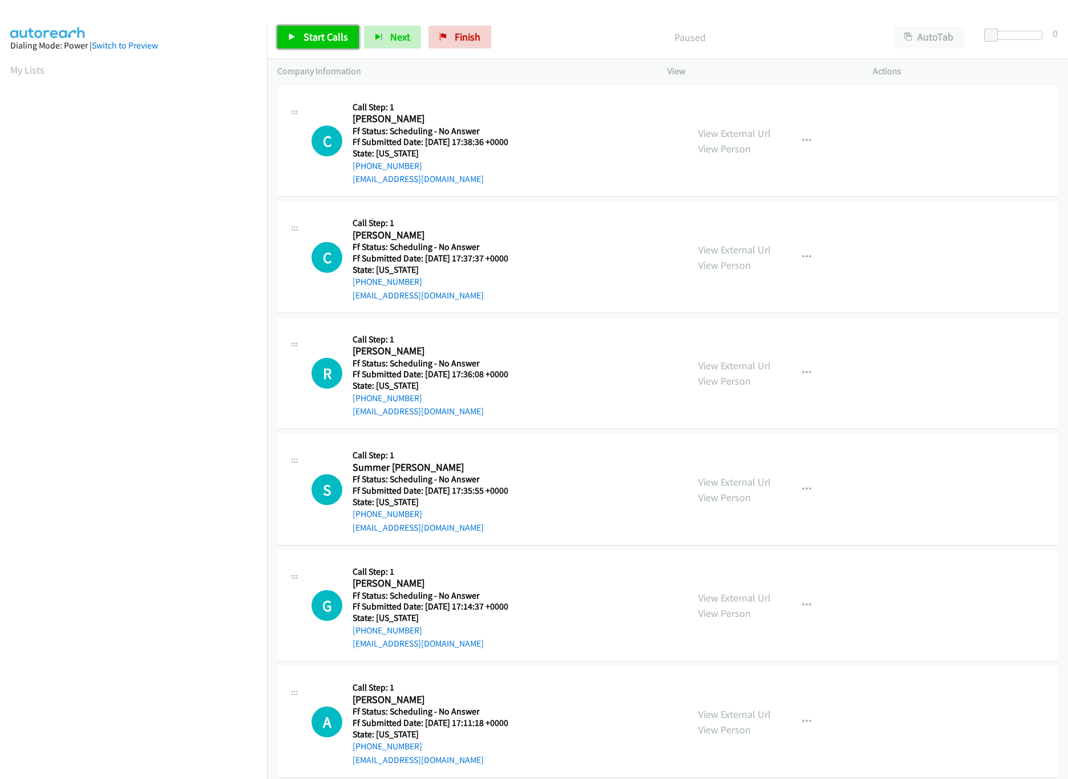
click at [303, 46] on link "Start Calls" at bounding box center [318, 37] width 82 height 23
click at [726, 125] on div "View External Url View Person" at bounding box center [734, 140] width 72 height 31
click at [731, 134] on link "View External Url" at bounding box center [734, 133] width 72 height 13
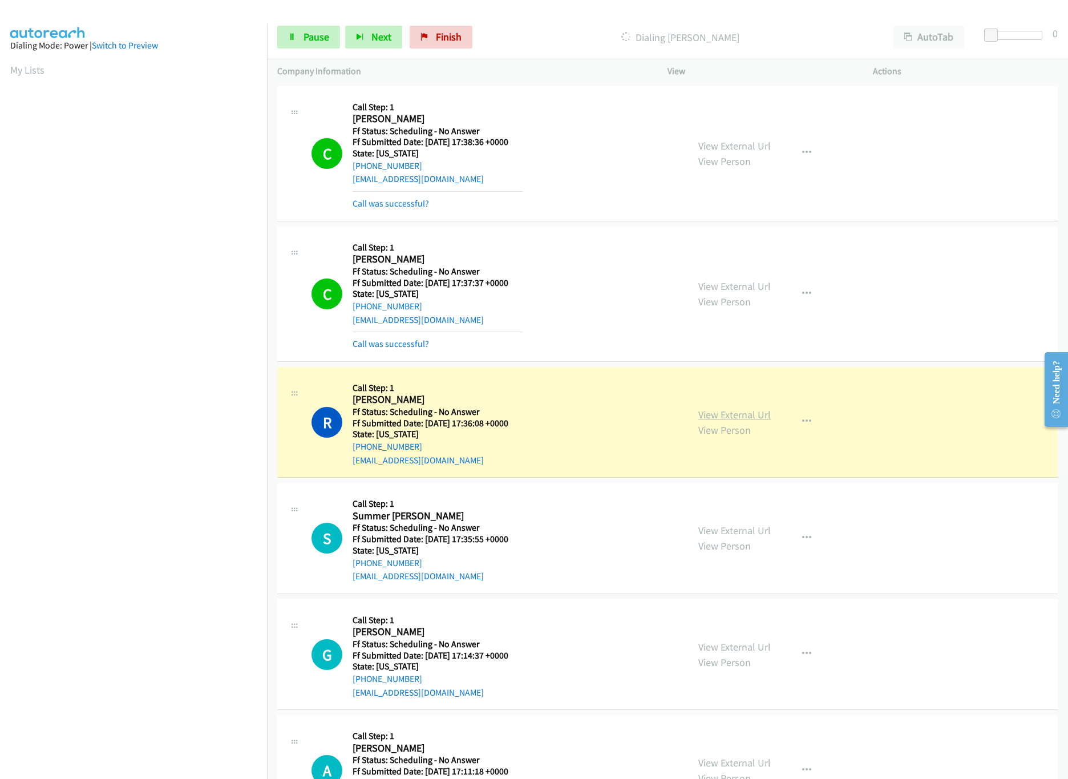
click at [711, 413] on link "View External Url" at bounding box center [734, 414] width 72 height 13
click at [760, 284] on link "View External Url" at bounding box center [734, 285] width 72 height 13
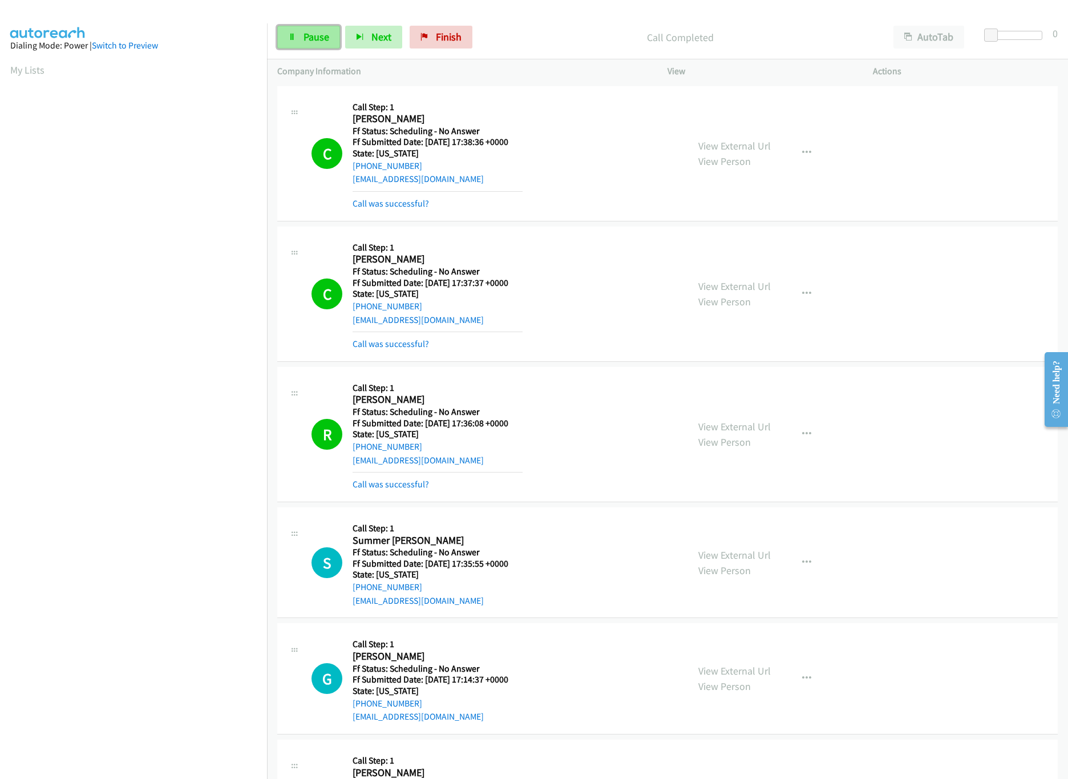
click at [309, 46] on link "Pause" at bounding box center [308, 37] width 63 height 23
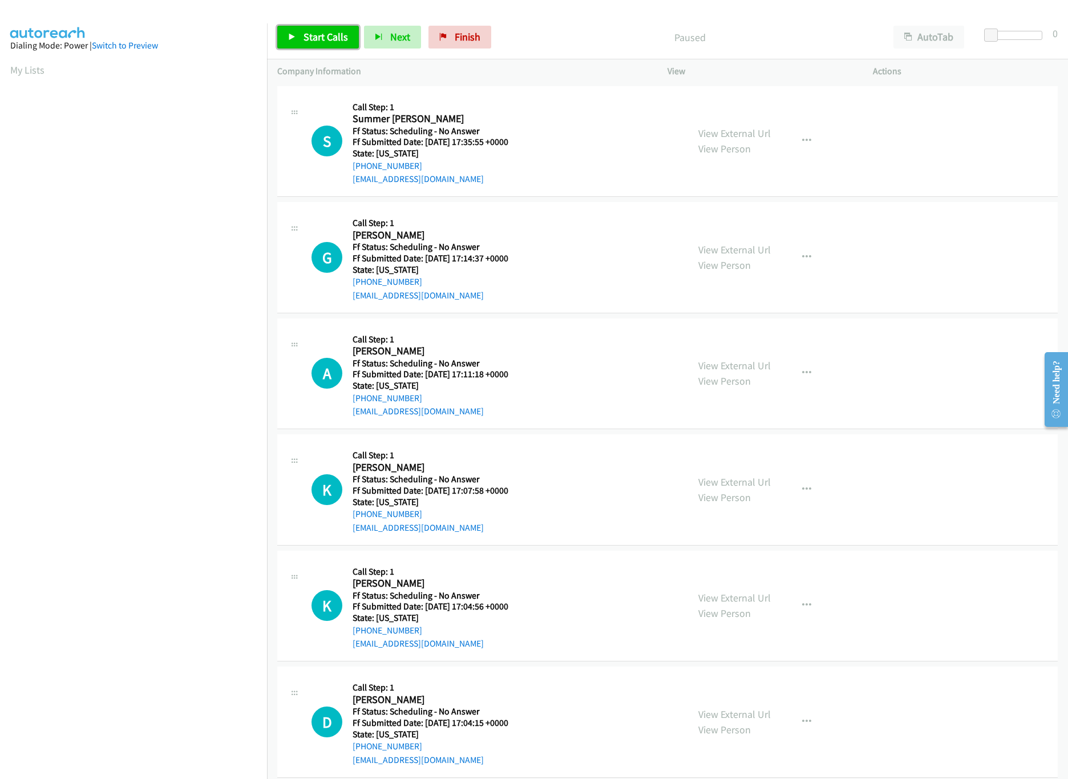
click at [294, 35] on icon at bounding box center [292, 38] width 8 height 8
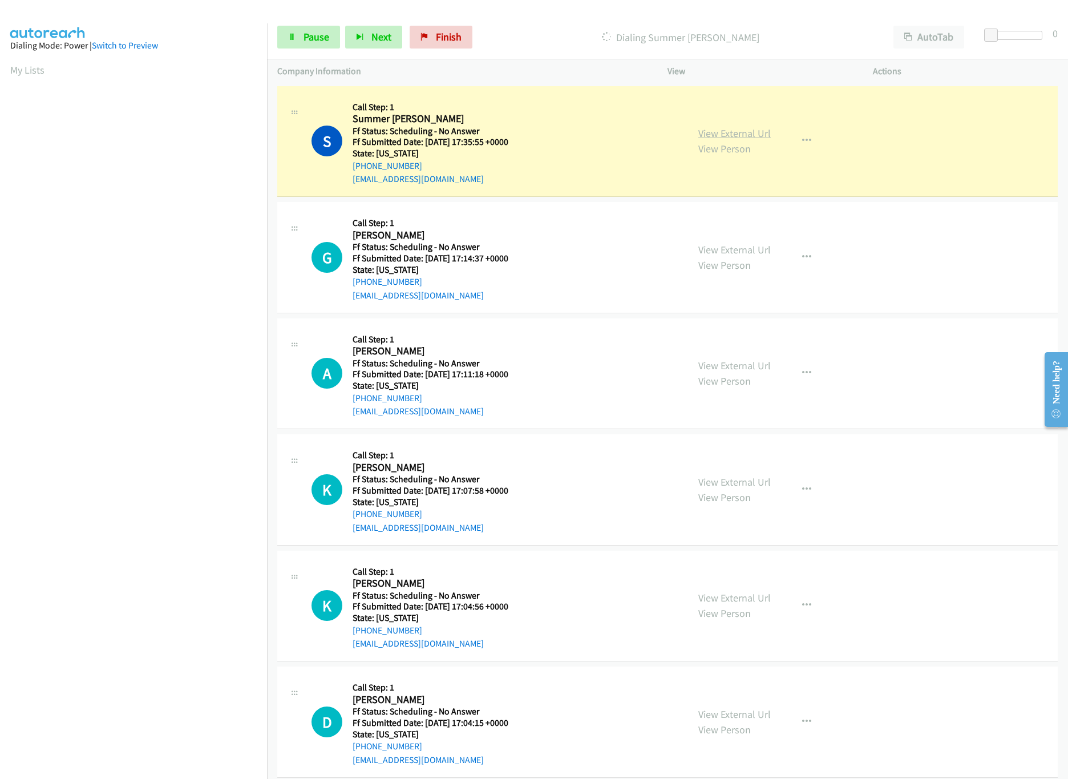
click at [759, 133] on link "View External Url" at bounding box center [734, 133] width 72 height 13
click at [298, 39] on link "Pause" at bounding box center [308, 37] width 63 height 23
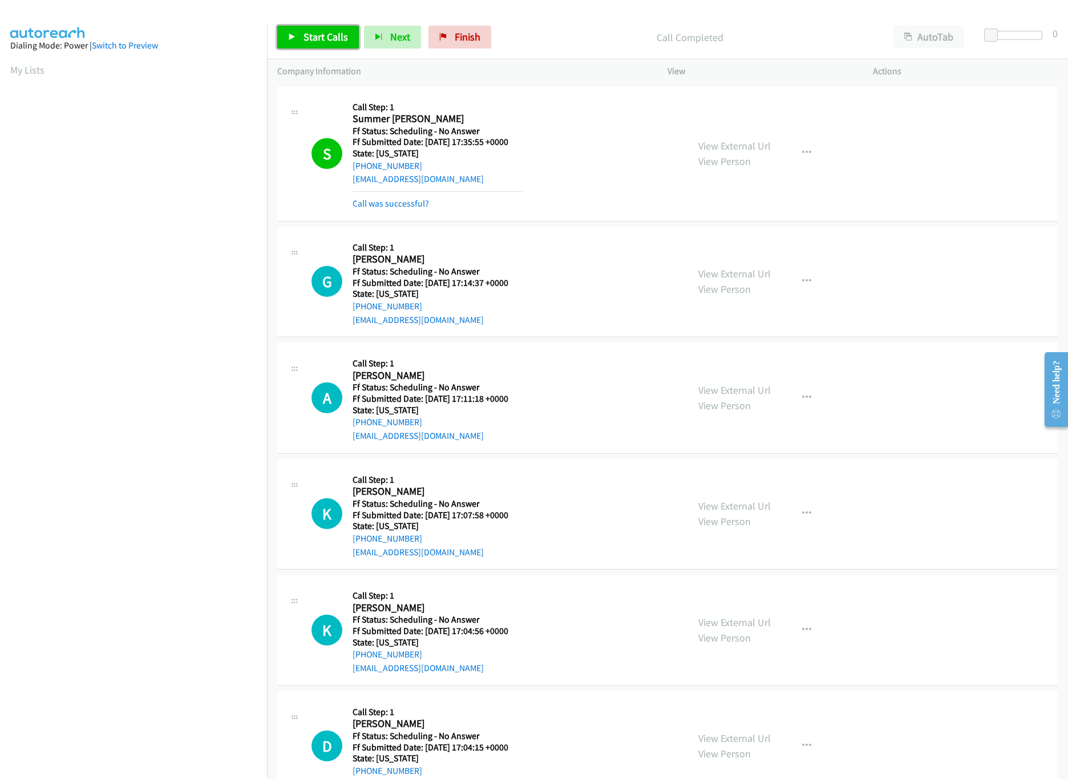
click at [289, 44] on link "Start Calls" at bounding box center [318, 37] width 82 height 23
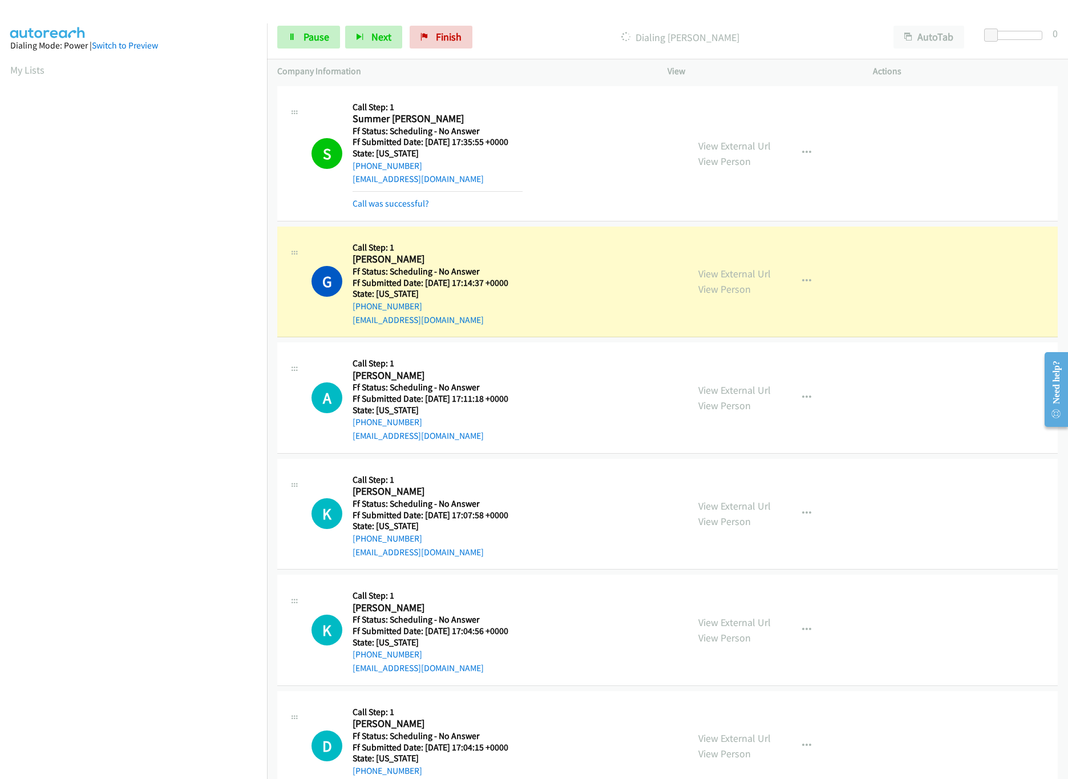
click at [610, 245] on div "G Callback Scheduled Call Step: 1 [PERSON_NAME] Lean America/New_York Ff Status…" at bounding box center [494, 282] width 366 height 90
click at [726, 148] on link "View External Url" at bounding box center [734, 145] width 72 height 13
click at [698, 274] on link "View External Url" at bounding box center [734, 273] width 72 height 13
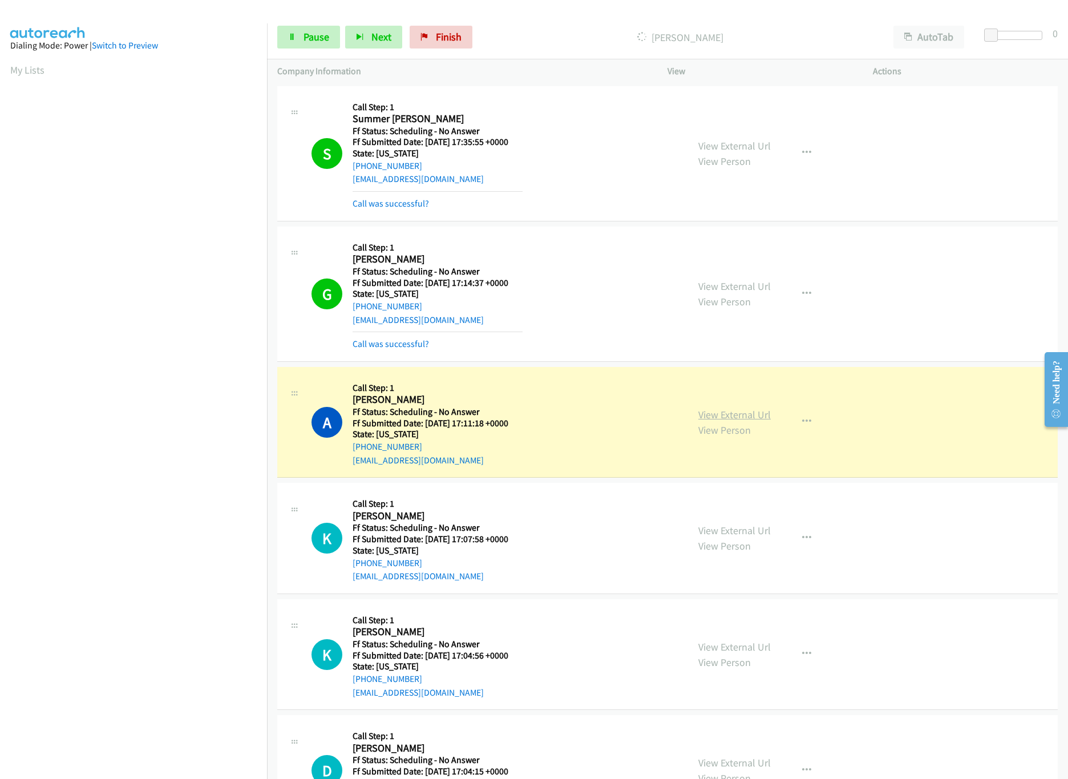
click at [749, 414] on link "View External Url" at bounding box center [734, 414] width 72 height 13
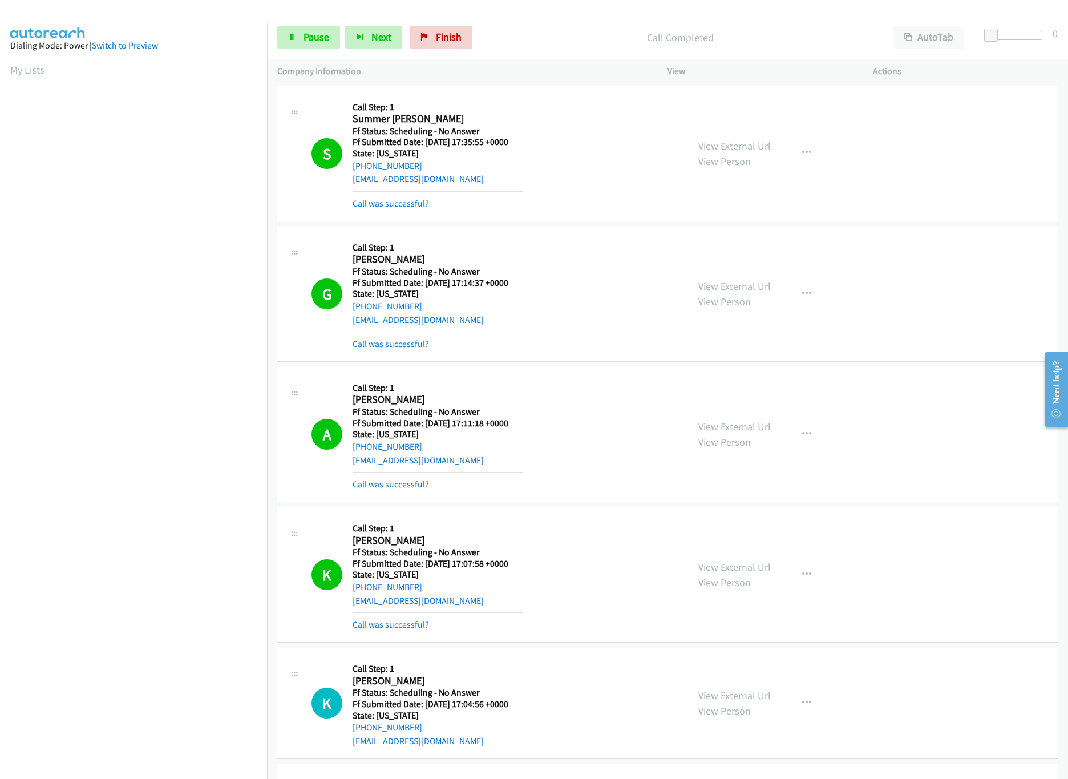
scroll to position [342, 0]
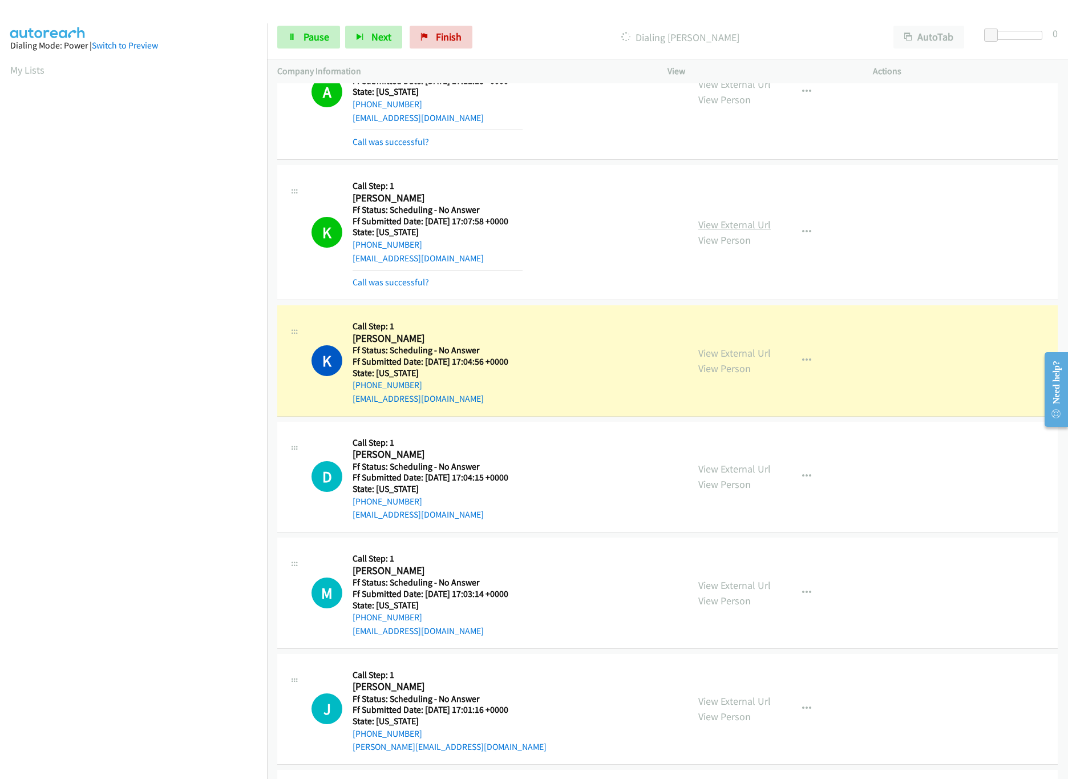
click at [722, 225] on link "View External Url" at bounding box center [734, 224] width 72 height 13
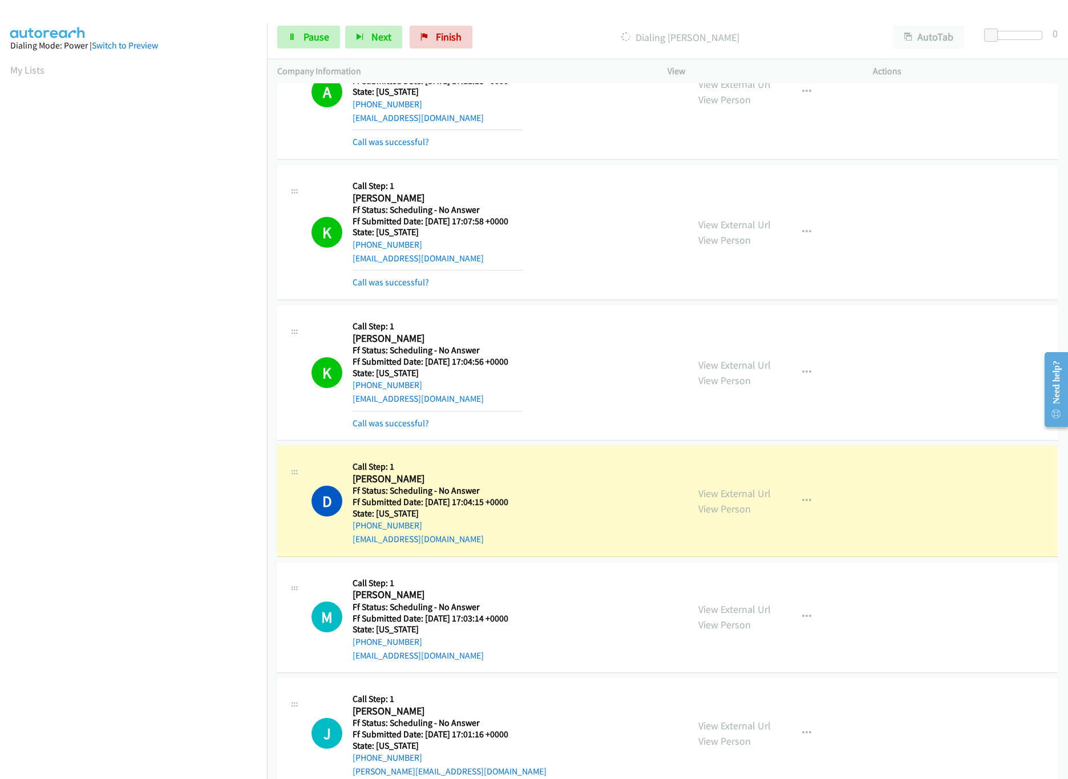
click at [623, 308] on div "K Callback Scheduled Call Step: 1 [PERSON_NAME] America/[GEOGRAPHIC_DATA] Ff St…" at bounding box center [667, 372] width 780 height 135
click at [709, 355] on div "View External Url View Person View External Url Email Schedule/Manage Callback …" at bounding box center [796, 372] width 216 height 114
click at [714, 363] on link "View External Url" at bounding box center [734, 364] width 72 height 13
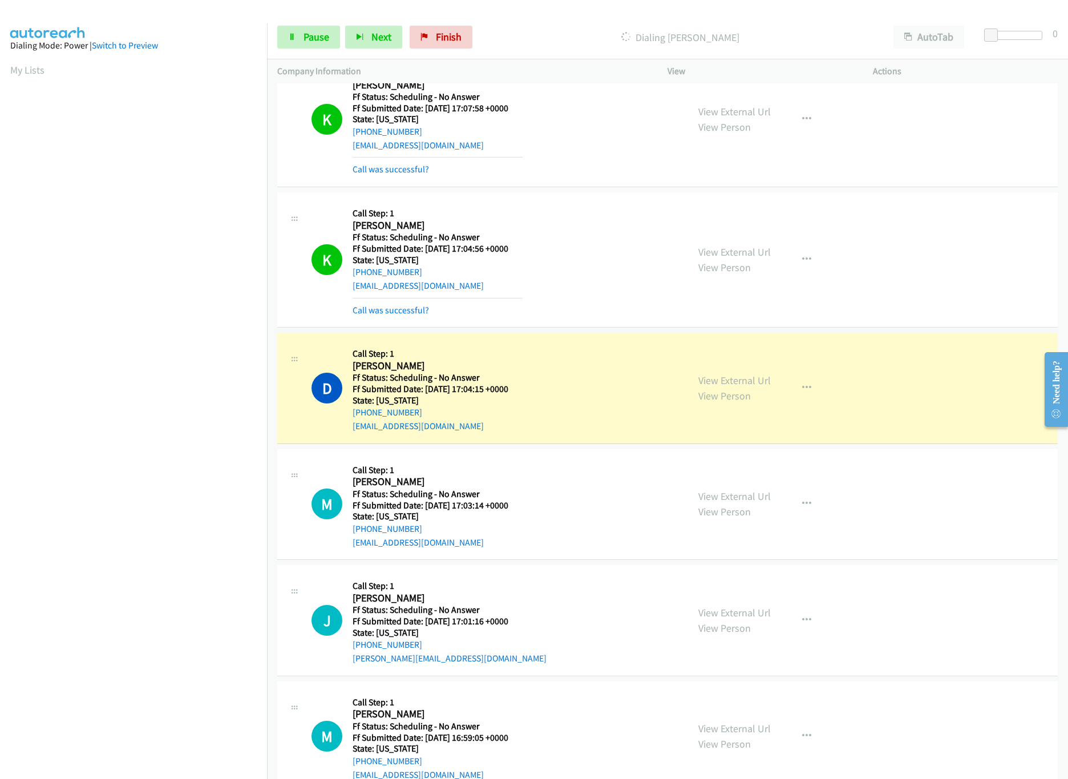
scroll to position [456, 0]
click at [709, 383] on link "View External Url" at bounding box center [734, 379] width 72 height 13
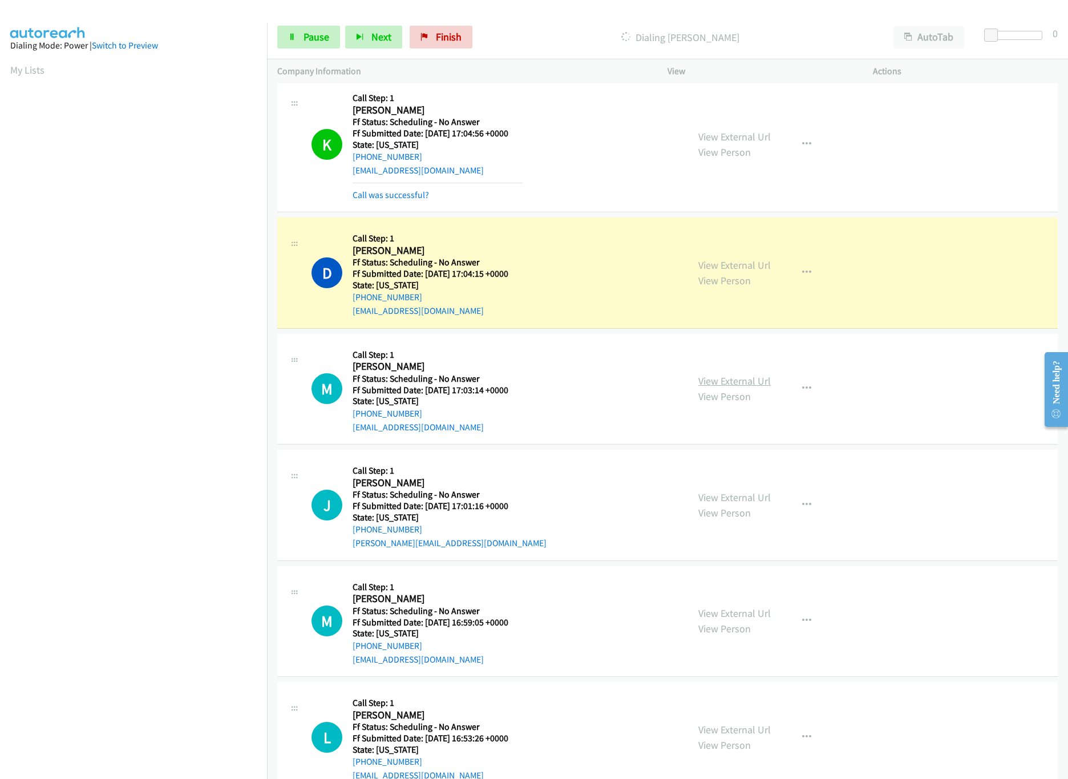
click at [707, 380] on link "View External Url" at bounding box center [734, 380] width 72 height 13
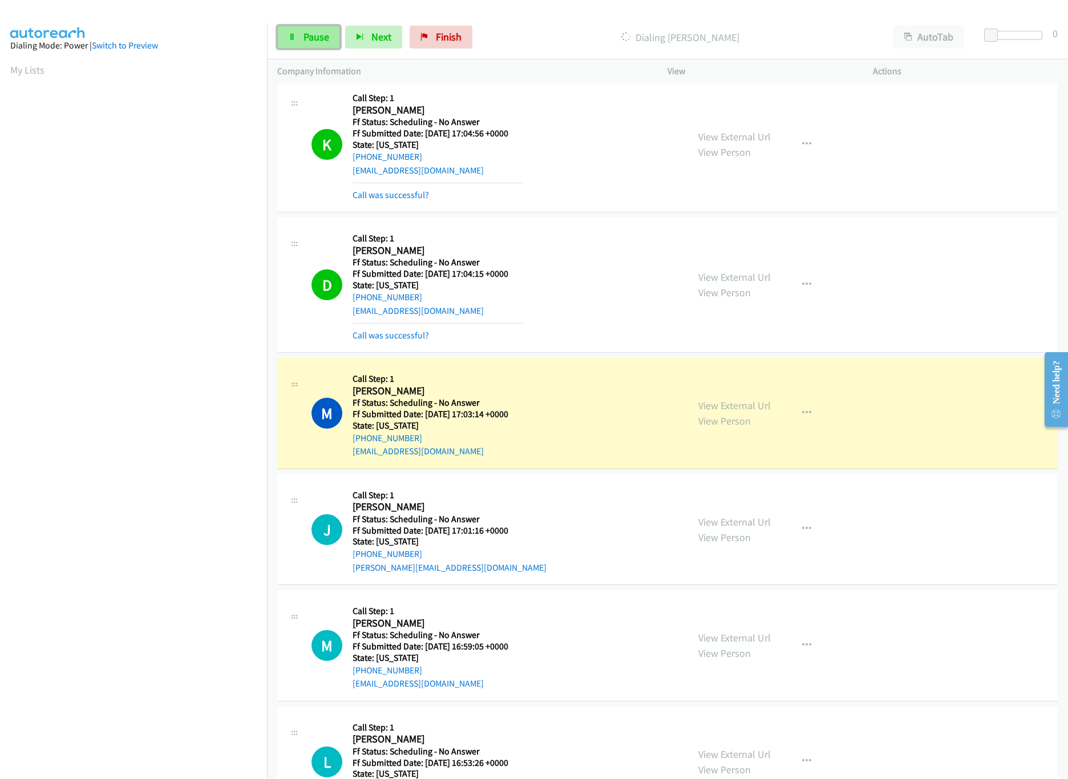
click at [299, 34] on link "Pause" at bounding box center [308, 37] width 63 height 23
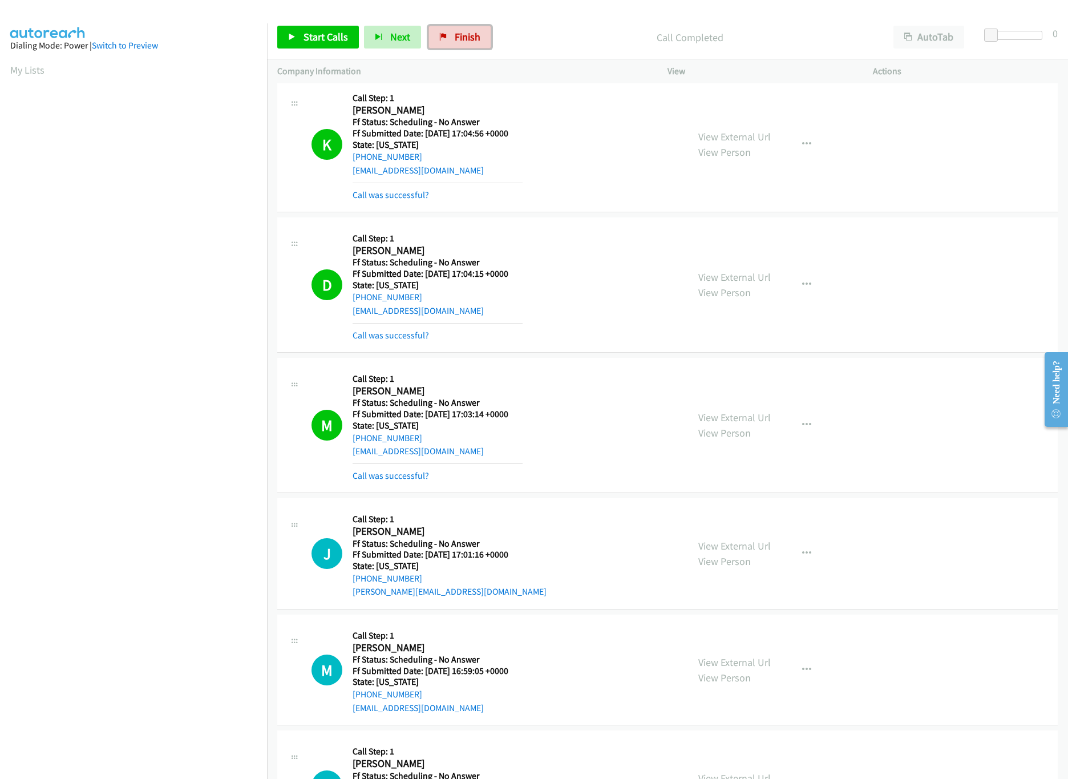
click at [475, 46] on link "Finish" at bounding box center [459, 37] width 63 height 23
